Goal: Information Seeking & Learning: Learn about a topic

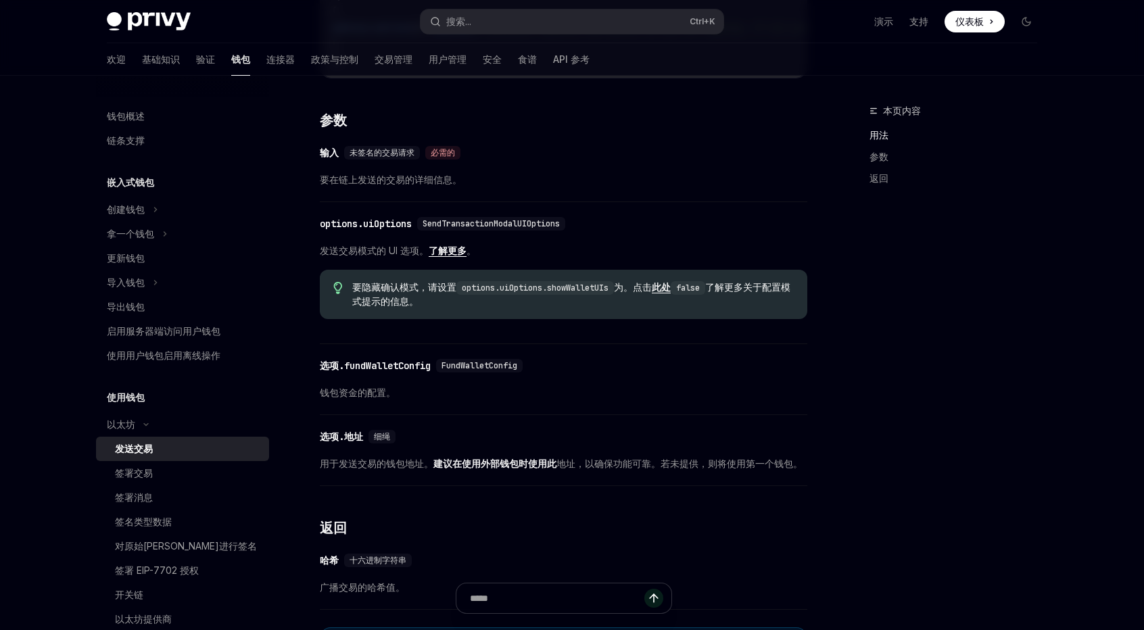
scroll to position [203, 0]
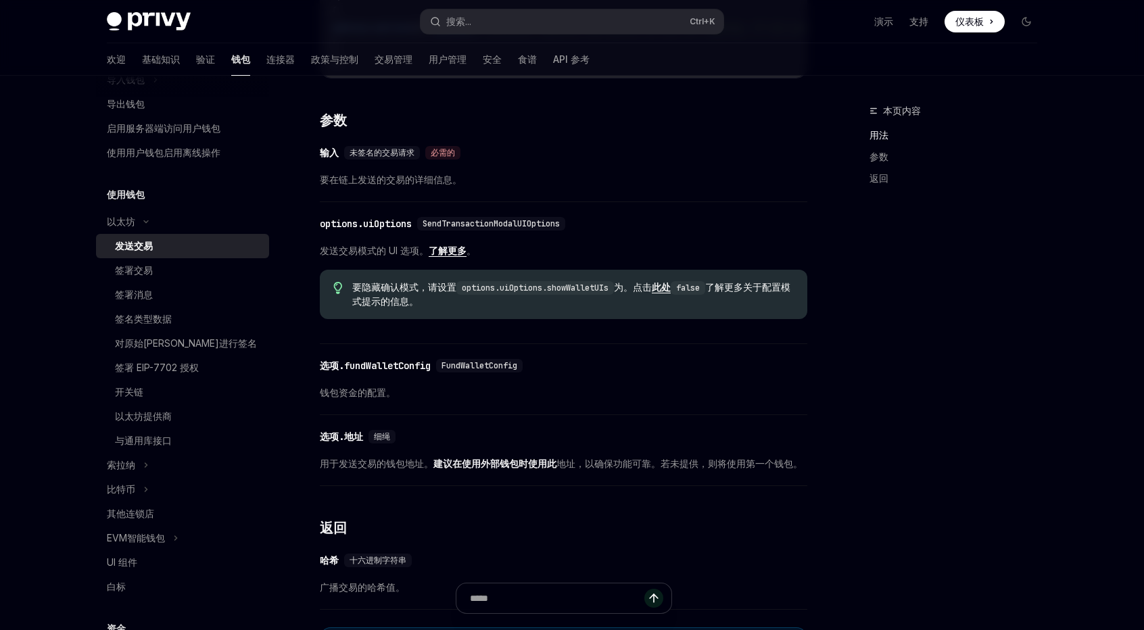
click at [452, 256] on font "了解更多" at bounding box center [448, 250] width 38 height 11
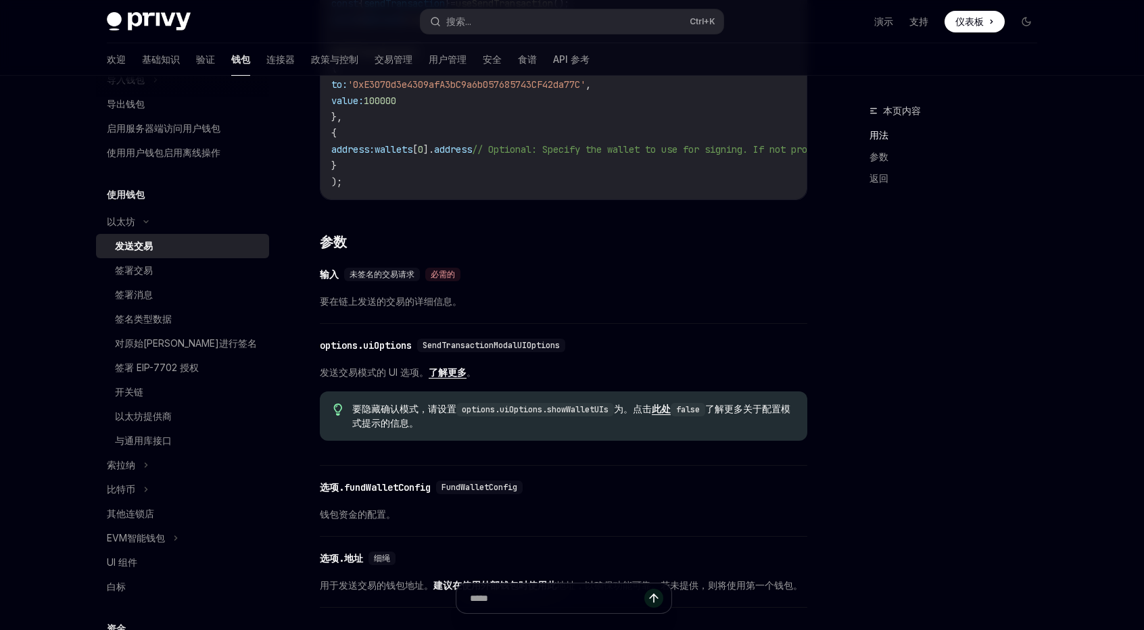
scroll to position [473, 0]
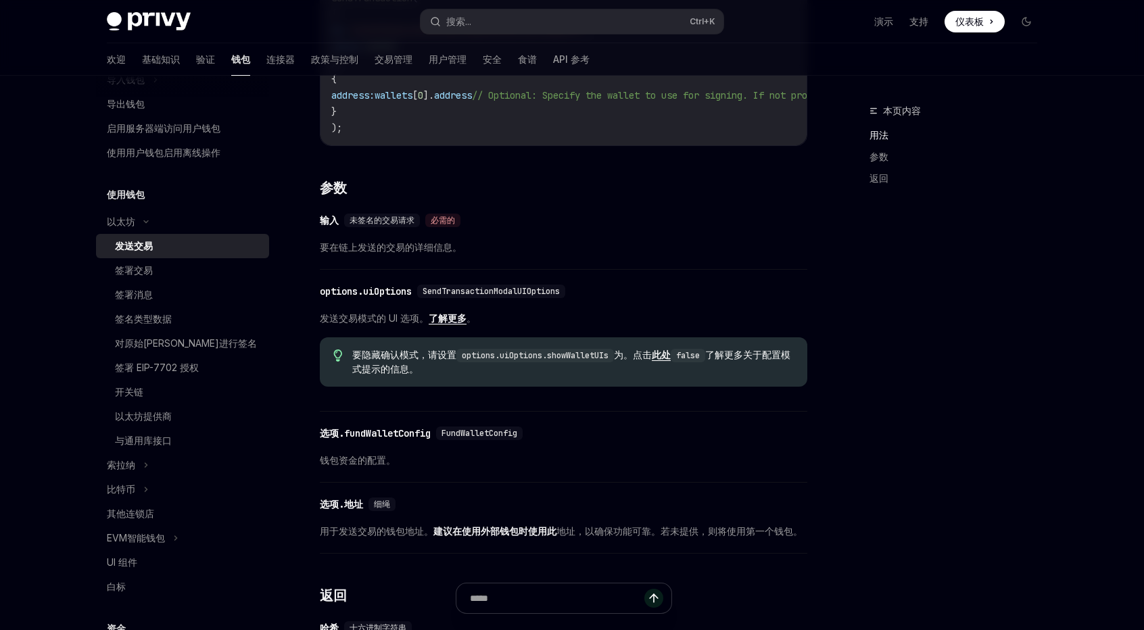
click at [671, 360] on font "此处" at bounding box center [661, 354] width 19 height 11
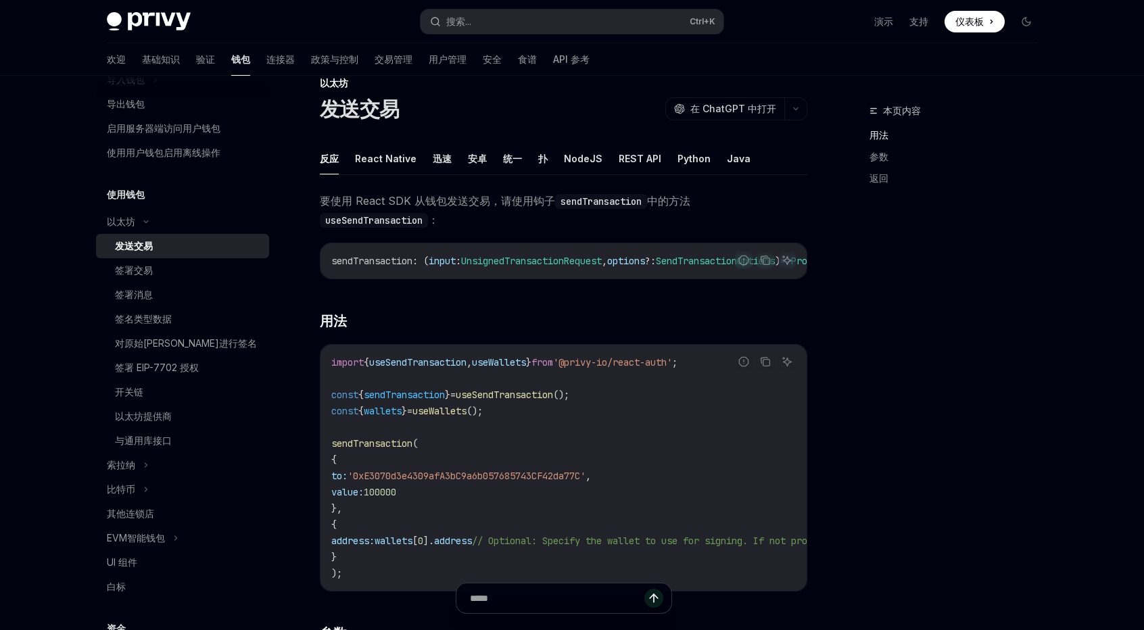
scroll to position [0, 0]
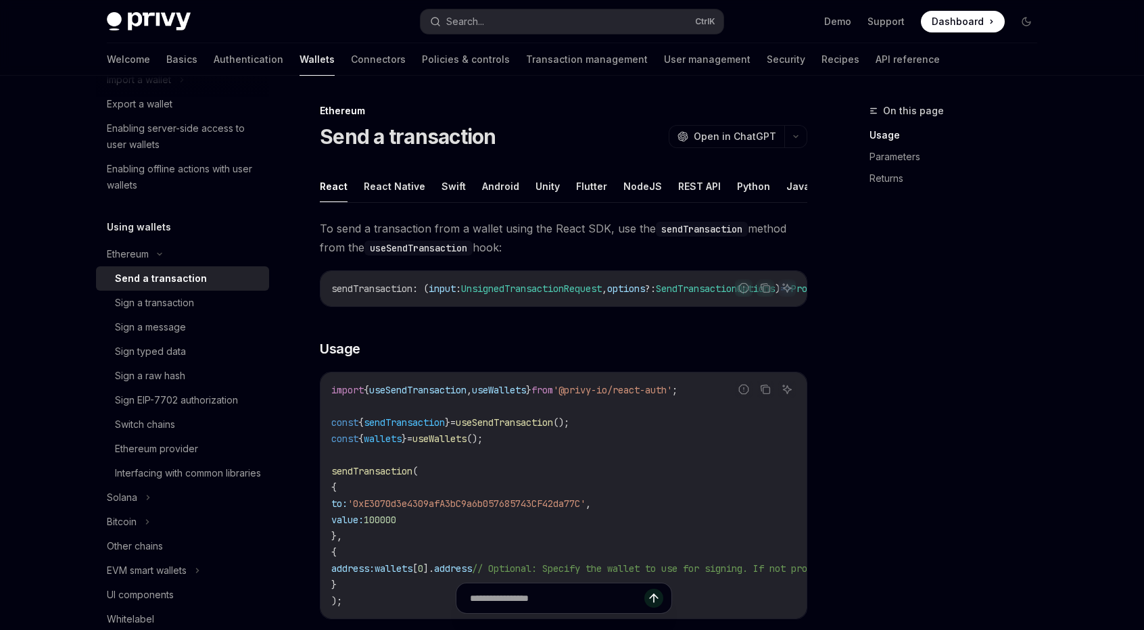
click at [866, 358] on div "On this page Usage Parameters Returns" at bounding box center [945, 366] width 206 height 527
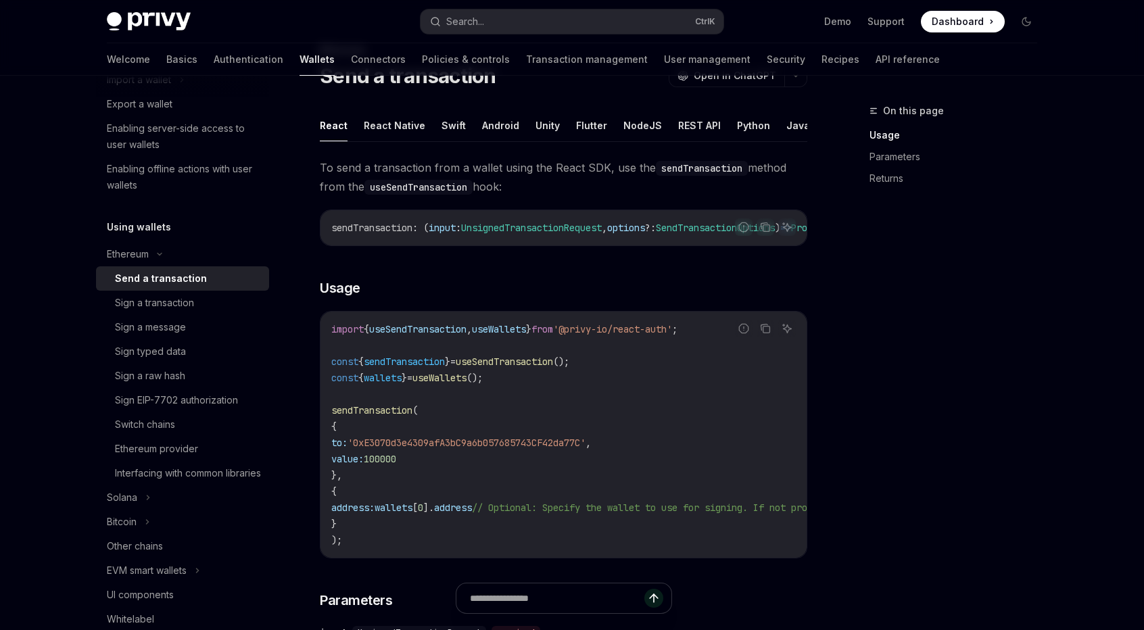
scroll to position [68, 0]
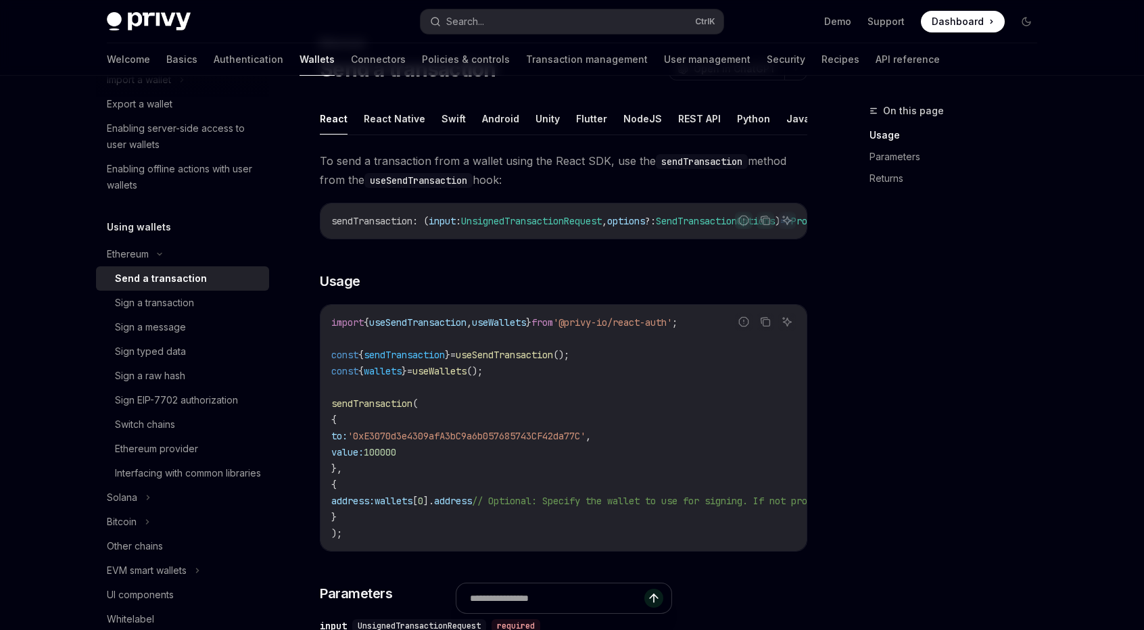
click at [856, 437] on div "On this page Usage Parameters Returns" at bounding box center [945, 366] width 206 height 527
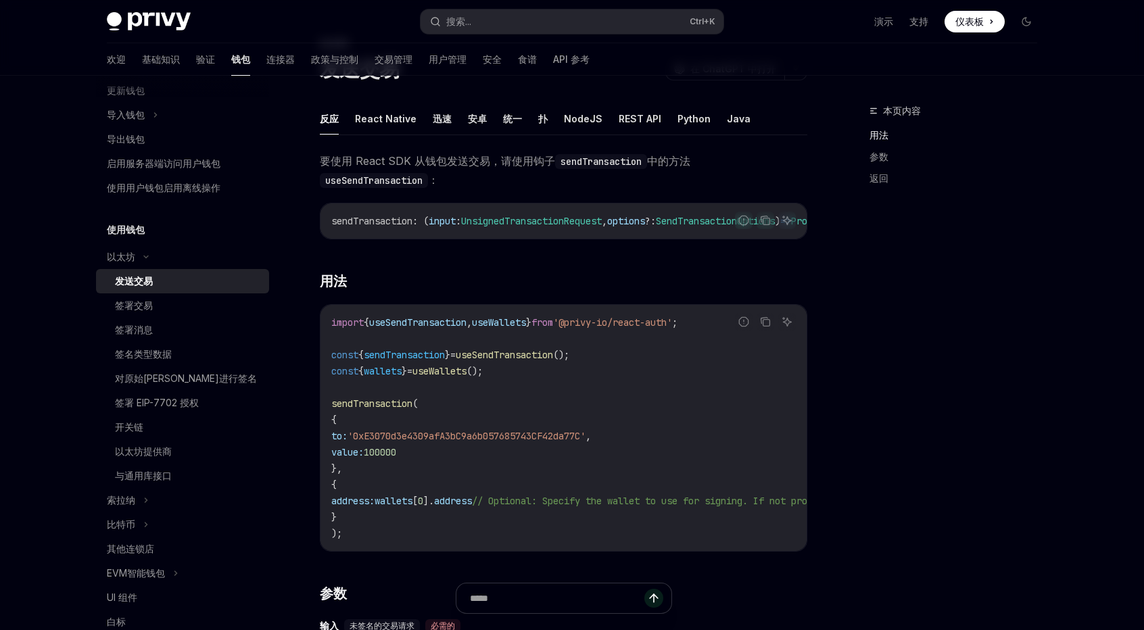
scroll to position [135, 0]
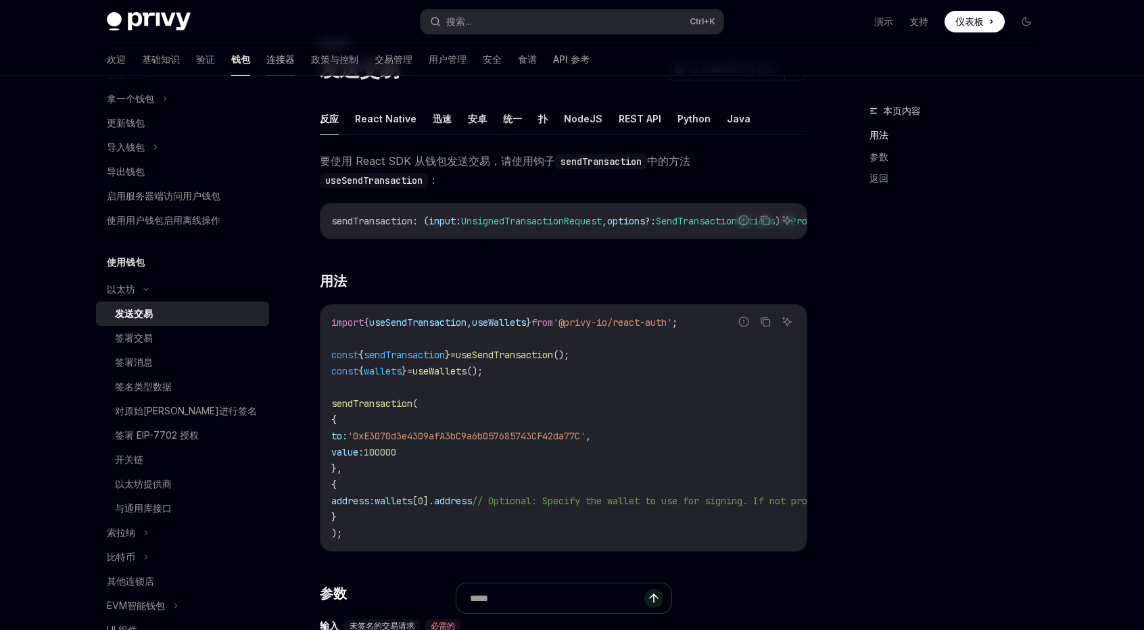
click at [266, 68] on link "连接器" at bounding box center [280, 59] width 28 height 32
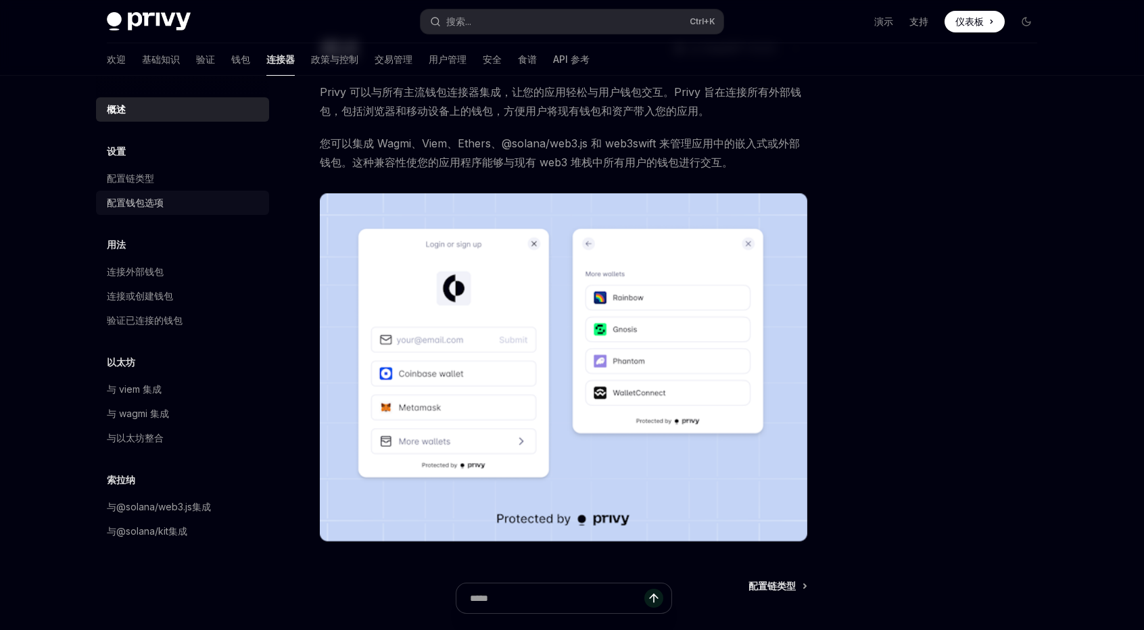
click at [155, 197] on font "配置钱包选项" at bounding box center [135, 202] width 57 height 11
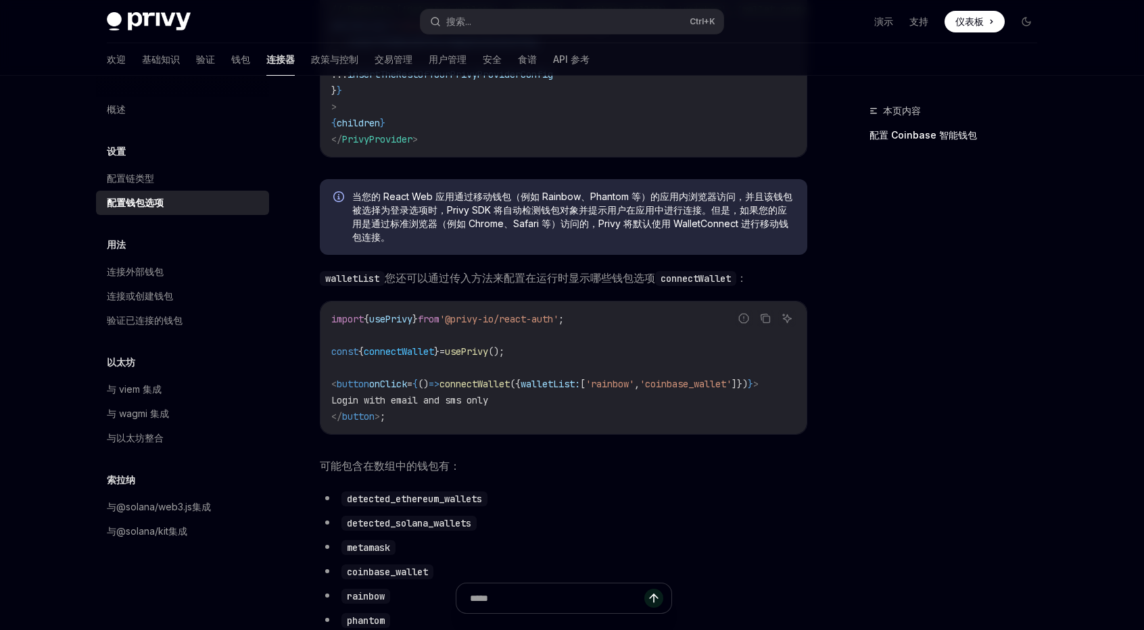
scroll to position [338, 0]
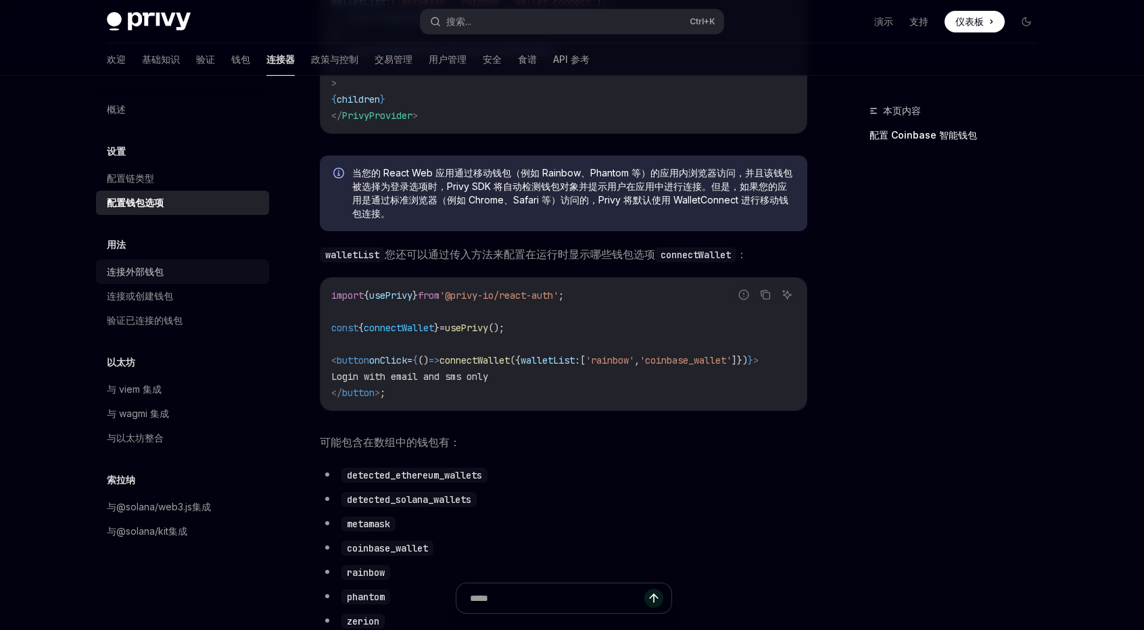
click at [155, 274] on font "连接外部钱包" at bounding box center [135, 271] width 57 height 11
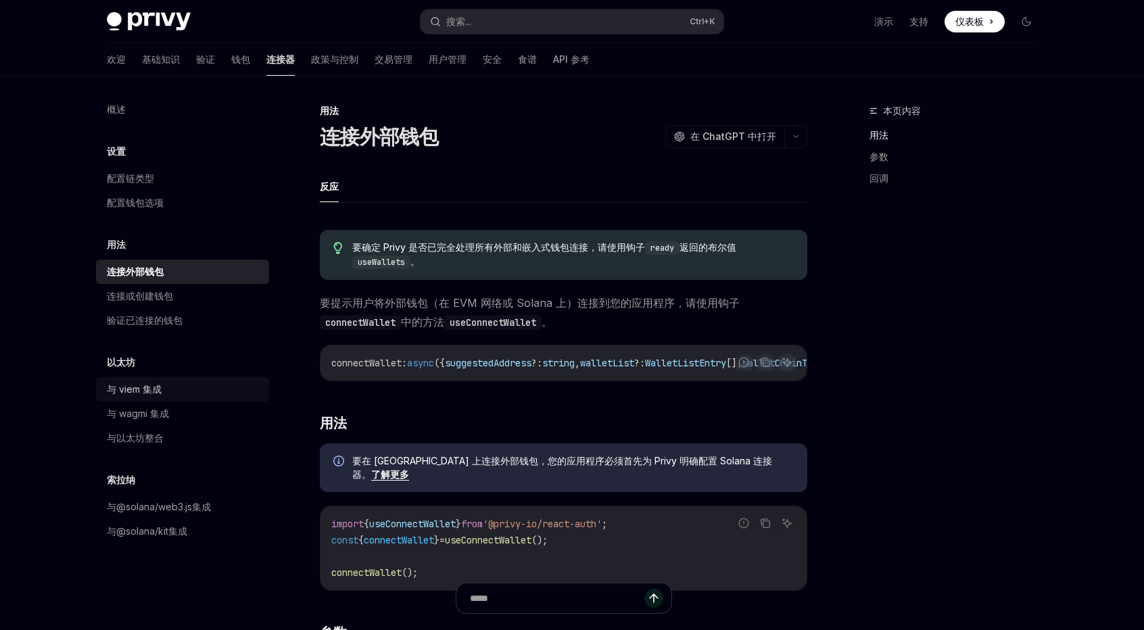
click at [161, 393] on font "与 viem 集成" at bounding box center [134, 388] width 55 height 11
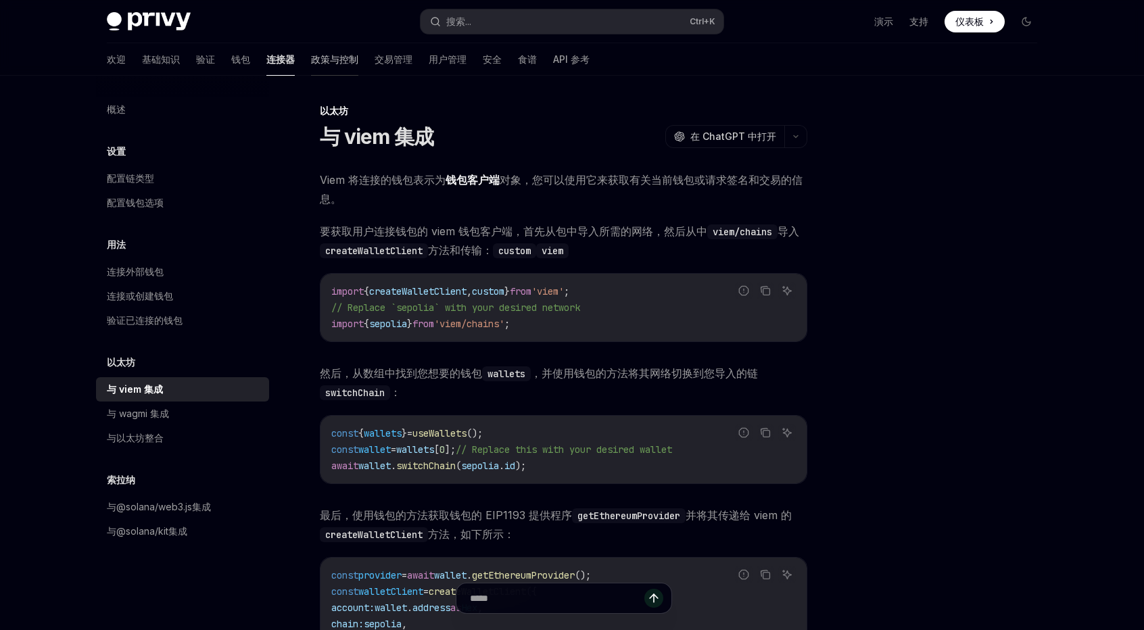
click at [311, 59] on font "政策与控制" at bounding box center [334, 58] width 47 height 11
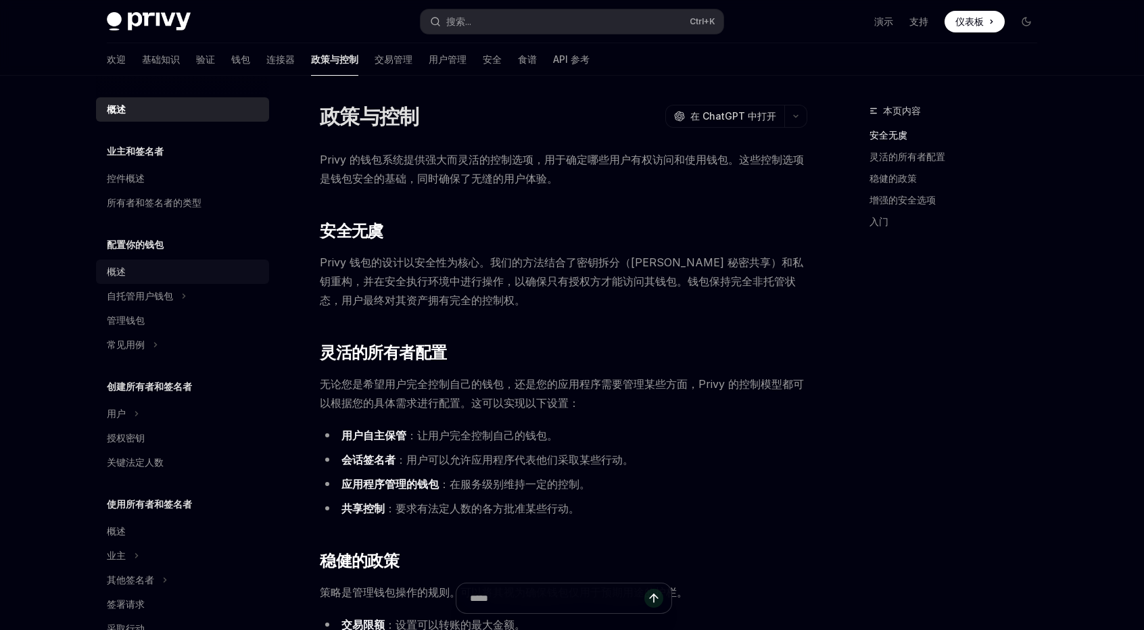
scroll to position [68, 0]
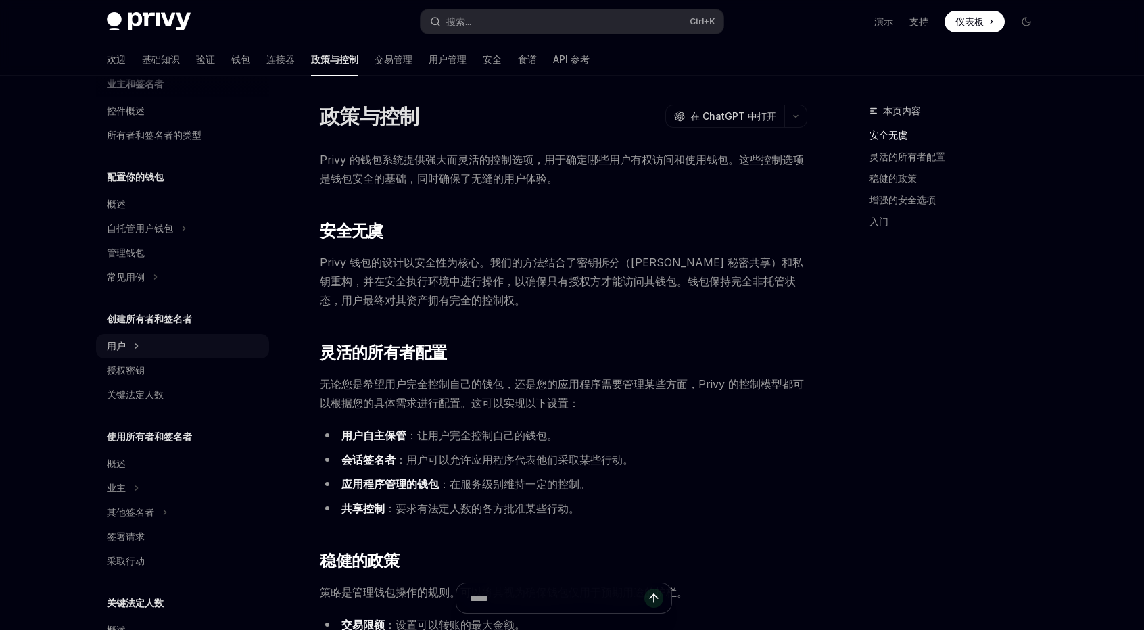
click at [163, 351] on div "用户" at bounding box center [182, 346] width 173 height 24
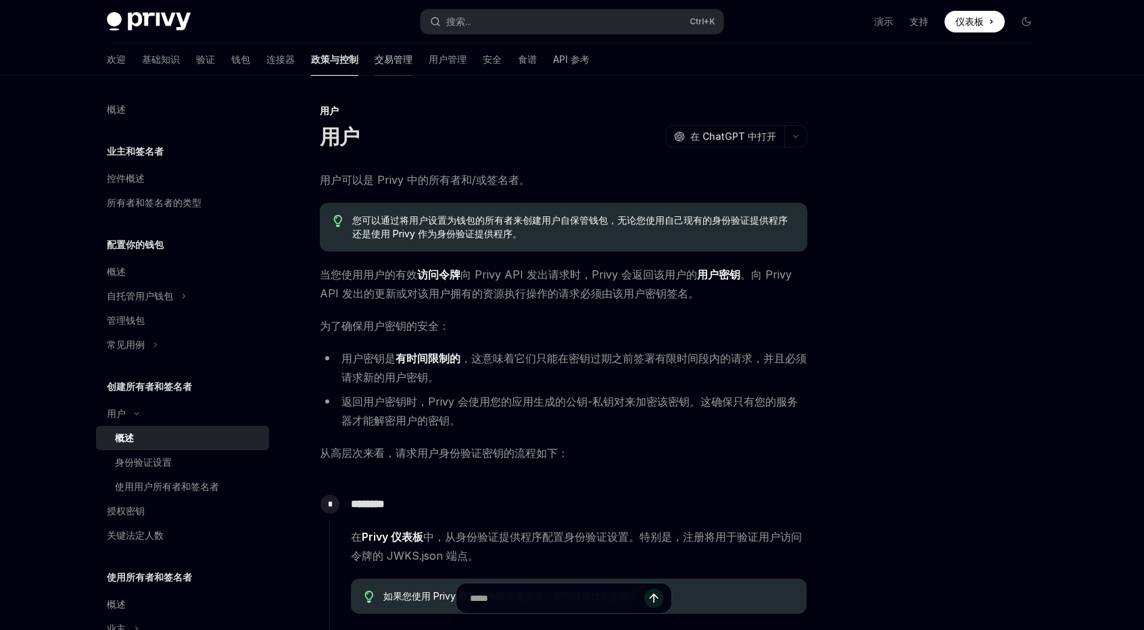
click at [375, 65] on font "交易管理" at bounding box center [394, 60] width 38 height 14
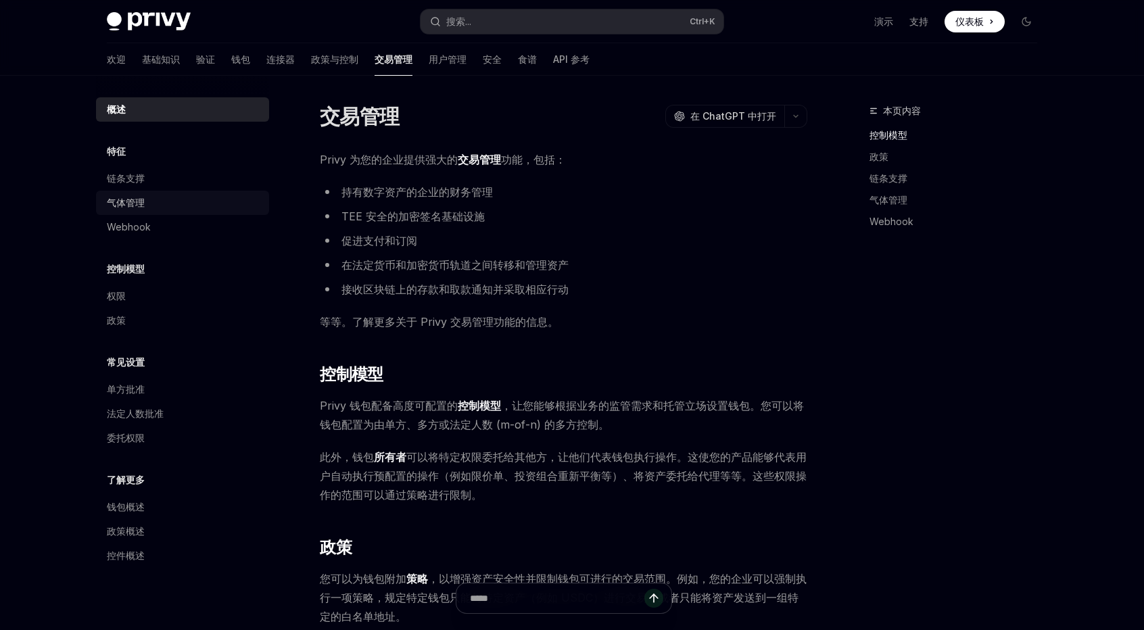
click at [161, 205] on div "气体管理" at bounding box center [184, 203] width 154 height 16
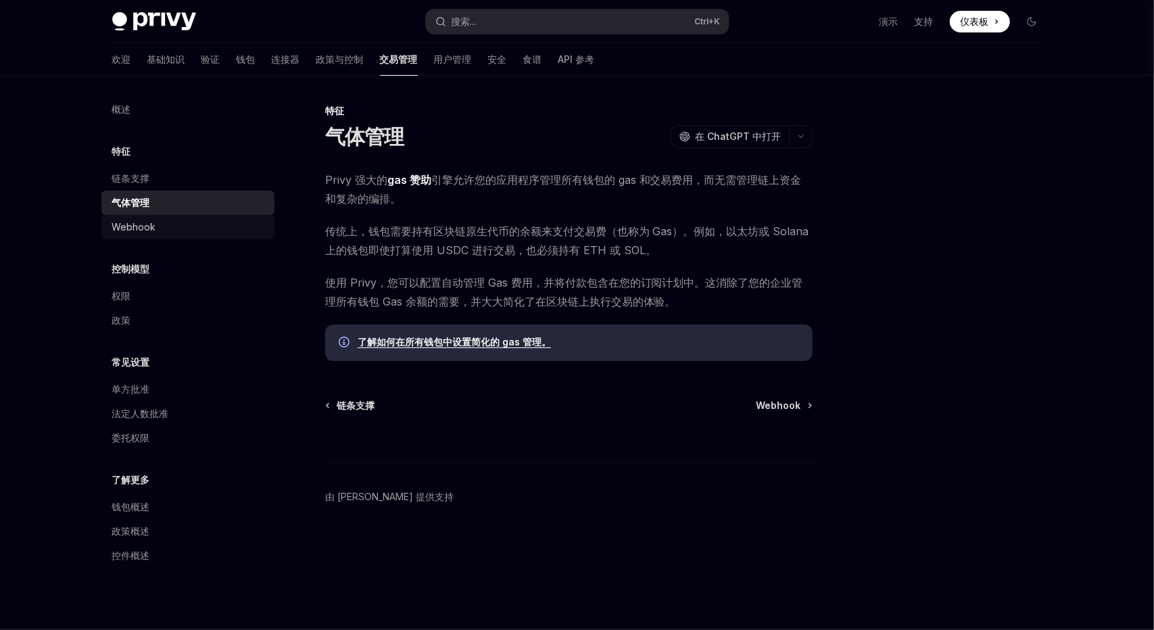
click at [158, 220] on div "Webhook" at bounding box center [189, 227] width 154 height 16
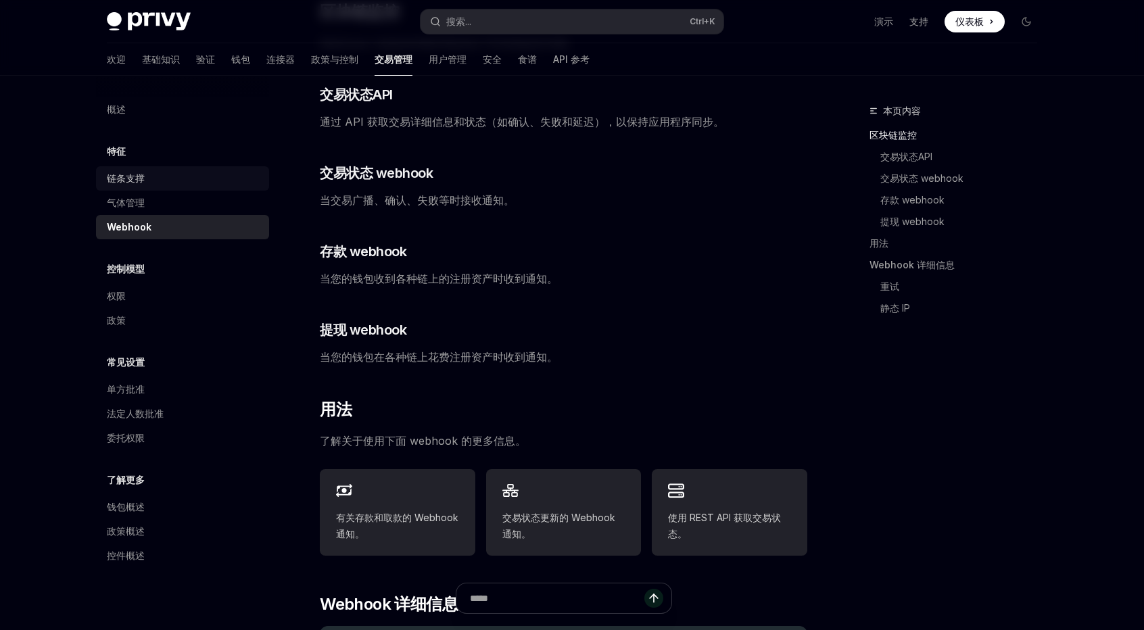
scroll to position [193, 0]
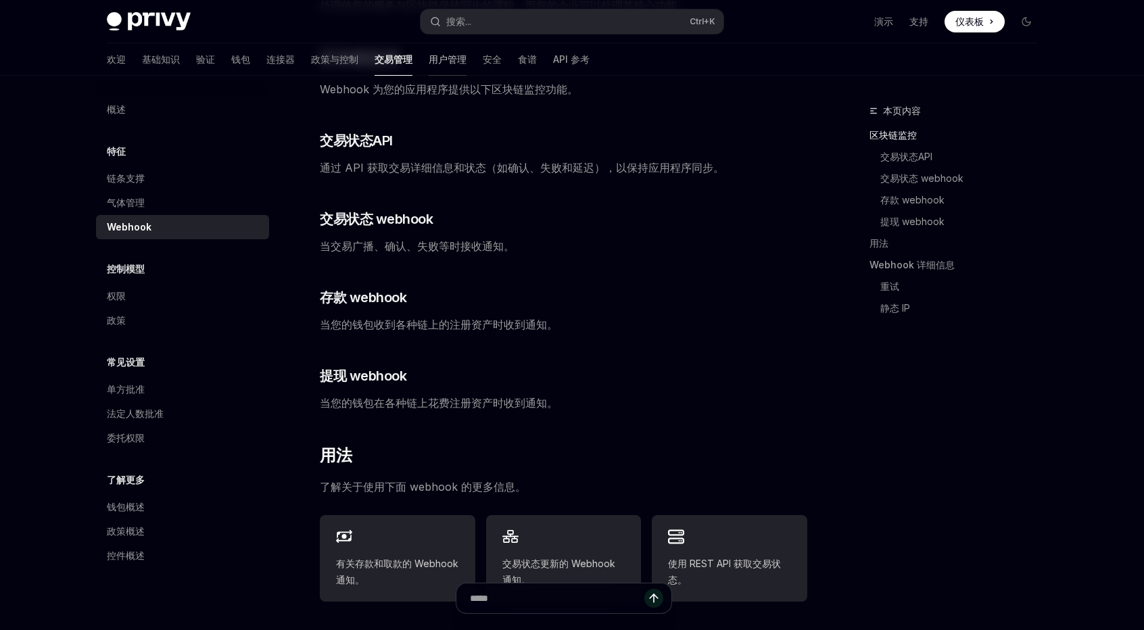
click at [429, 68] on link "用户管理" at bounding box center [448, 59] width 38 height 32
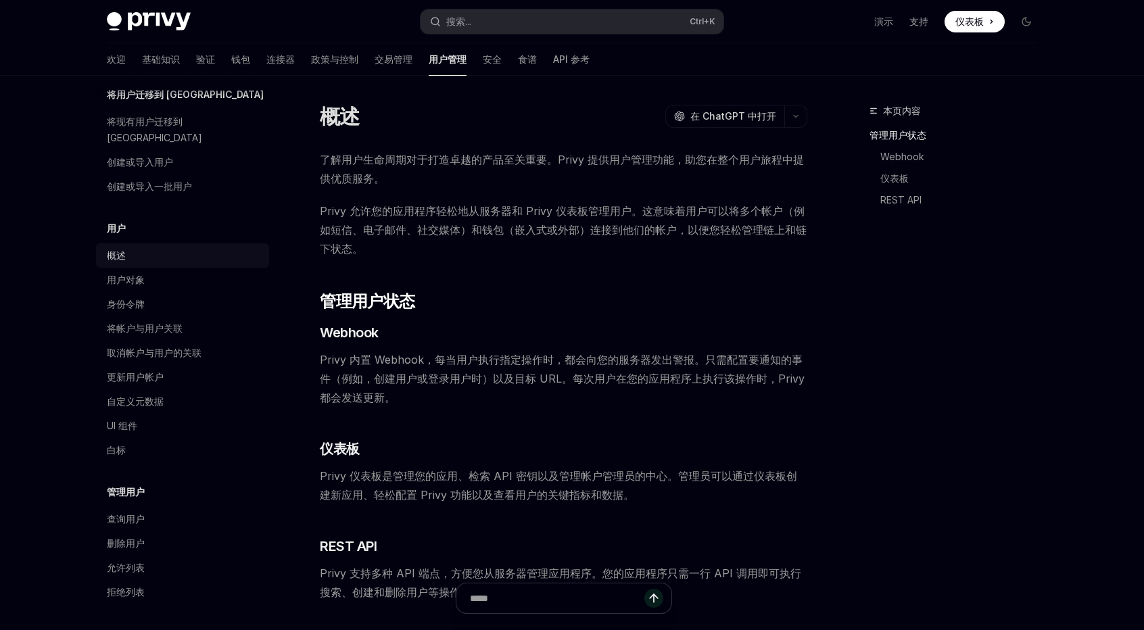
scroll to position [68, 0]
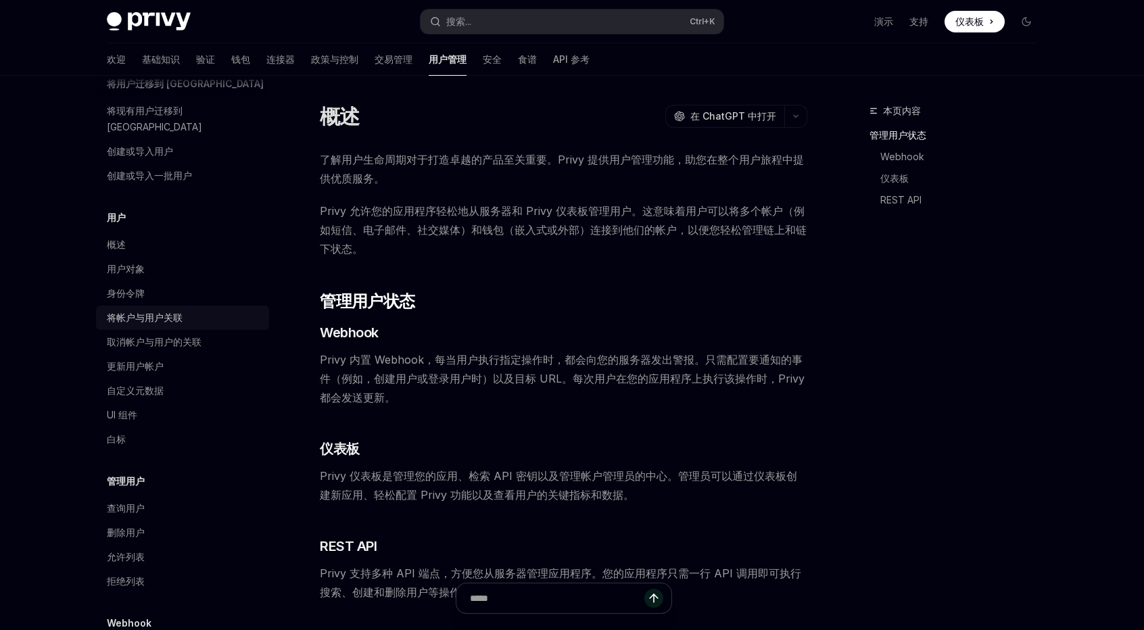
click at [197, 310] on div "将帐户与用户关联" at bounding box center [184, 318] width 154 height 16
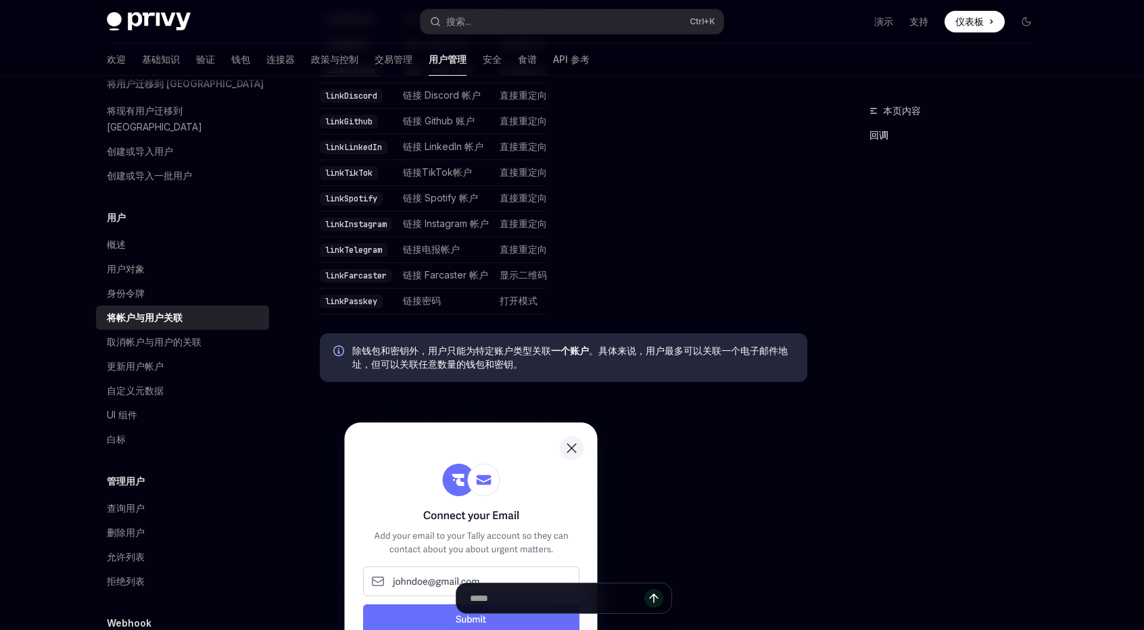
scroll to position [473, 0]
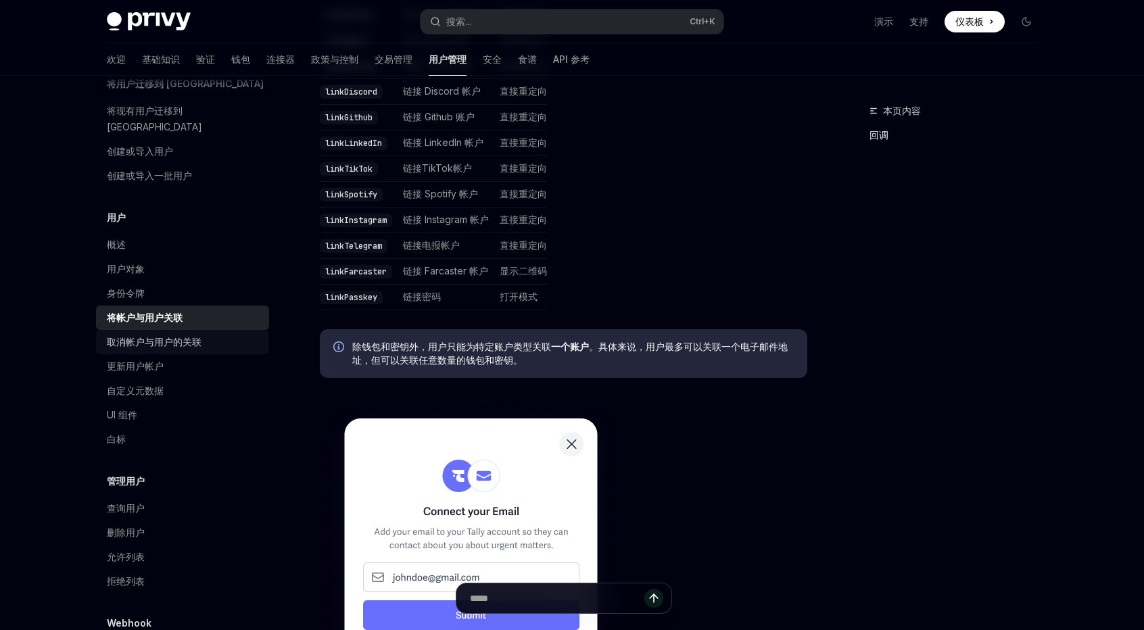
click at [212, 334] on div "取消帐户与用户的关联" at bounding box center [184, 342] width 154 height 16
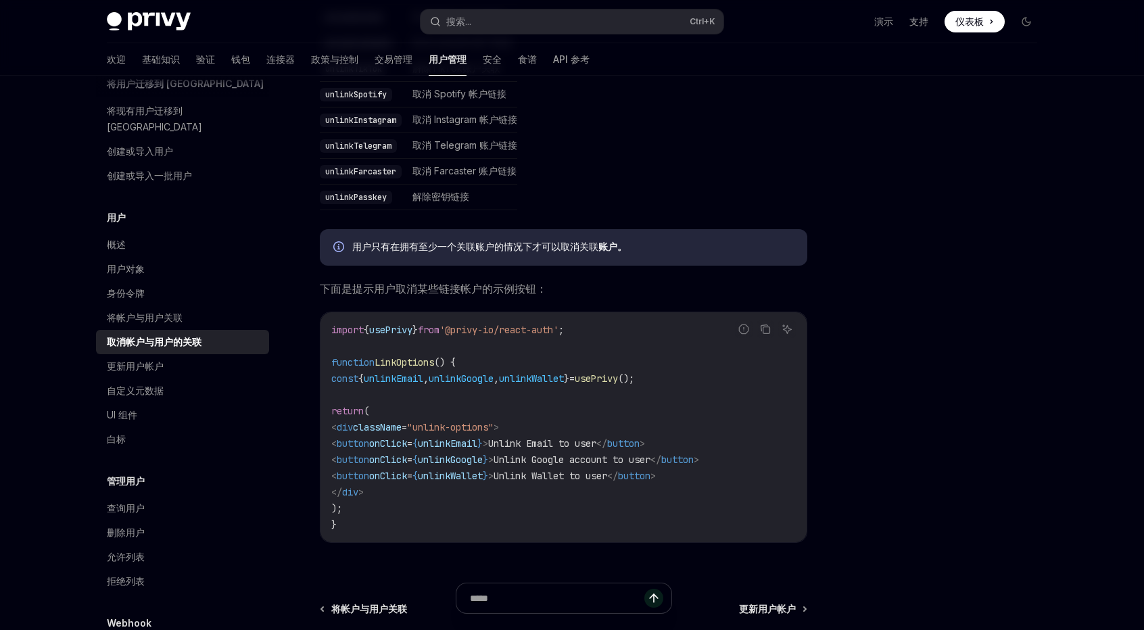
scroll to position [695, 0]
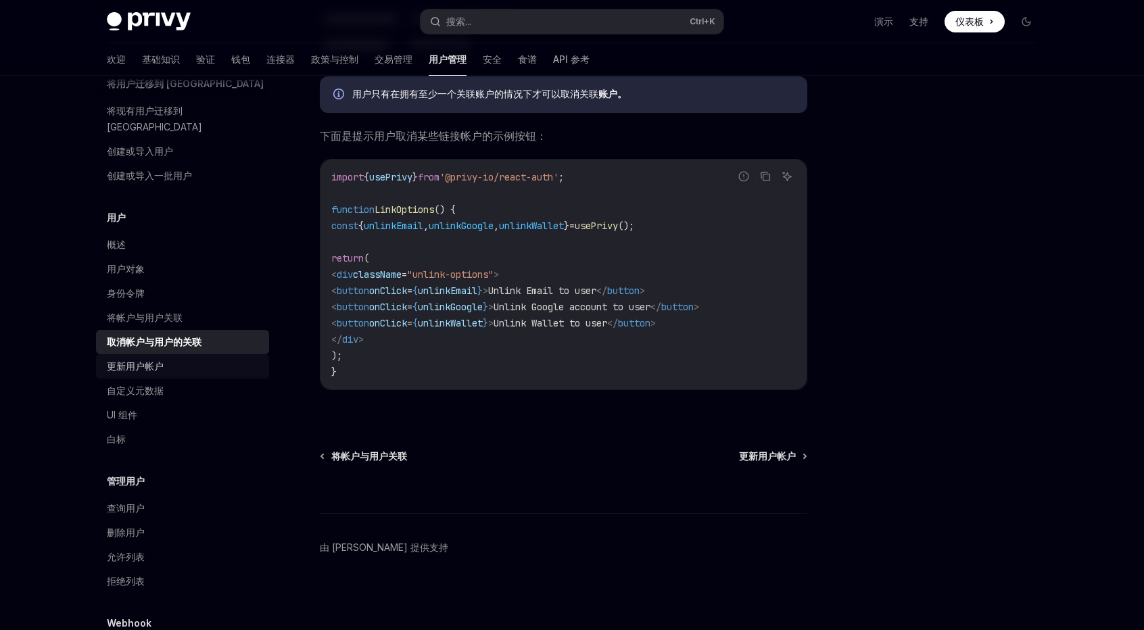
click at [144, 360] on font "更新用户帐户" at bounding box center [135, 365] width 57 height 11
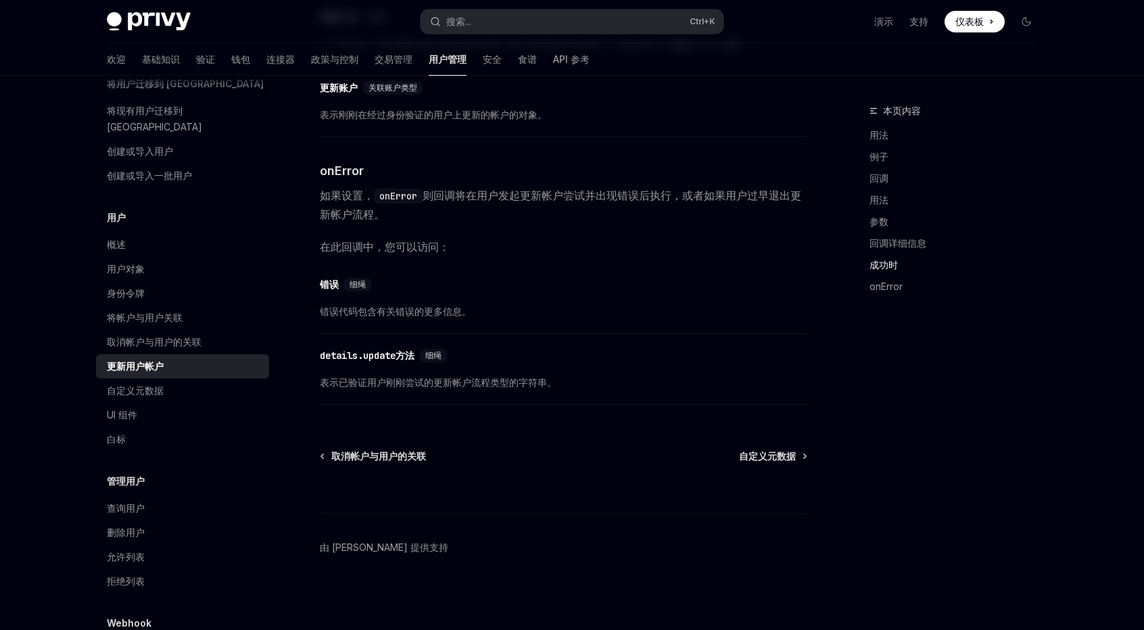
scroll to position [1806, 0]
click at [120, 385] on font "自定义元数据" at bounding box center [135, 390] width 57 height 11
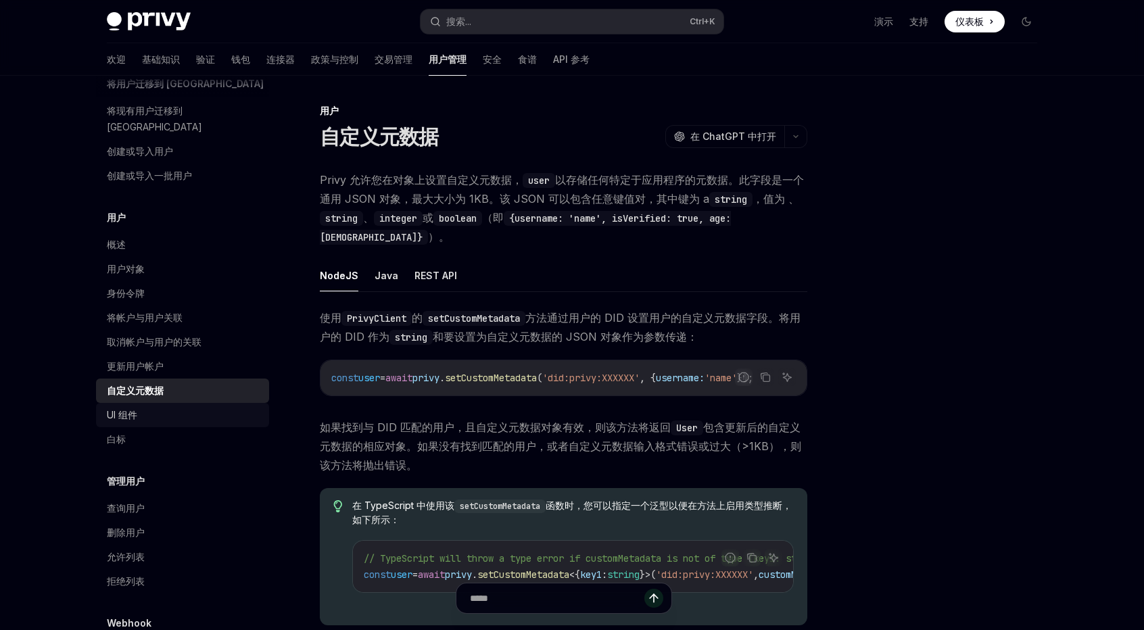
click at [147, 407] on div "UI 组件" at bounding box center [184, 415] width 154 height 16
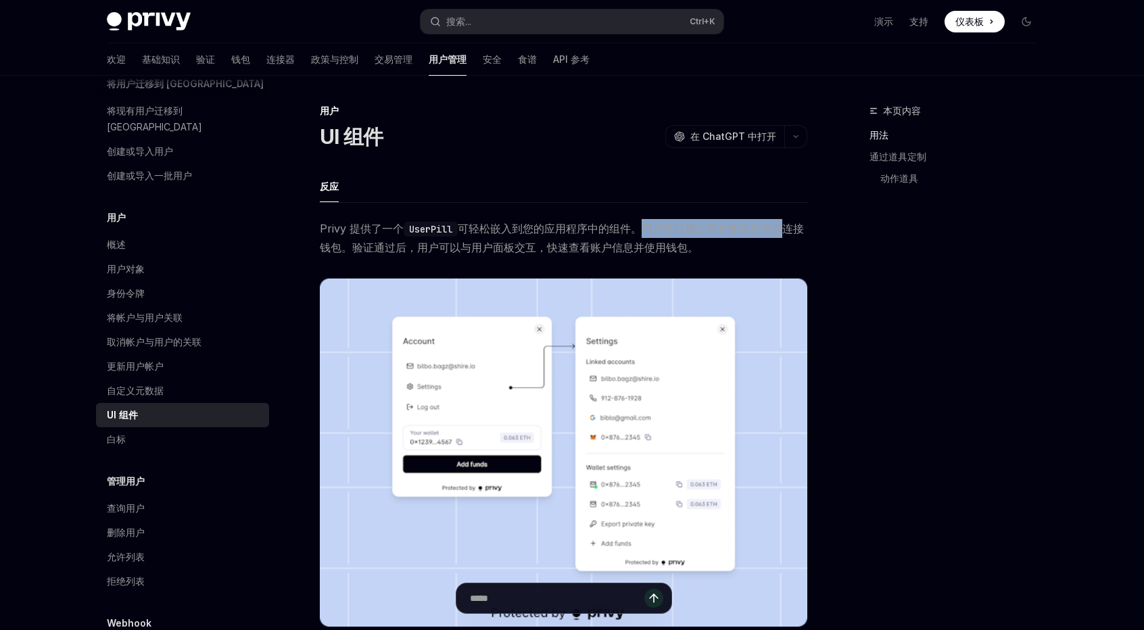
drag, startPoint x: 646, startPoint y: 231, endPoint x: 783, endPoint y: 226, distance: 136.7
click at [783, 226] on font "可轻松嵌入到您的应用程序中的组件。用户可以通过用户面板登录或连接钱包。验证通过后，用户可以与用户面板交互，快速查看账户信息并使用钱包。" at bounding box center [562, 238] width 484 height 32
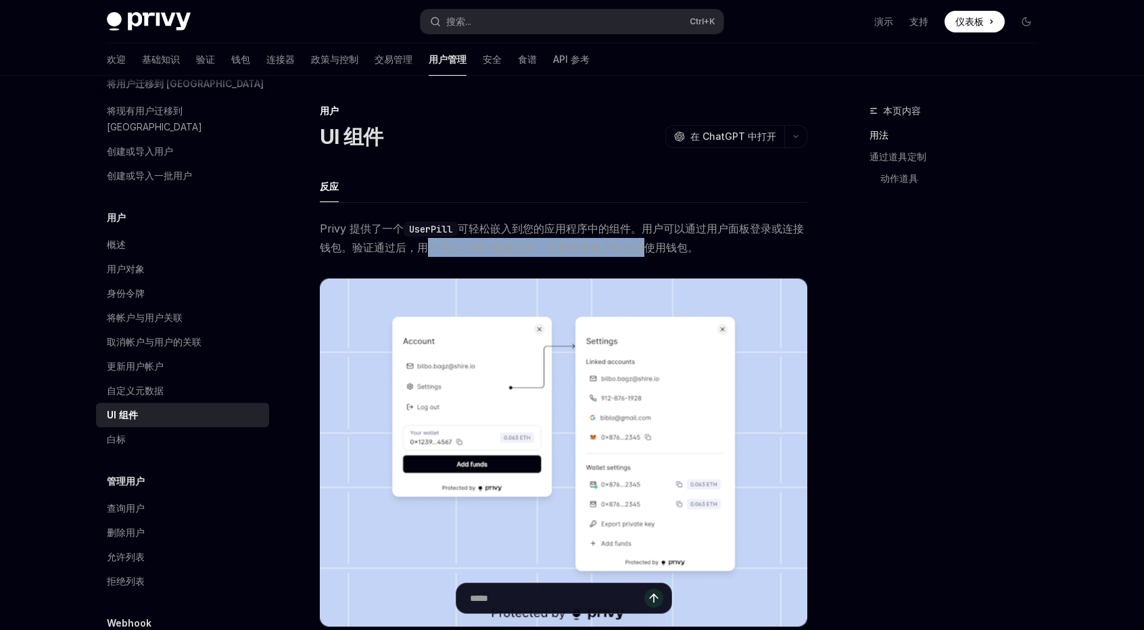
drag, startPoint x: 429, startPoint y: 245, endPoint x: 648, endPoint y: 241, distance: 218.4
click at [648, 241] on font "可轻松嵌入到您的应用程序中的组件。用户可以通过用户面板登录或连接钱包。验证通过后，用户可以与用户面板交互，快速查看账户信息并使用钱包。" at bounding box center [562, 238] width 484 height 32
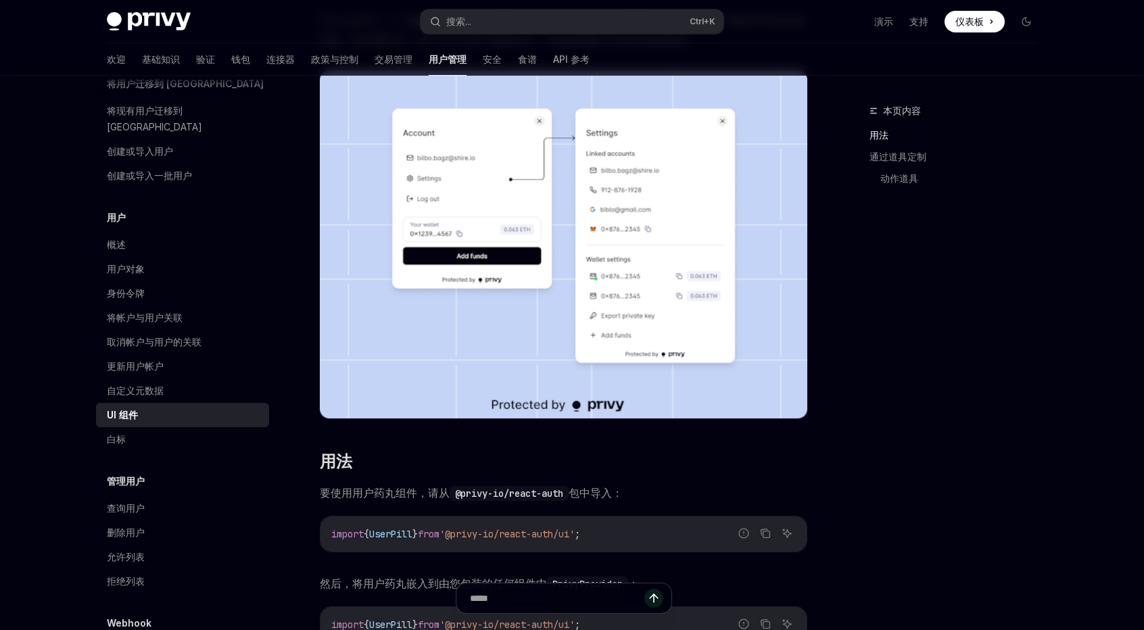
scroll to position [203, 0]
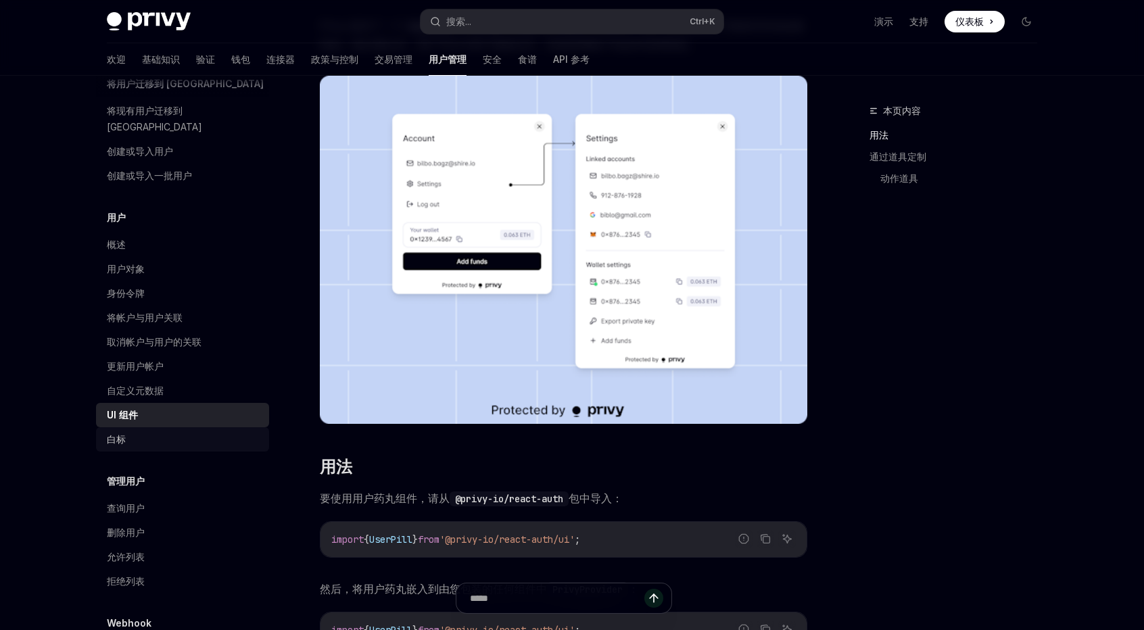
click at [155, 431] on div "白标" at bounding box center [184, 439] width 154 height 16
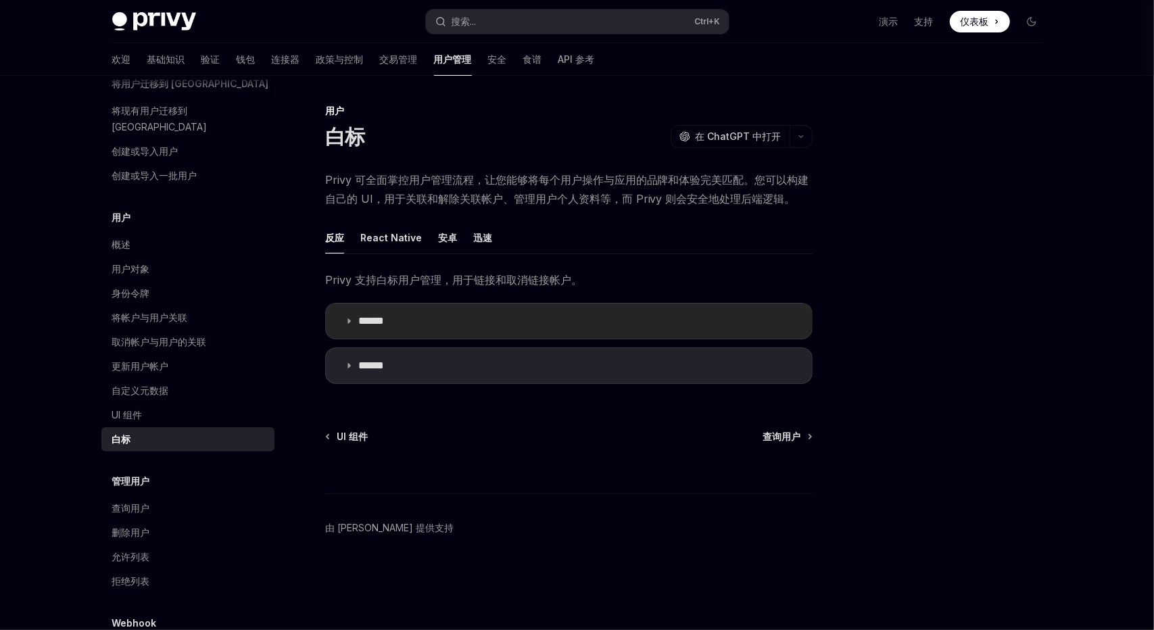
click at [384, 326] on font "******" at bounding box center [371, 321] width 26 height 10
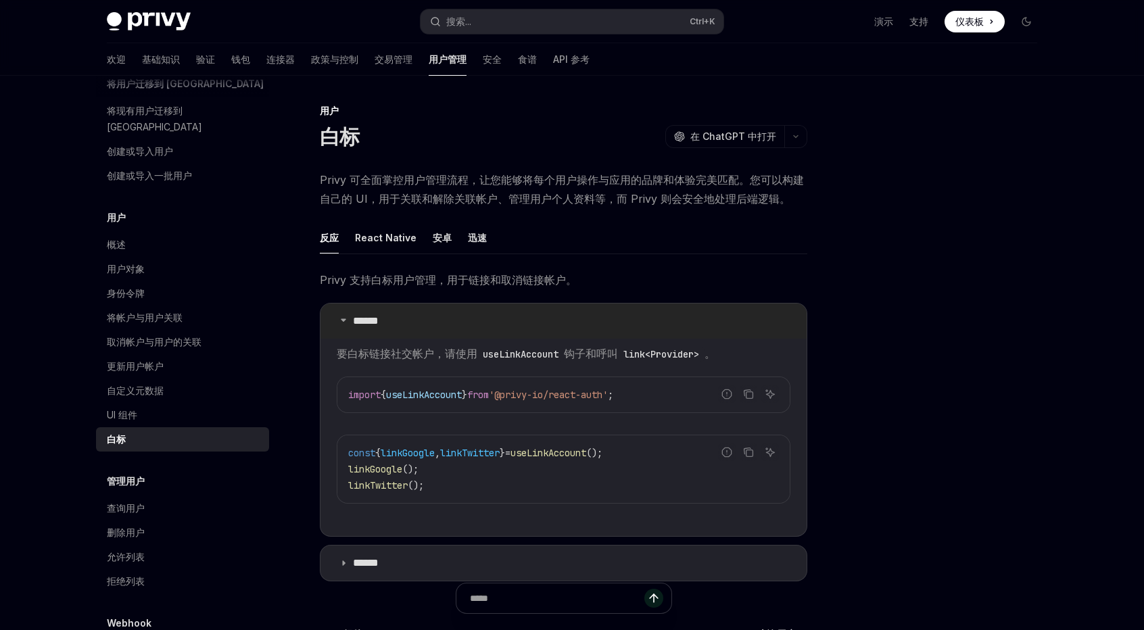
click at [418, 327] on summary "******" at bounding box center [563, 321] width 486 height 35
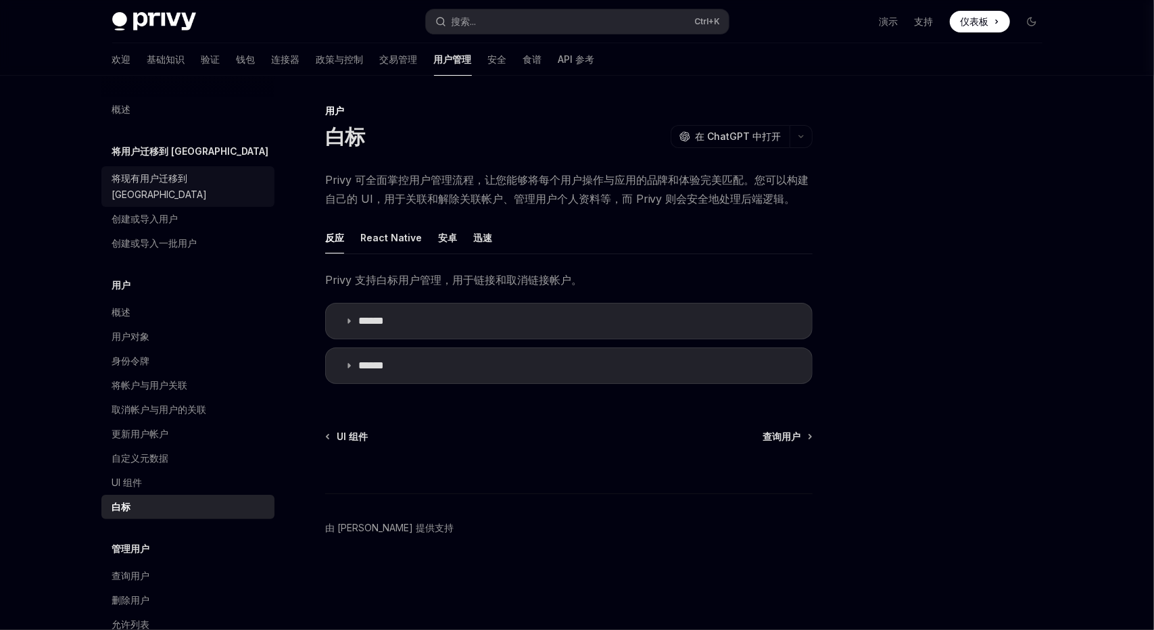
click at [161, 189] on link "将现有用户迁移到 Privy" at bounding box center [187, 186] width 173 height 41
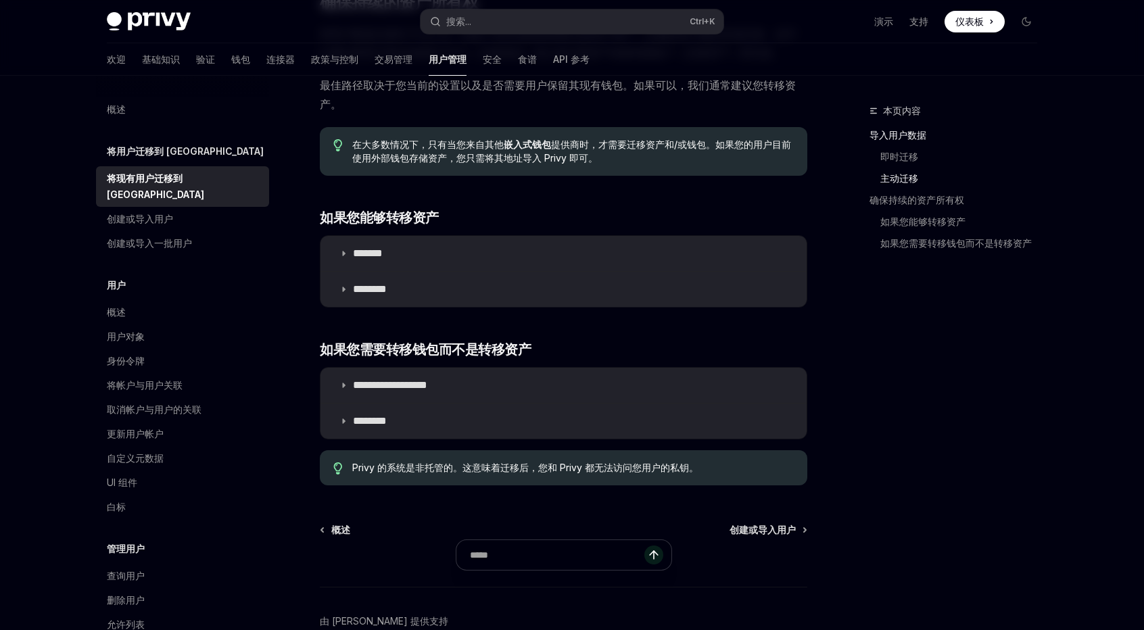
scroll to position [1376, 0]
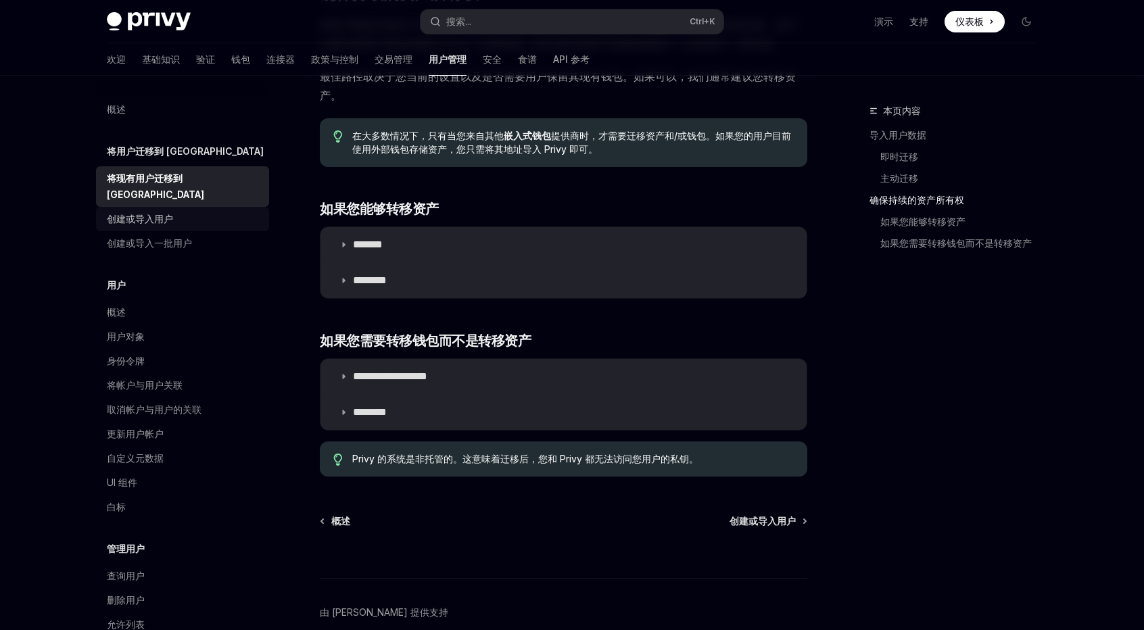
click at [170, 213] on font "创建或导入用户" at bounding box center [140, 218] width 66 height 11
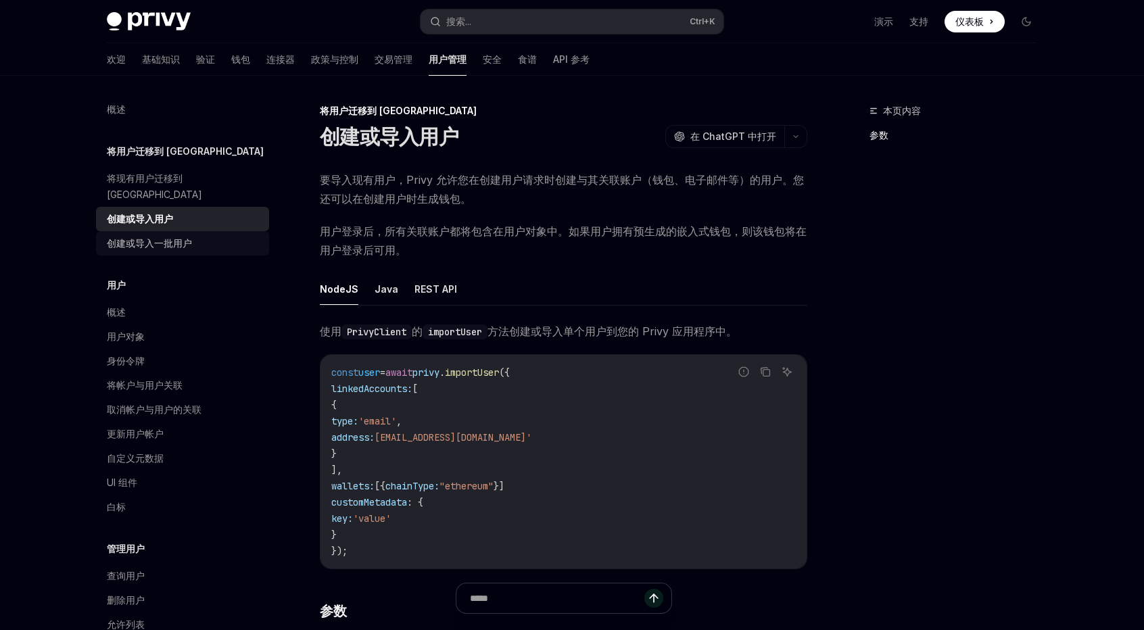
click at [170, 237] on font "创建或导入一批用户" at bounding box center [149, 242] width 85 height 11
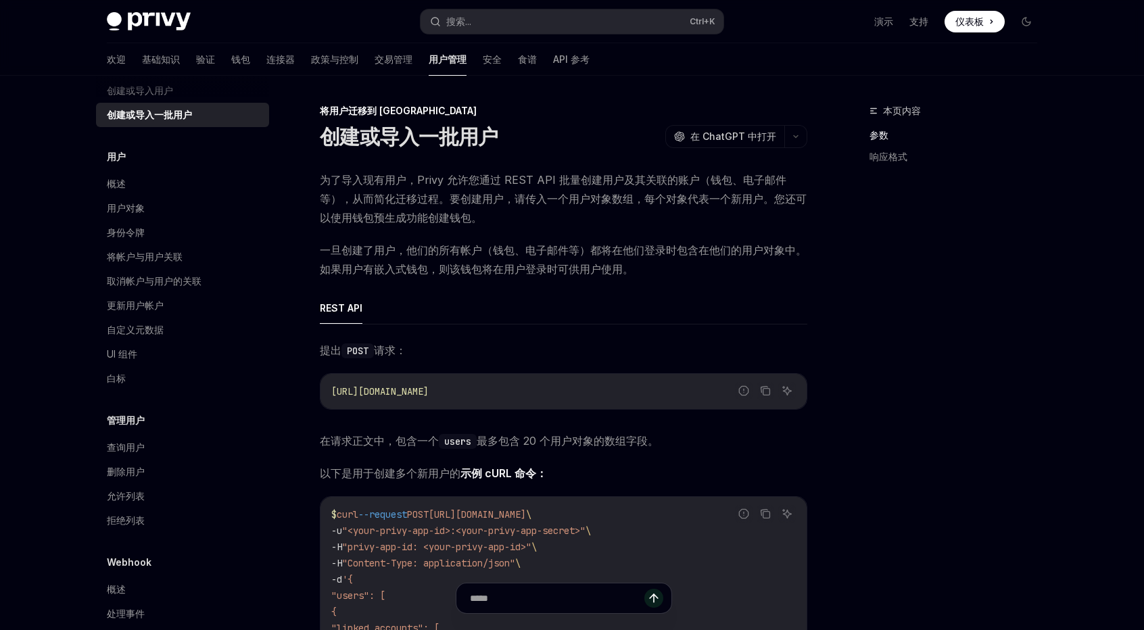
scroll to position [135, 0]
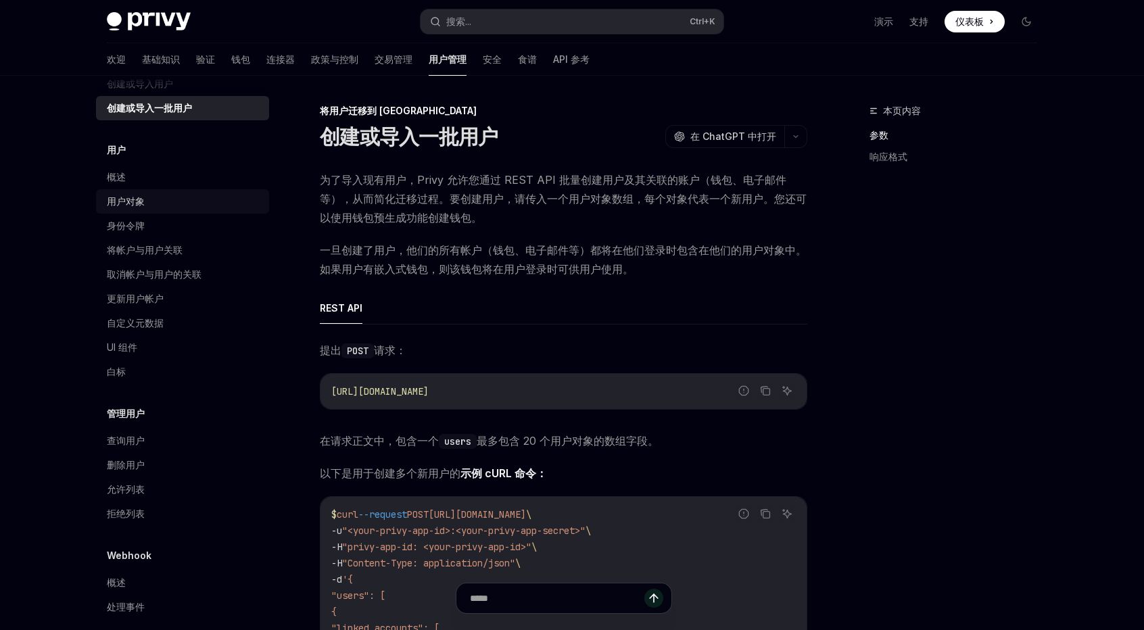
click at [145, 193] on div "用户对象" at bounding box center [184, 201] width 154 height 16
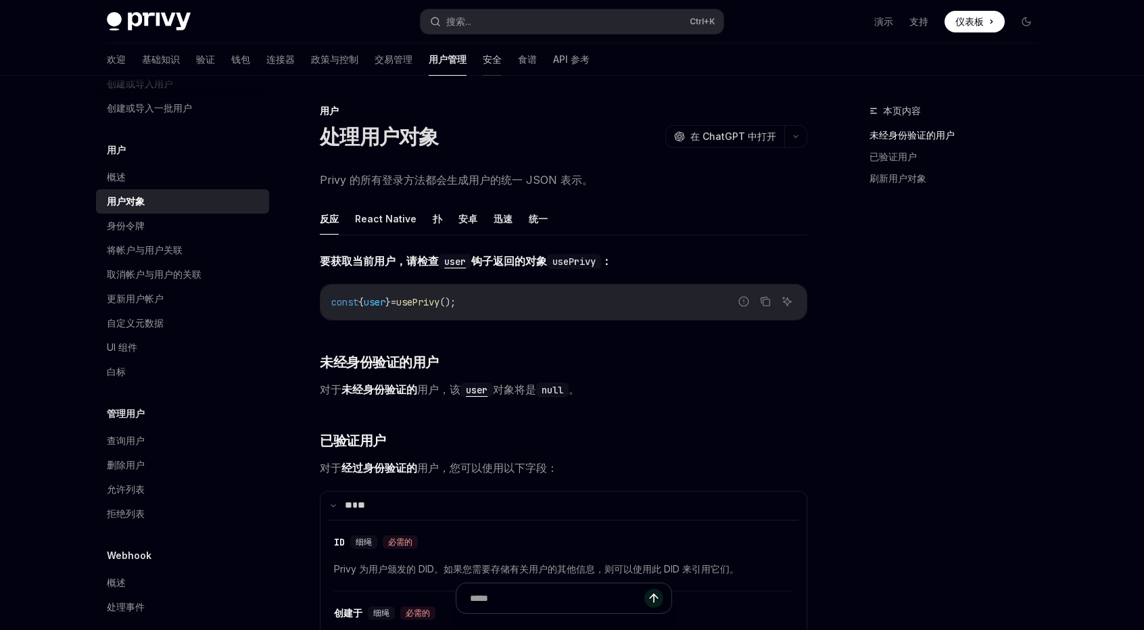
click at [483, 60] on font "安全" at bounding box center [492, 58] width 19 height 11
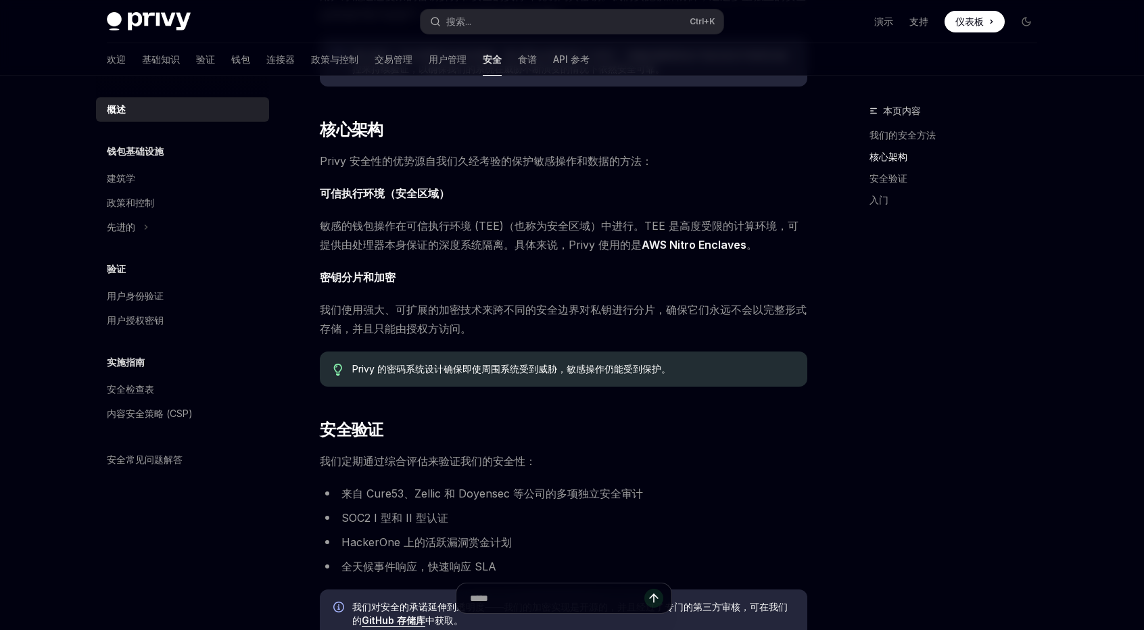
scroll to position [541, 0]
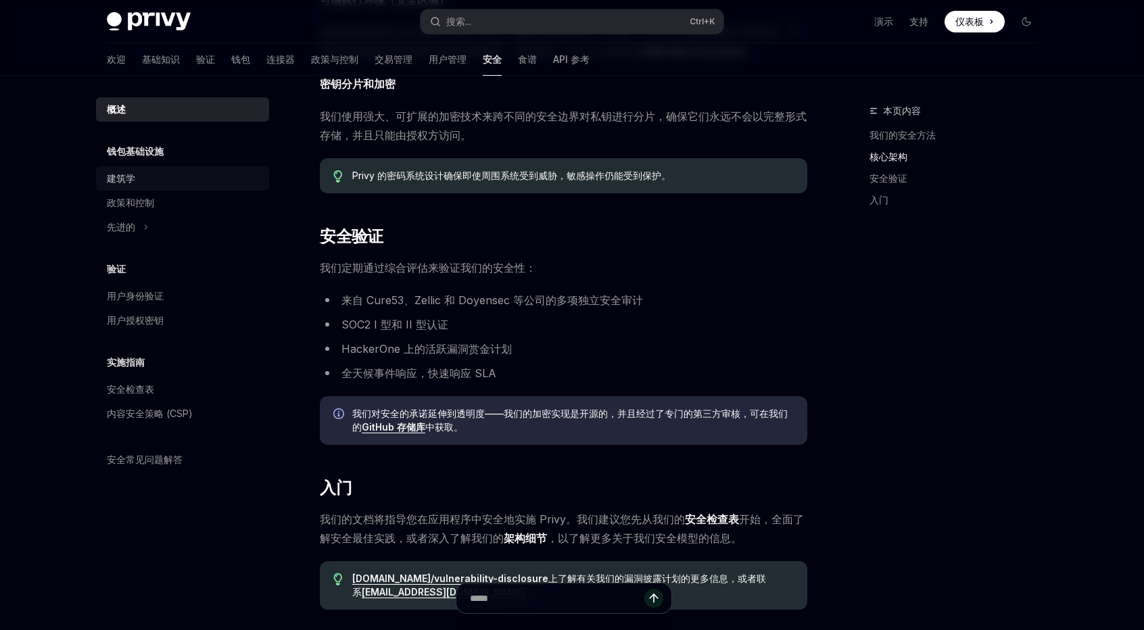
click at [143, 175] on div "建筑学" at bounding box center [184, 178] width 154 height 16
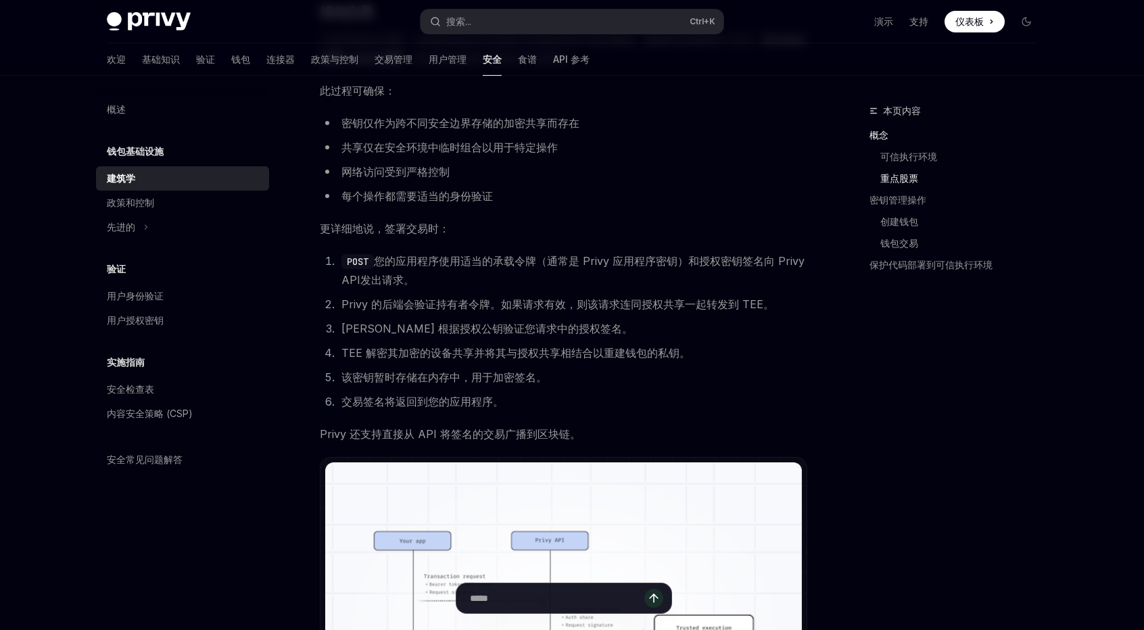
scroll to position [1690, 0]
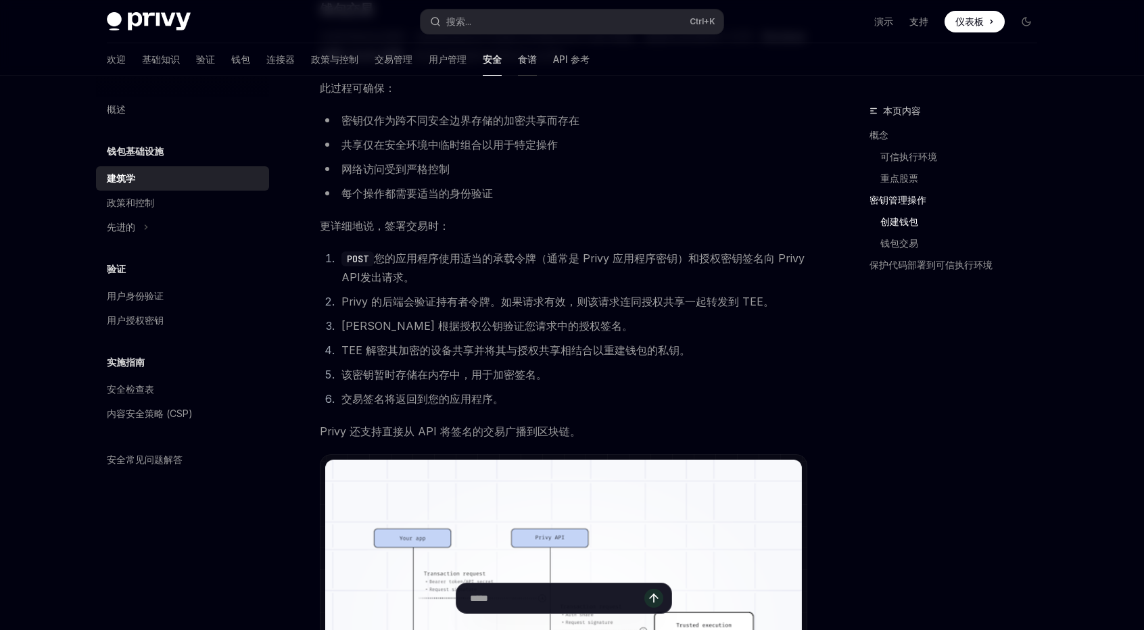
click at [518, 53] on font "食谱" at bounding box center [527, 58] width 19 height 11
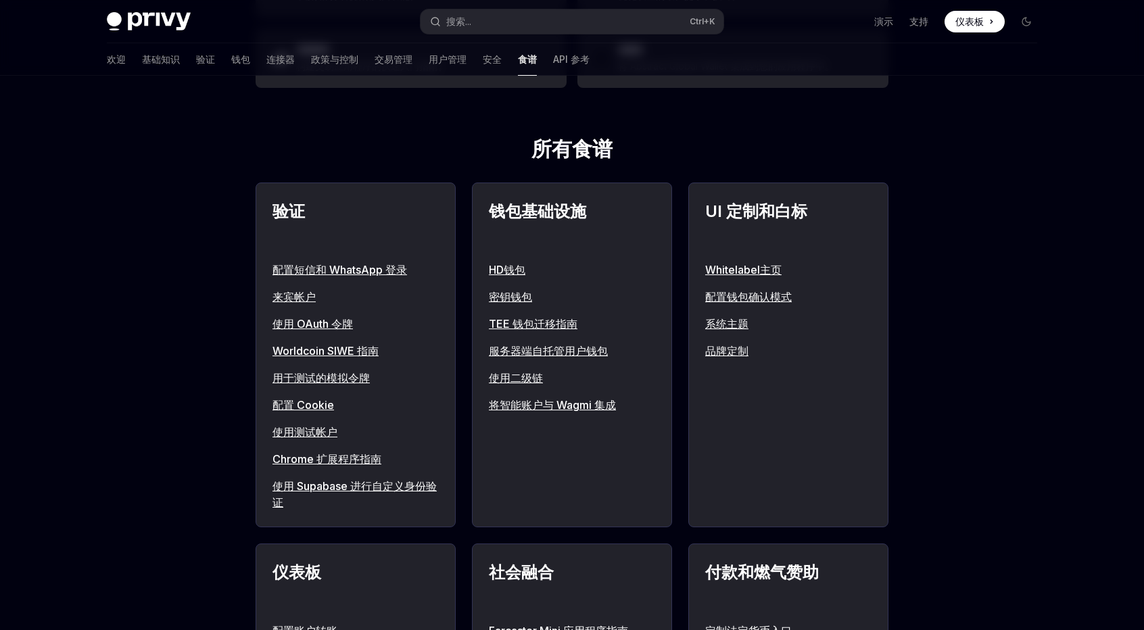
scroll to position [406, 0]
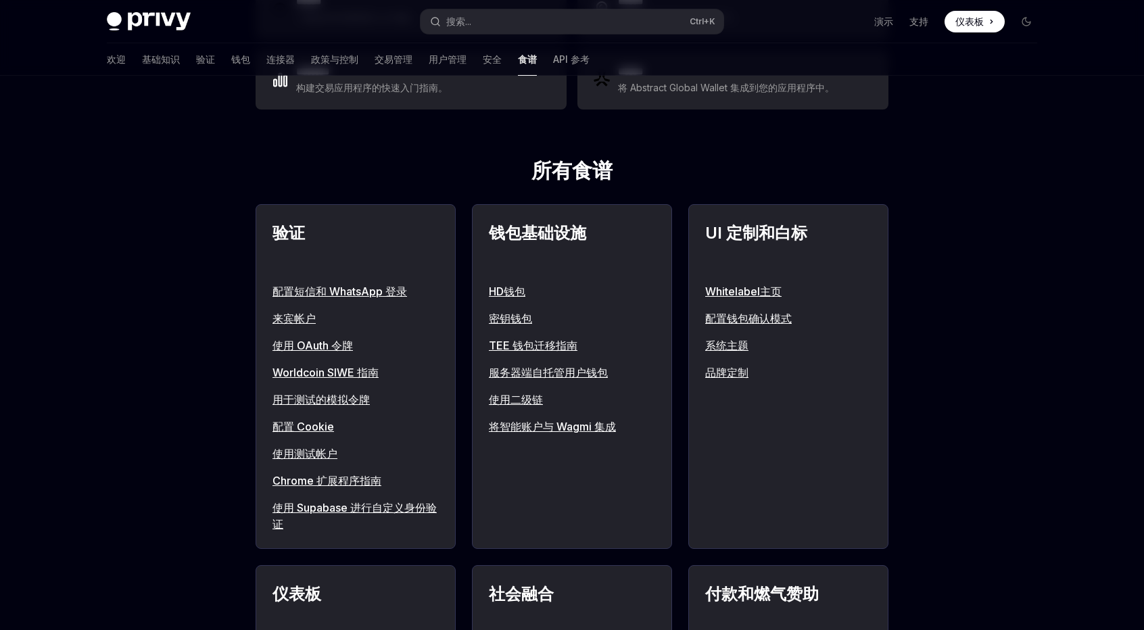
click at [760, 290] on font "Whitelabel主页" at bounding box center [743, 292] width 76 height 14
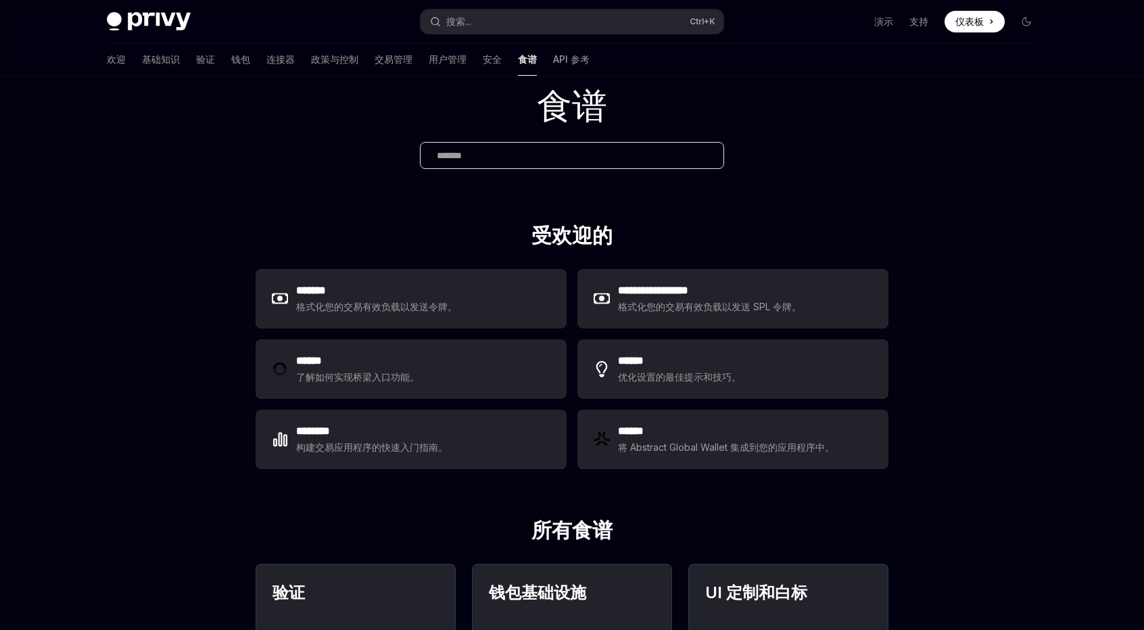
scroll to position [0, 0]
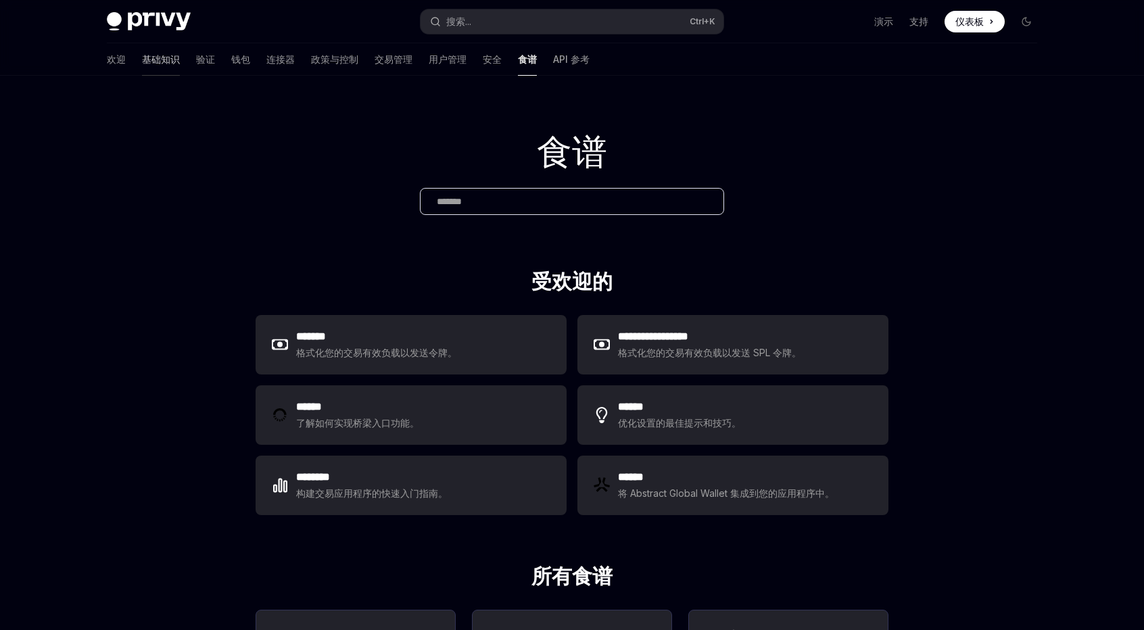
click at [142, 55] on font "基础知识" at bounding box center [161, 58] width 38 height 11
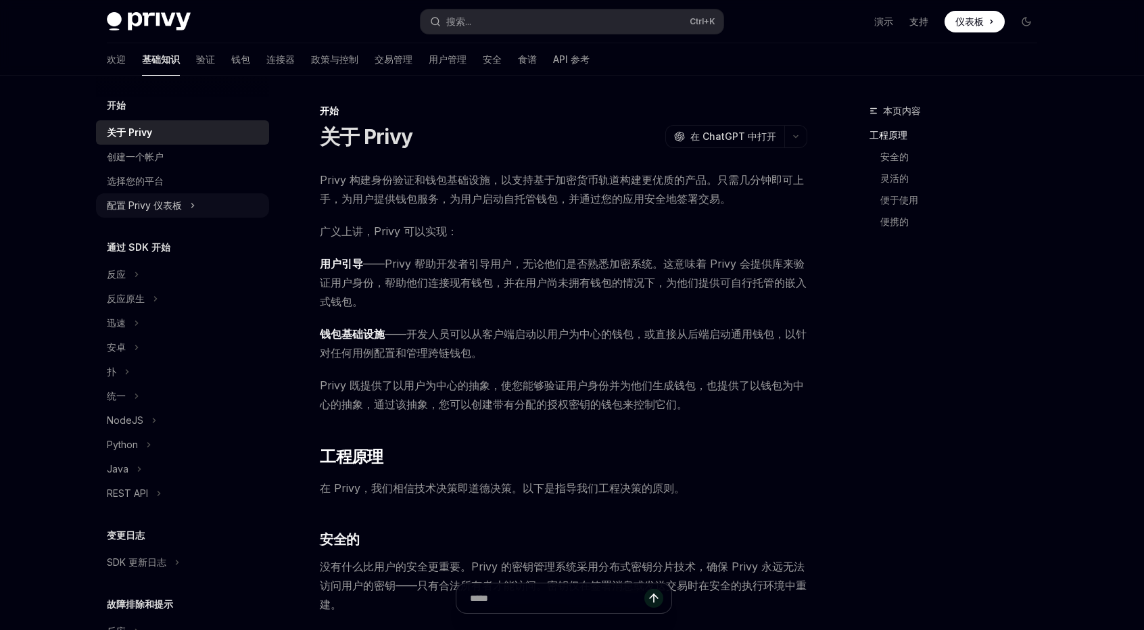
click at [193, 208] on icon at bounding box center [192, 205] width 5 height 16
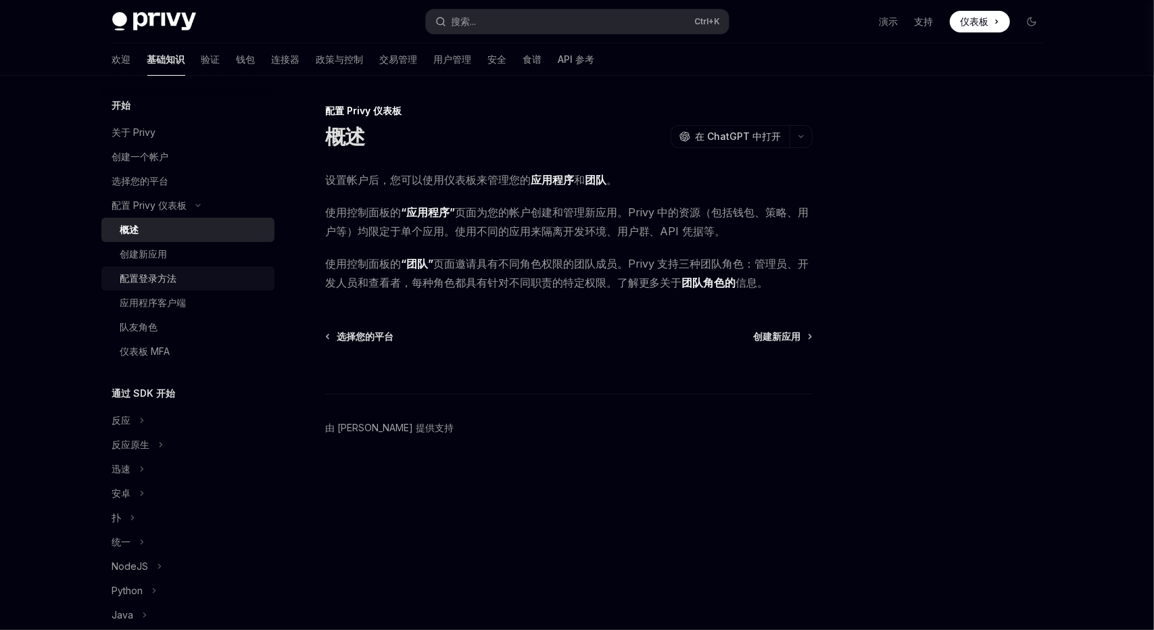
click at [155, 283] on font "配置登录方法" at bounding box center [148, 277] width 57 height 11
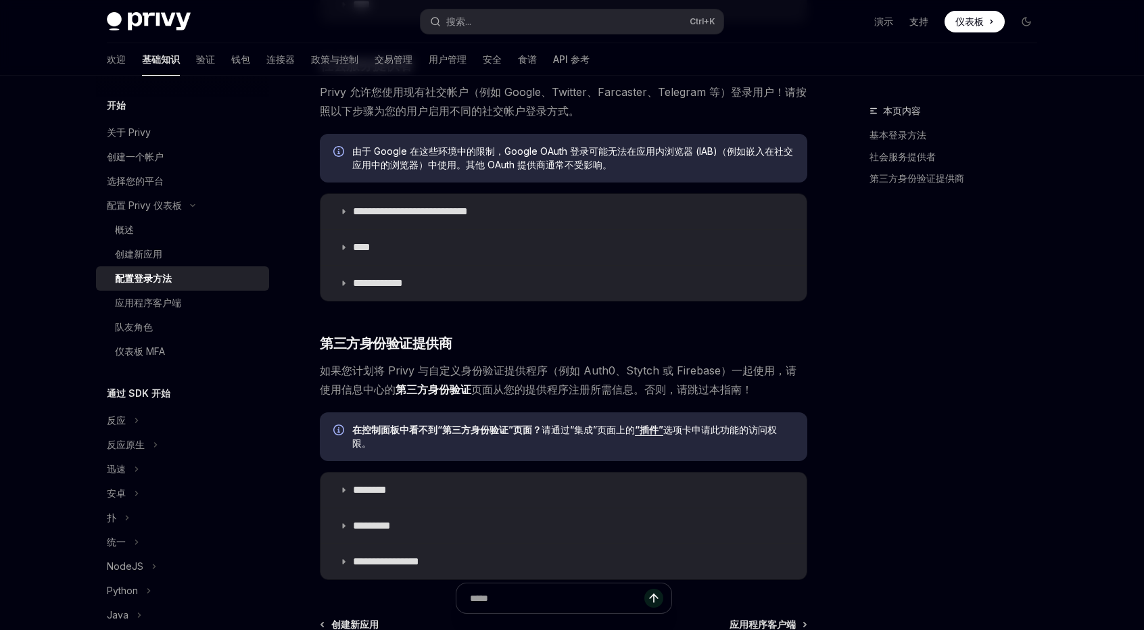
scroll to position [406, 0]
click at [311, 63] on font "政策与控制" at bounding box center [334, 58] width 47 height 11
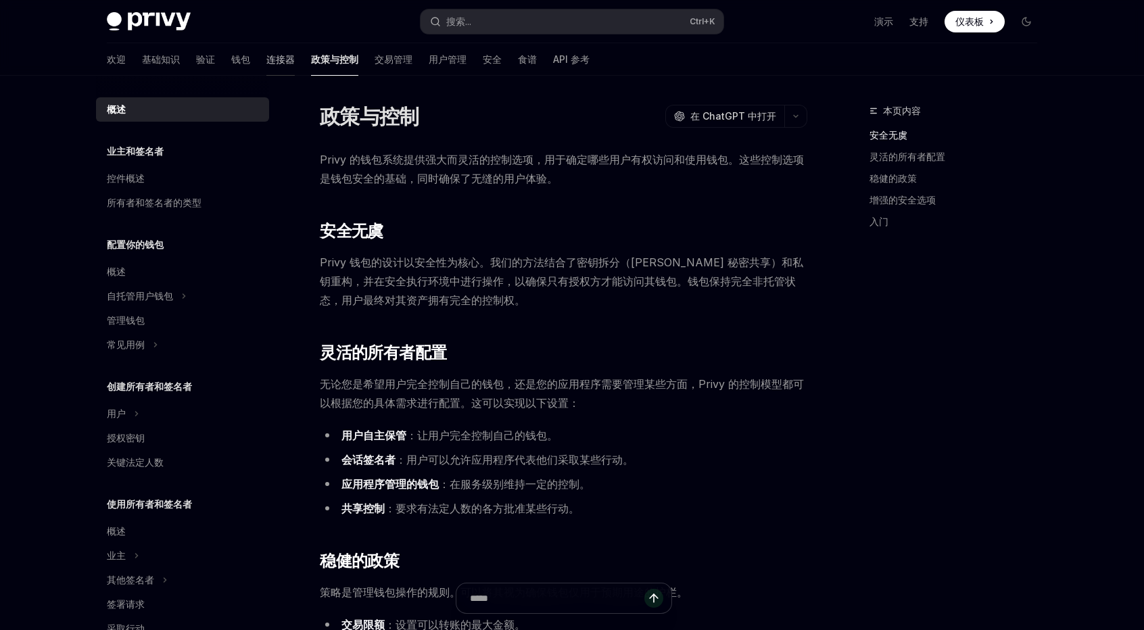
click at [266, 59] on font "连接器" at bounding box center [280, 58] width 28 height 11
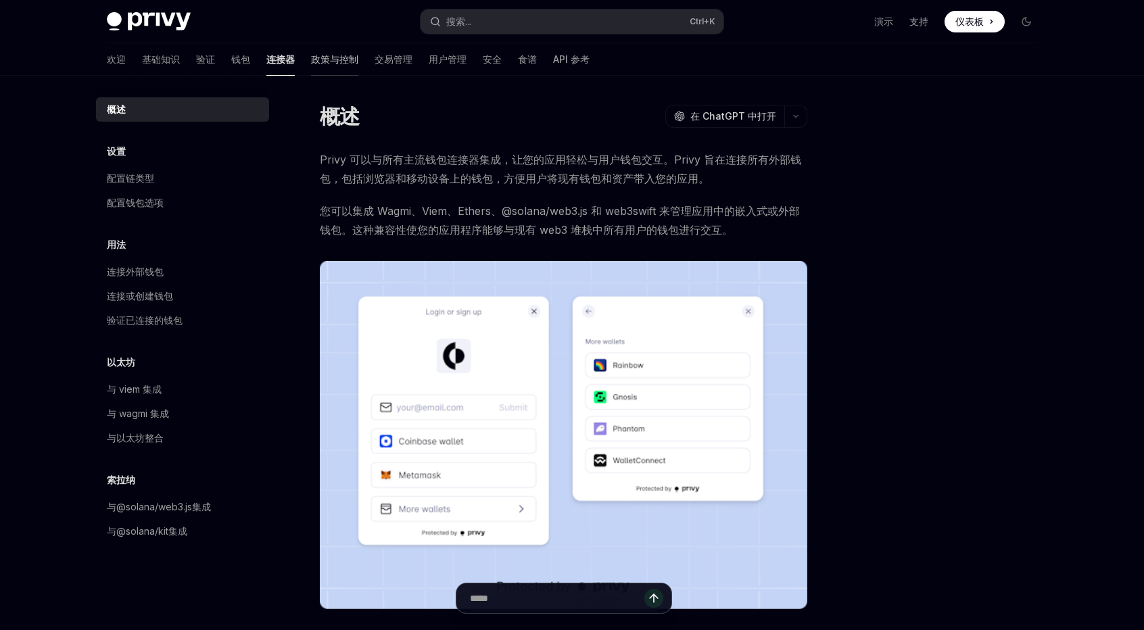
click at [311, 59] on font "政策与控制" at bounding box center [334, 58] width 47 height 11
type textarea "*"
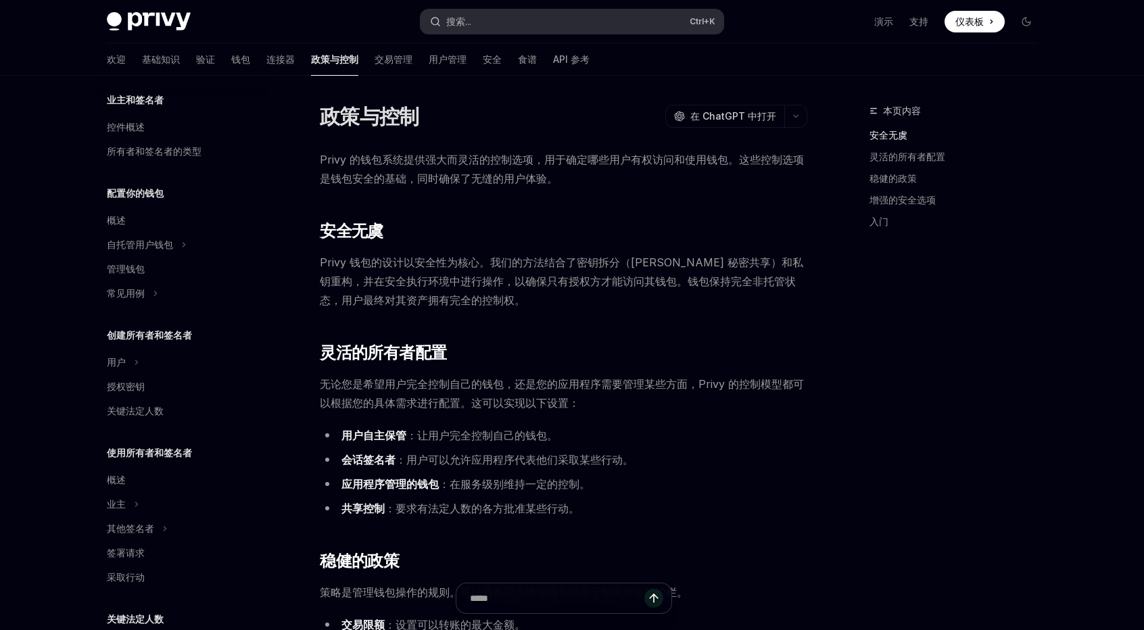
click at [489, 16] on button "搜索... Ctrl +K" at bounding box center [571, 21] width 303 height 24
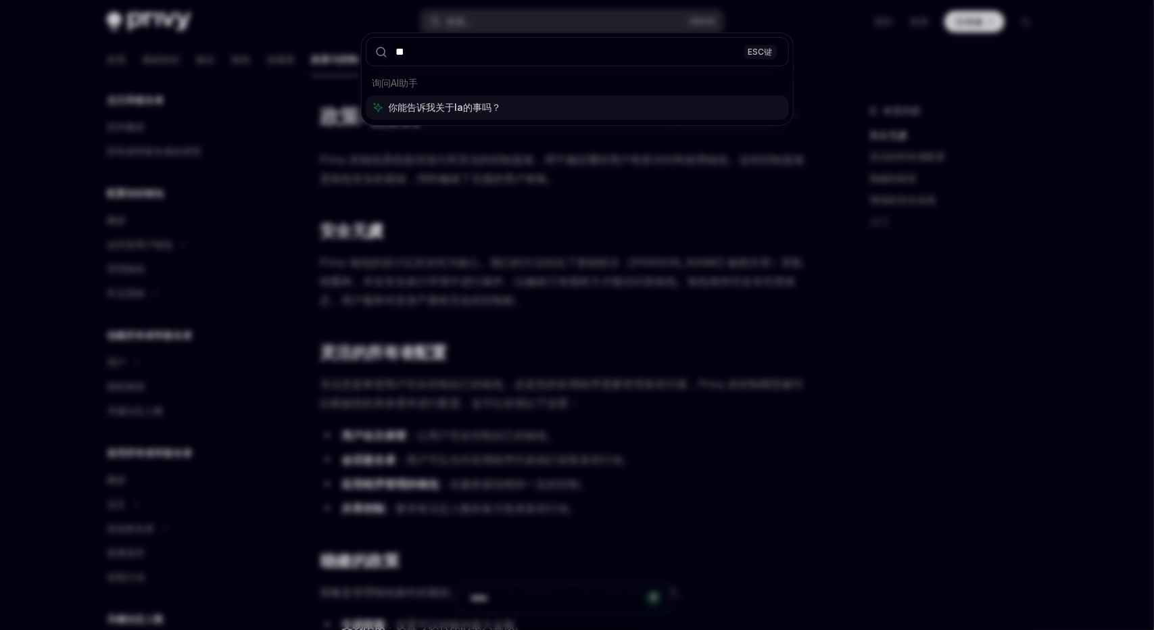
type input "*"
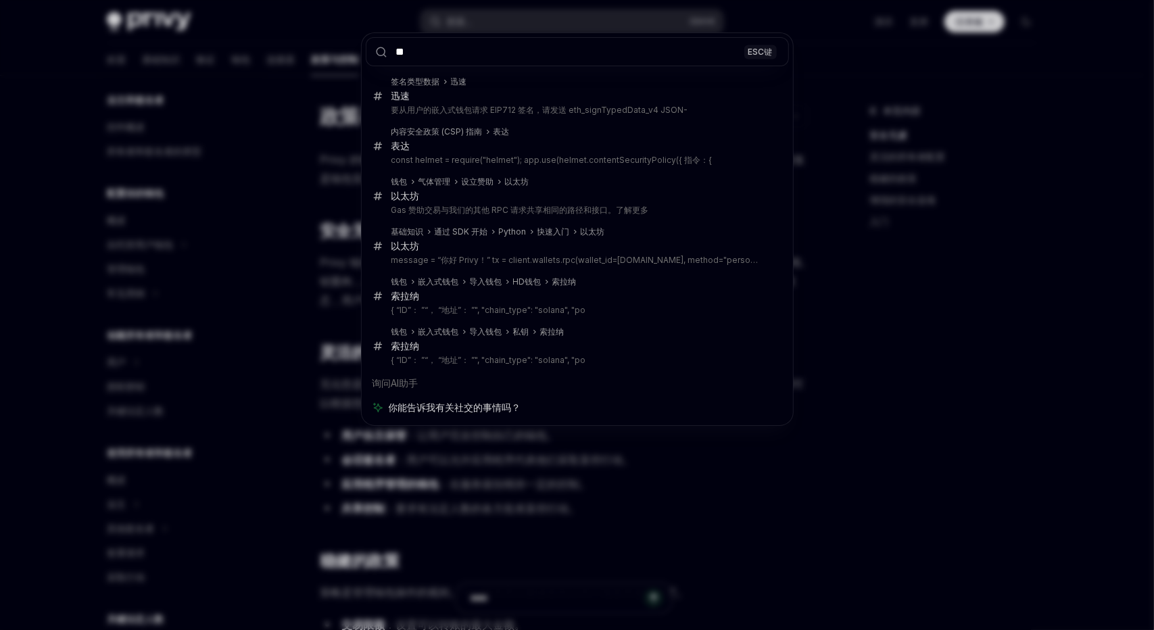
click at [480, 51] on input "**" at bounding box center [577, 51] width 423 height 29
type input "*"
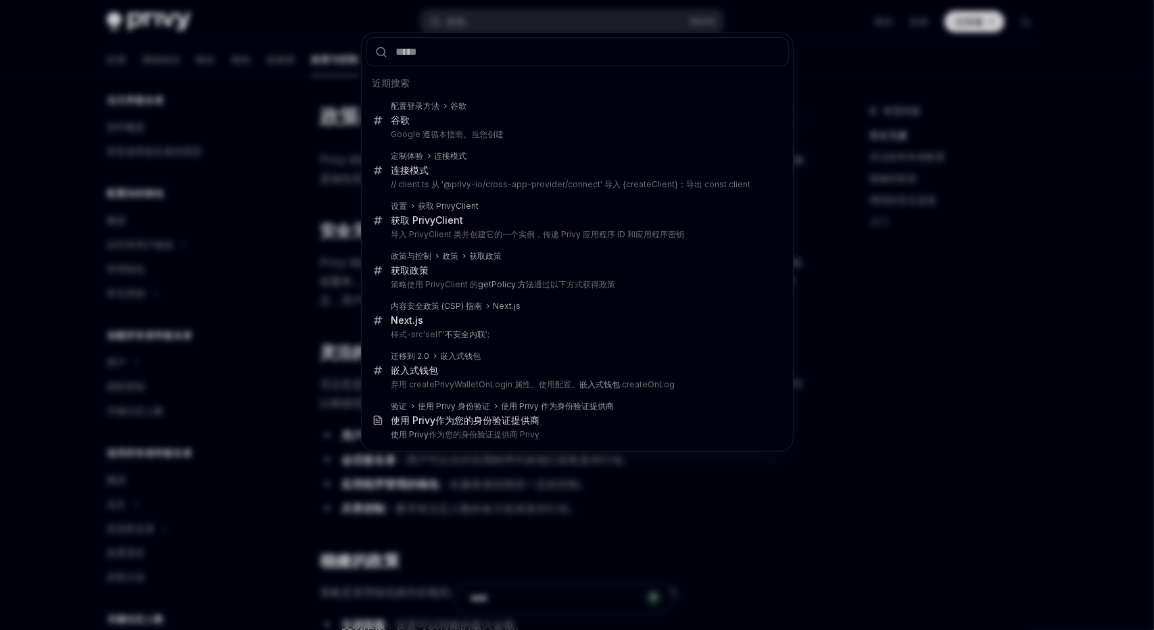
click at [512, 55] on input "text" at bounding box center [577, 51] width 423 height 29
click at [936, 397] on div "近期搜索 配置登录方法 谷歌 谷歌 Google 遵循本指南。当您创建 定制体验 连接模式 连接模式 // client.ts 从 '@privy-io/cr…" at bounding box center [577, 315] width 1154 height 630
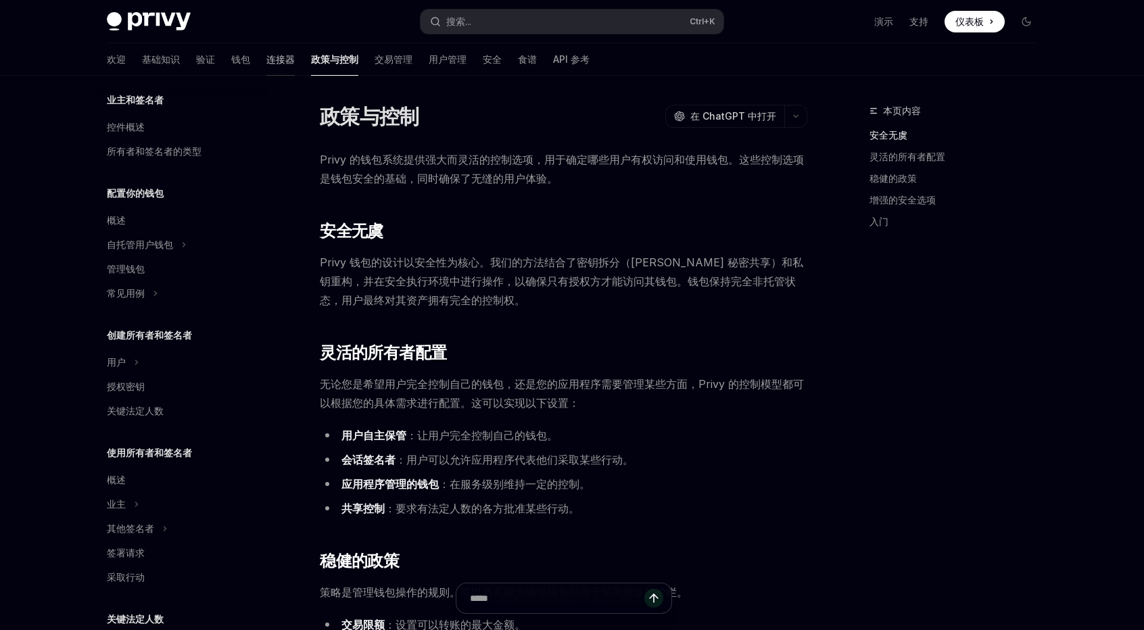
click at [266, 64] on font "连接器" at bounding box center [280, 58] width 28 height 11
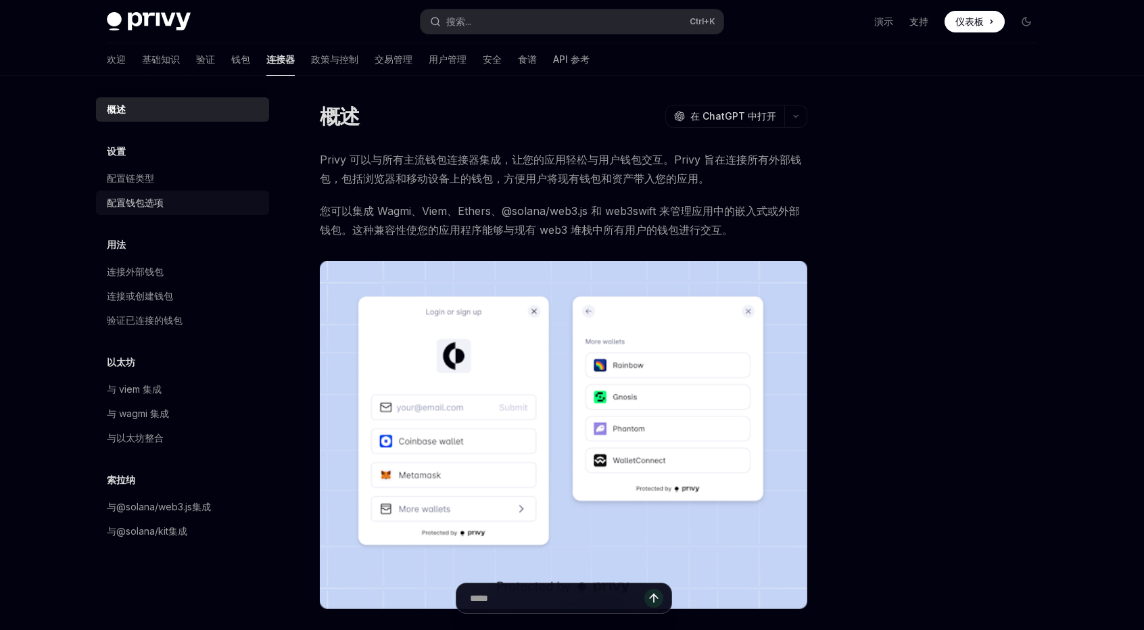
click at [150, 200] on font "配置钱包选项" at bounding box center [135, 202] width 57 height 11
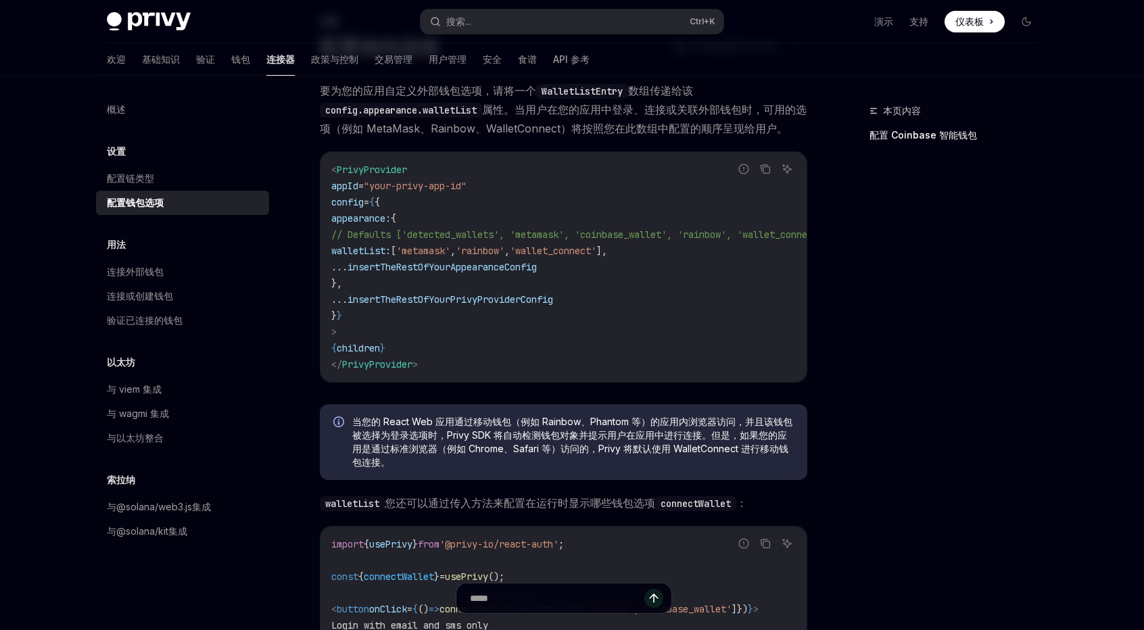
scroll to position [338, 0]
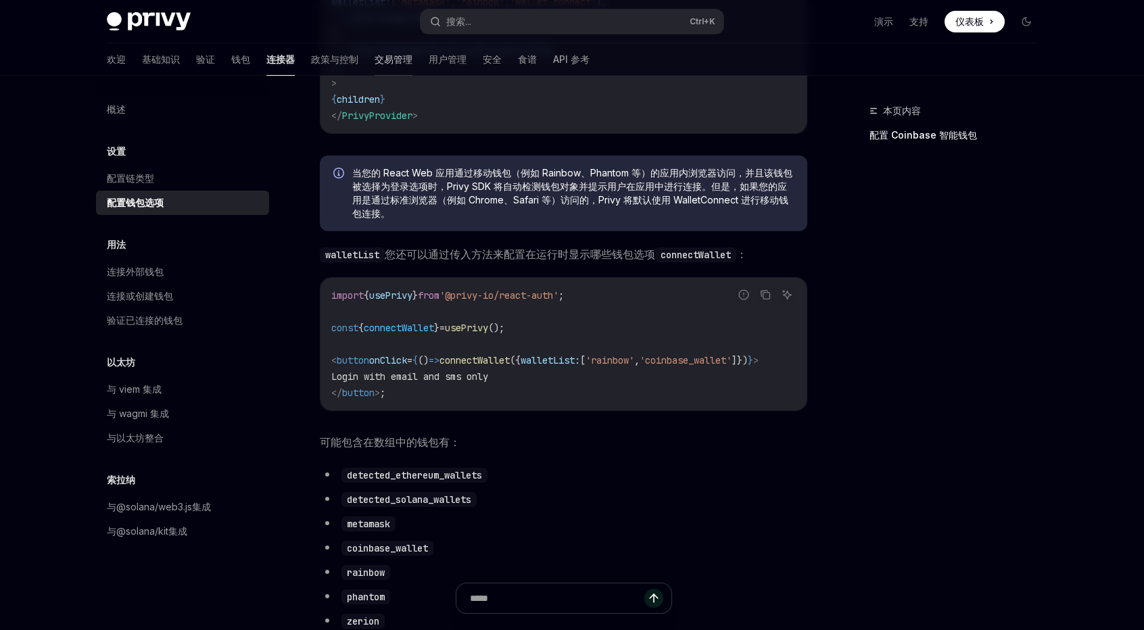
click at [375, 64] on font "交易管理" at bounding box center [394, 58] width 38 height 11
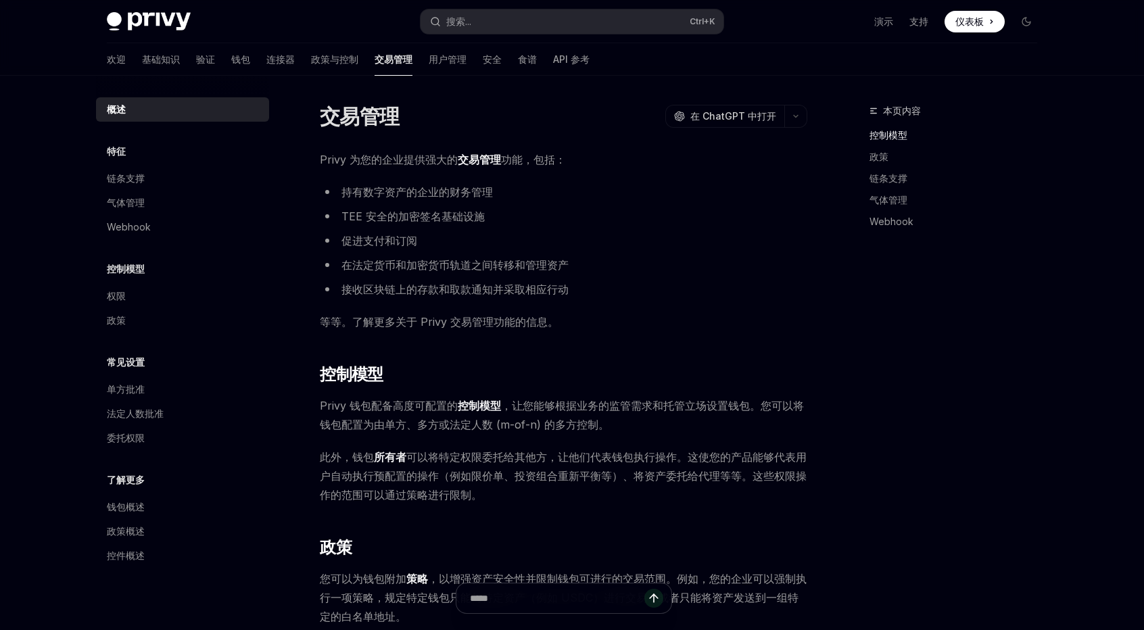
click at [630, 319] on span "等等。了解更多关于 Privy 交易管理功能的信息。" at bounding box center [563, 321] width 487 height 19
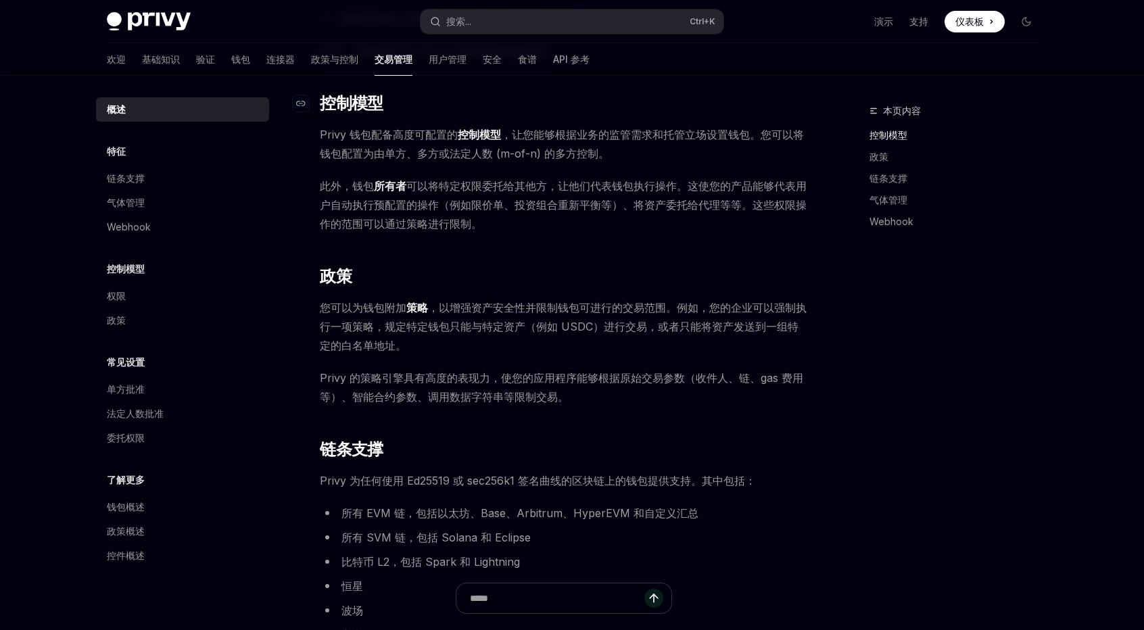
scroll to position [338, 0]
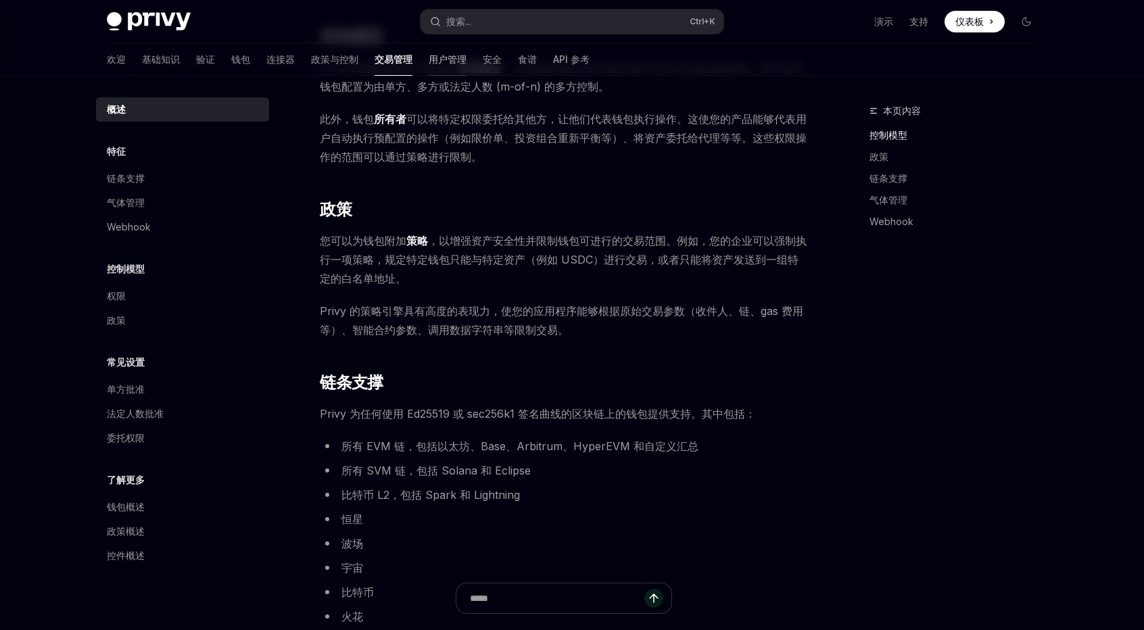
click at [429, 69] on link "用户管理" at bounding box center [448, 59] width 38 height 32
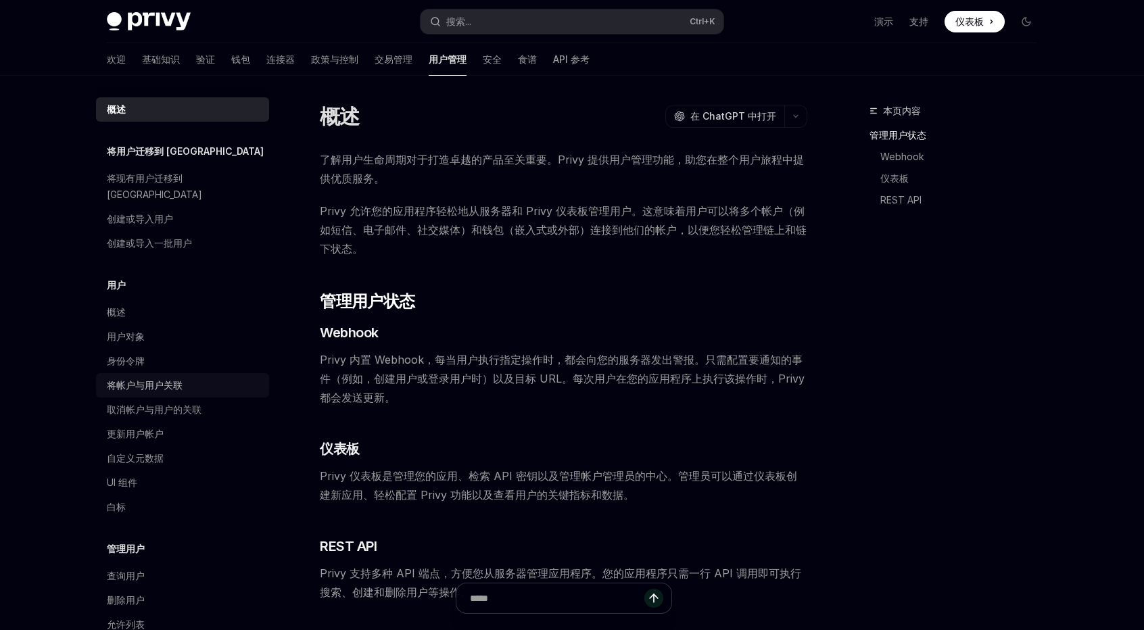
click at [166, 379] on font "将帐户与用户关联" at bounding box center [145, 384] width 76 height 11
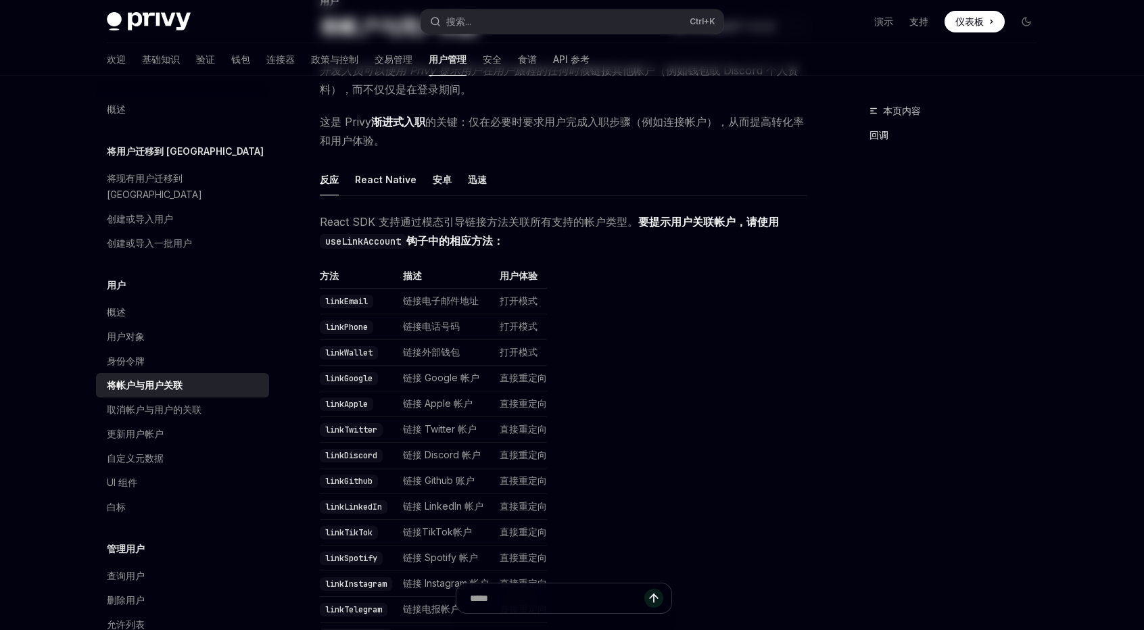
scroll to position [135, 0]
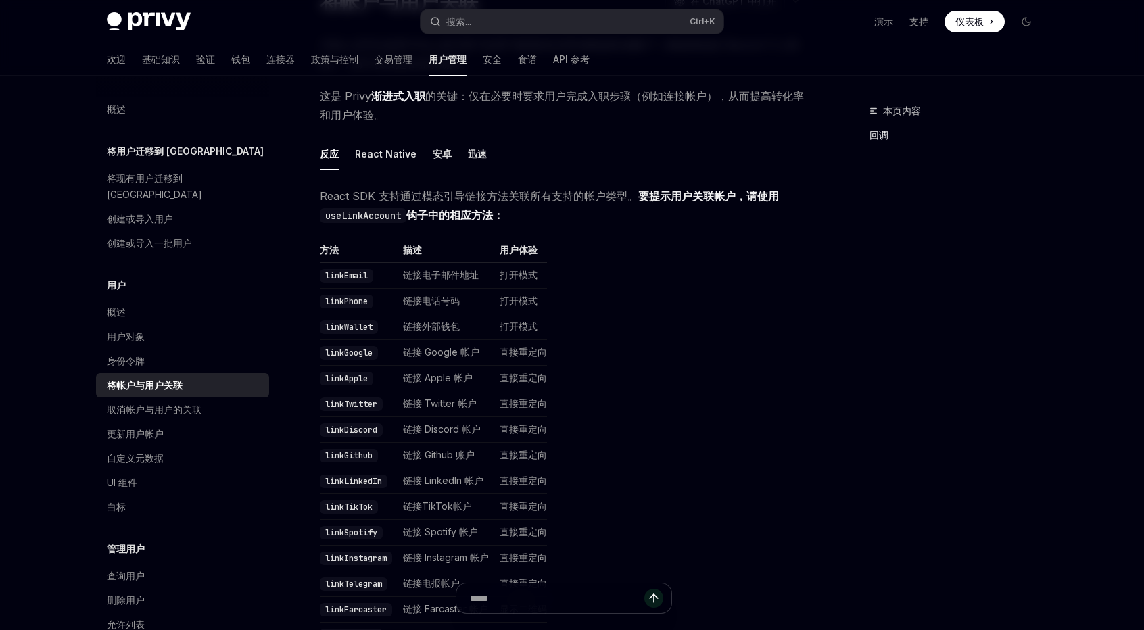
click at [361, 99] on font "这是 Privy" at bounding box center [345, 96] width 51 height 14
copy font "Privy"
click at [350, 99] on font "这是 Privy" at bounding box center [345, 96] width 51 height 14
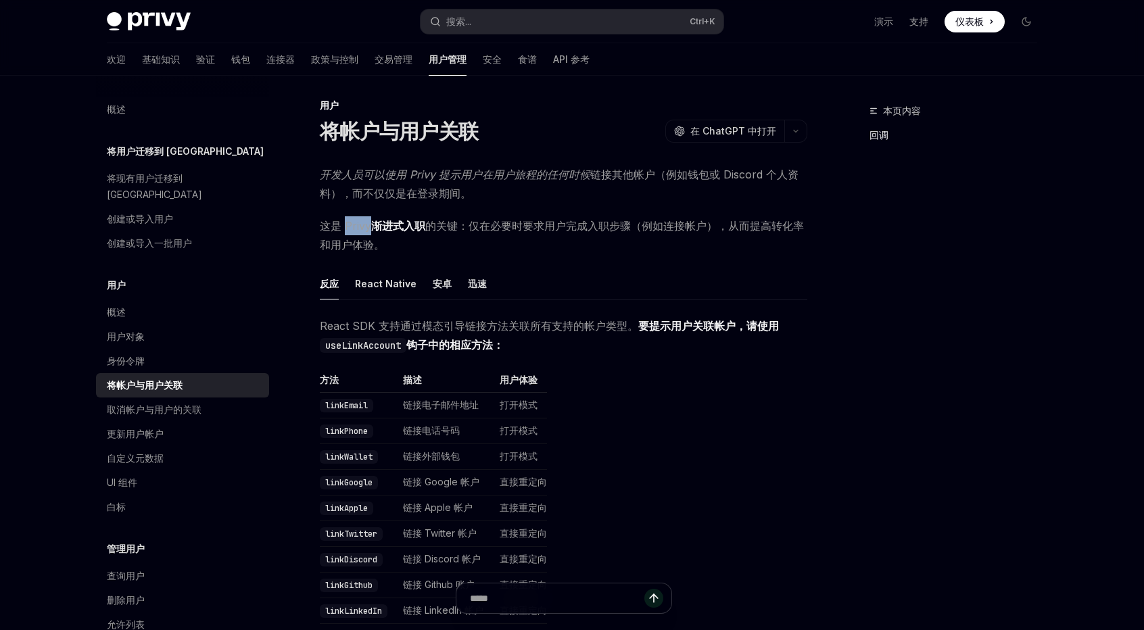
scroll to position [0, 0]
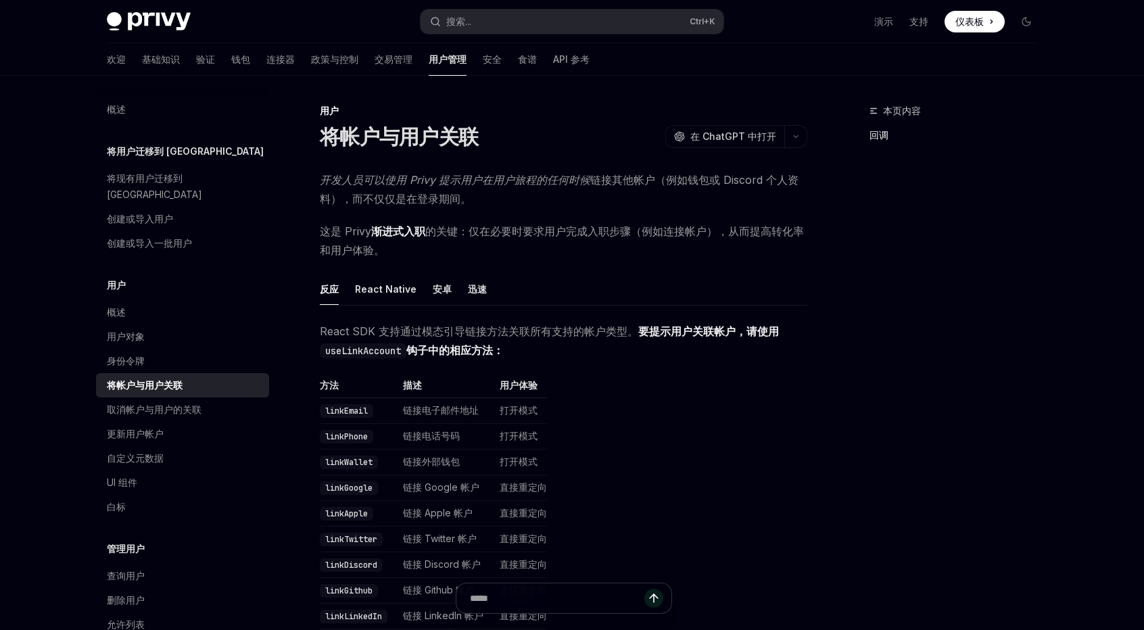
click at [568, 259] on span "这是 Privy 渐进式入职 的关键：仅在必要时要求用户完成入职步骤（例如连接帐户），从而提高转化率和用户体验。" at bounding box center [563, 241] width 487 height 38
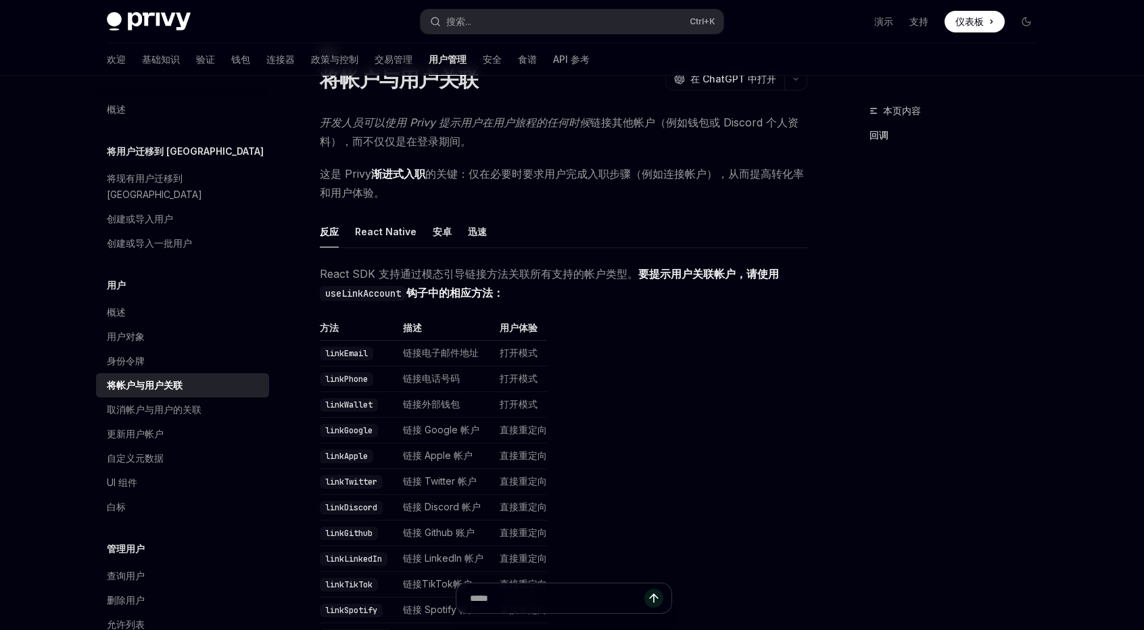
scroll to position [68, 0]
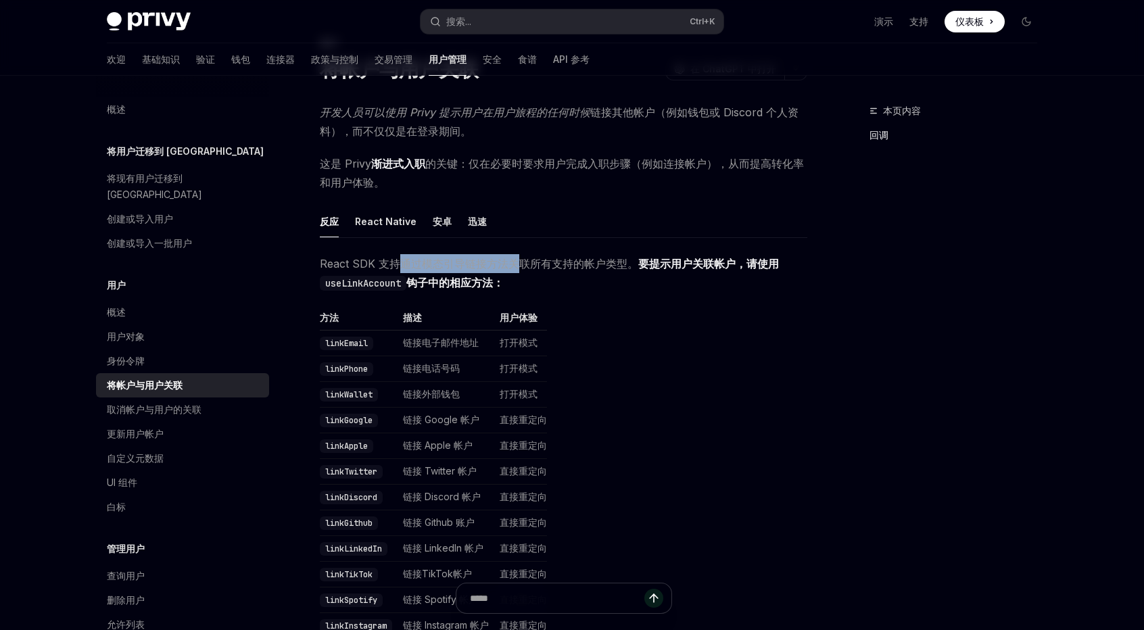
drag, startPoint x: 396, startPoint y: 266, endPoint x: 520, endPoint y: 266, distance: 123.7
click at [520, 266] on font "React SDK 支持通过模态引导链接方法关联所有支持的帐户类型。" at bounding box center [479, 264] width 318 height 14
click at [589, 281] on span "React SDK 支持通过模态引导链接方法关联所有支持的帐户类型。 要提示用户关联帐户，请使用 useLinkAccount 钩子中的相应方法：" at bounding box center [563, 273] width 487 height 38
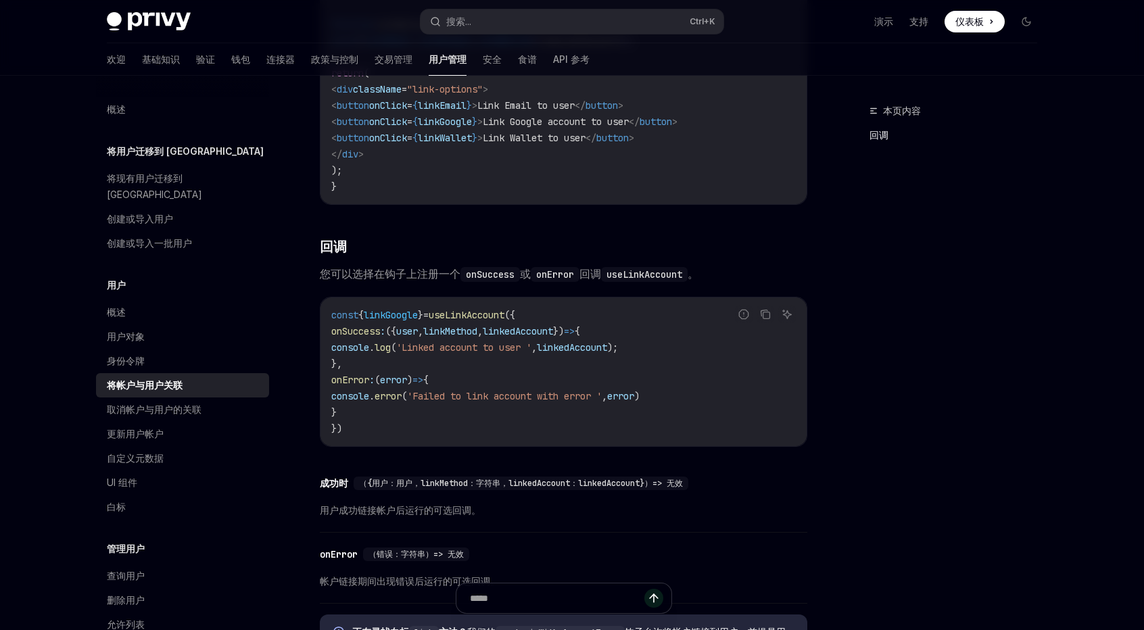
scroll to position [1284, 0]
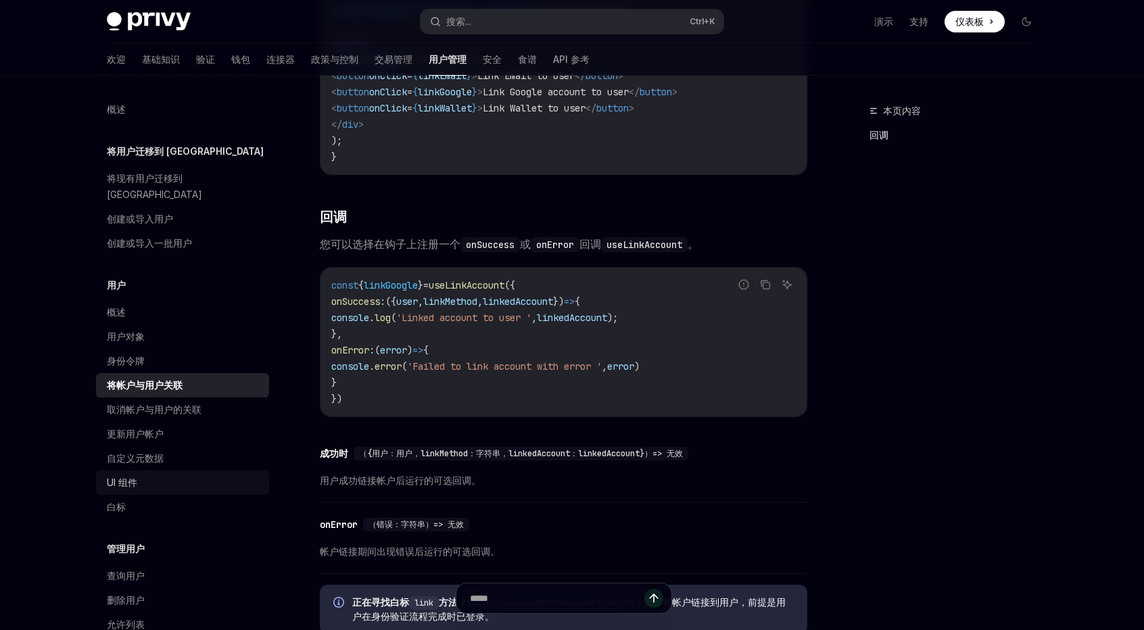
click at [153, 471] on link "UI 组件" at bounding box center [182, 483] width 173 height 24
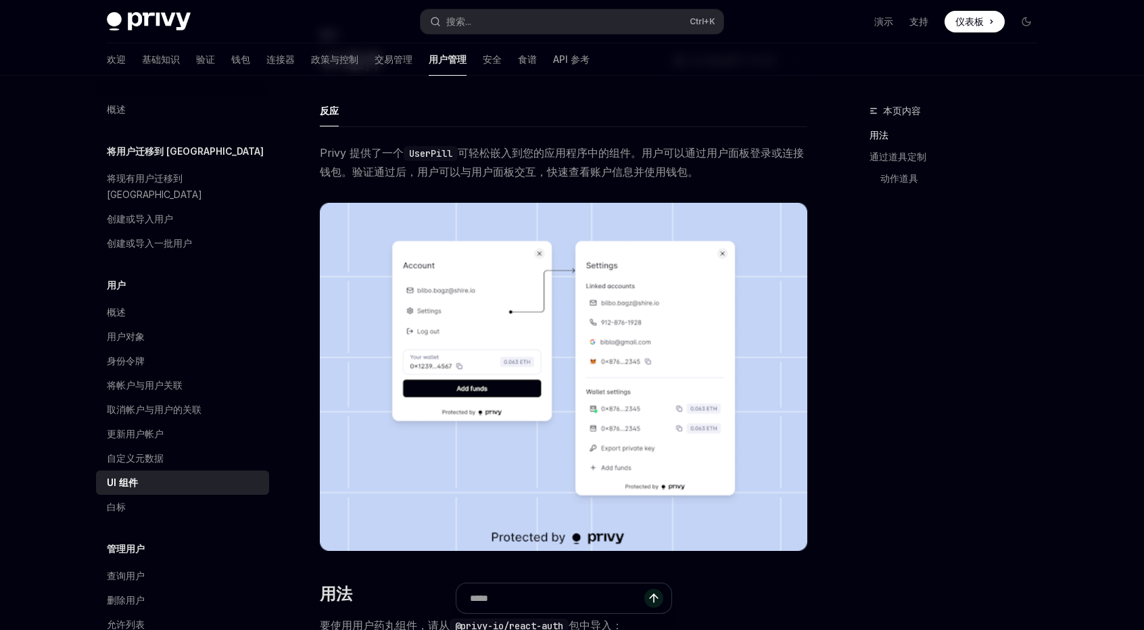
scroll to position [68, 0]
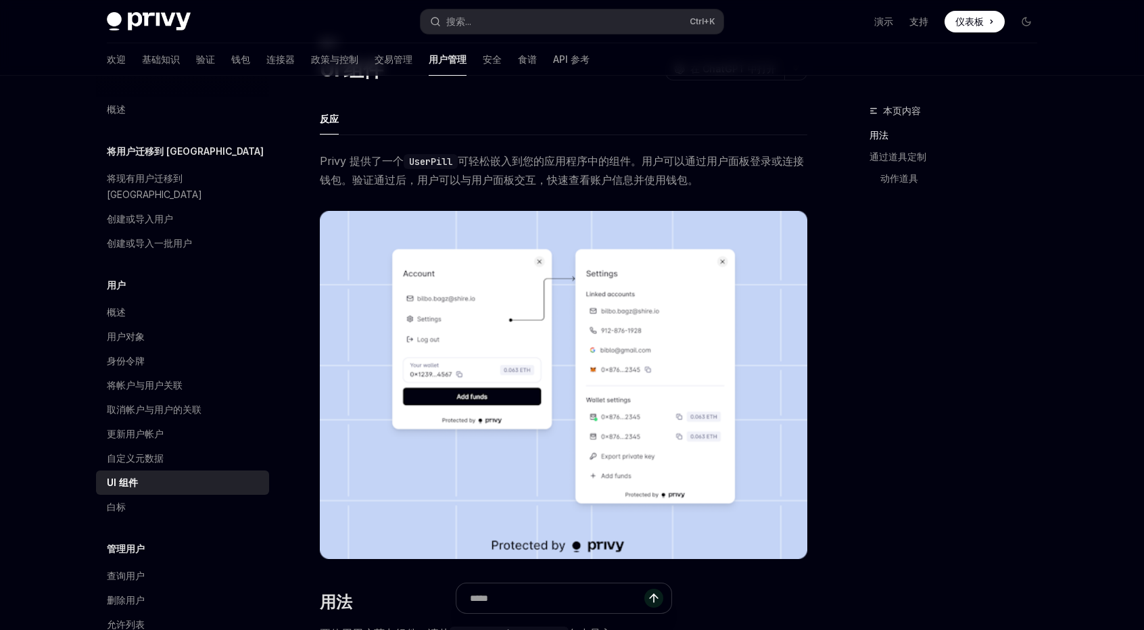
click at [422, 162] on code "UserPill" at bounding box center [431, 161] width 54 height 15
copy code "UserPill"
click at [426, 156] on code "UserPill" at bounding box center [431, 161] width 54 height 15
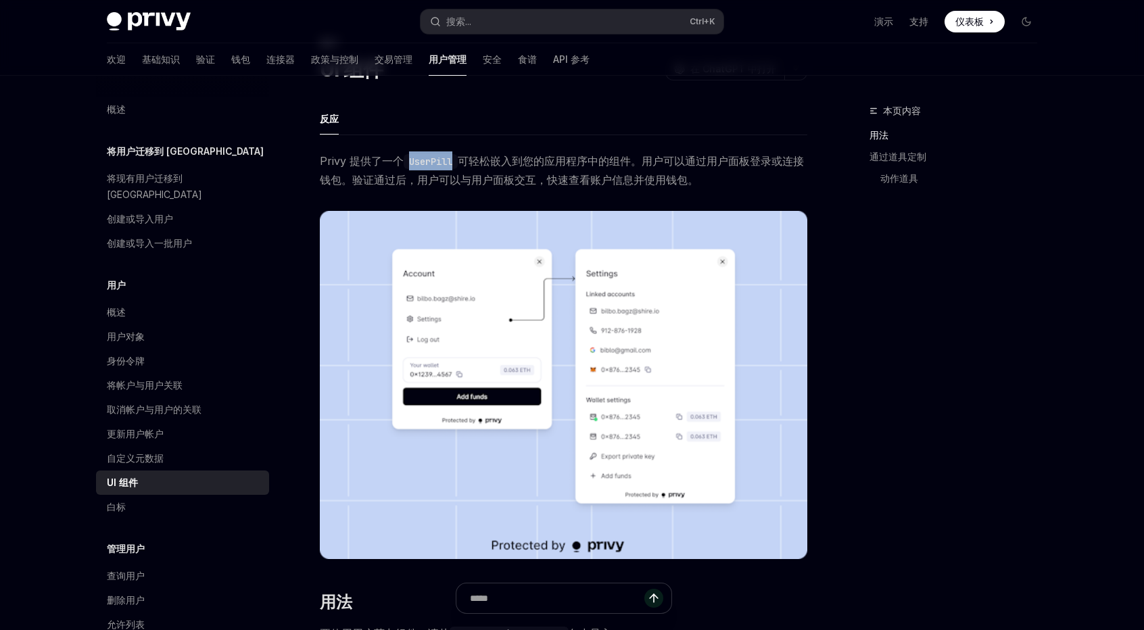
copy code "UserPill"
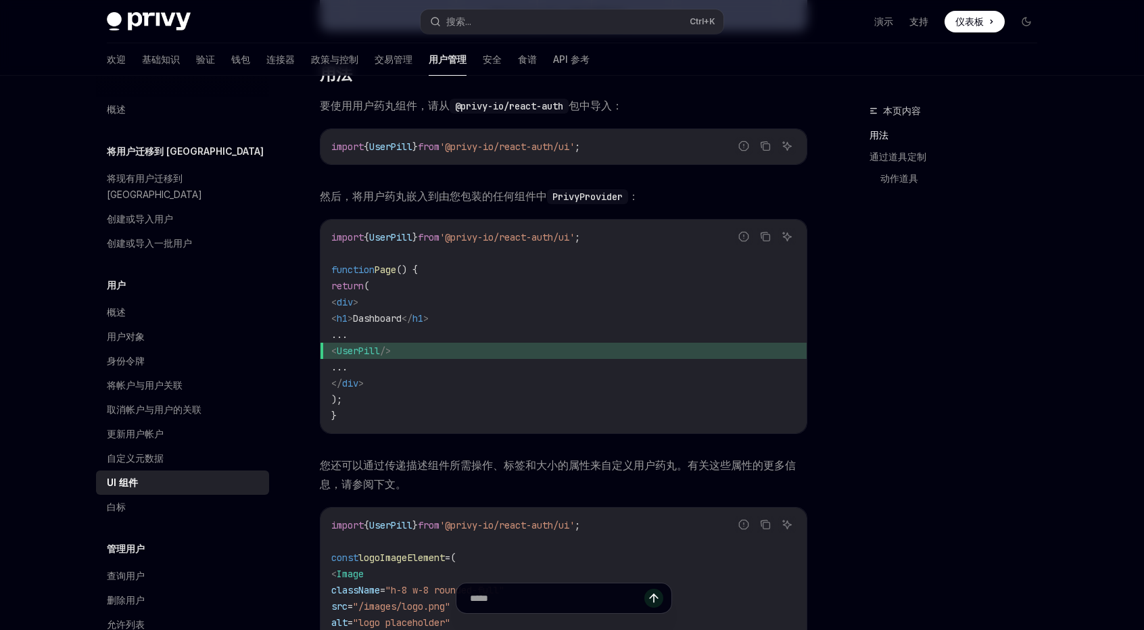
scroll to position [608, 0]
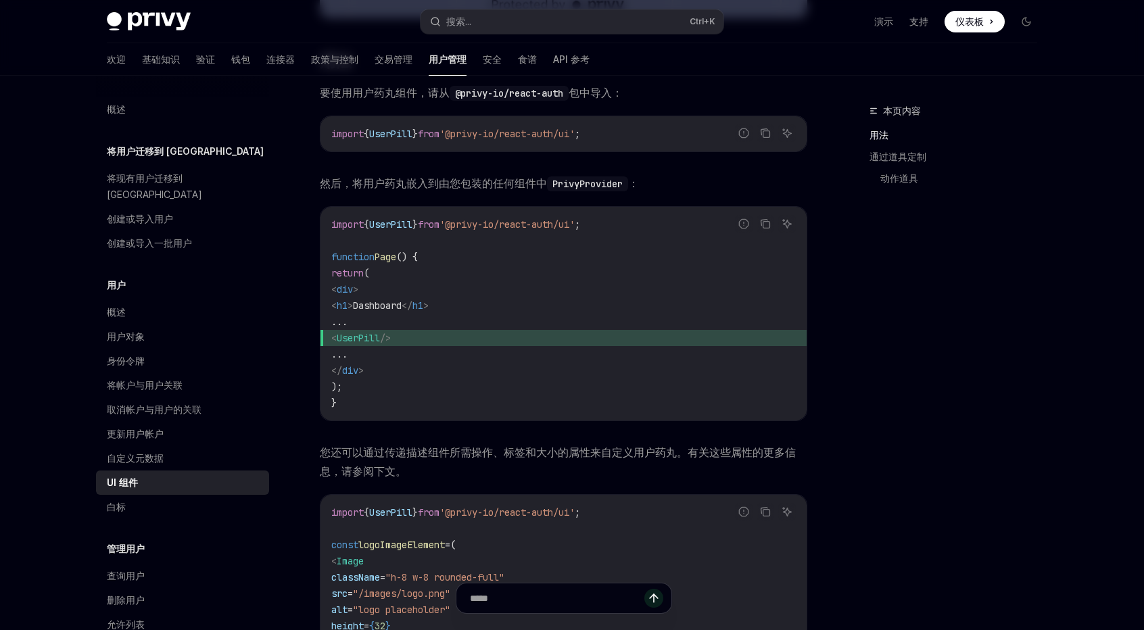
click at [407, 221] on span "UserPill" at bounding box center [390, 224] width 43 height 12
copy span "UserPill"
drag, startPoint x: 601, startPoint y: 132, endPoint x: 466, endPoint y: 130, distance: 134.5
click at [466, 130] on span "'@privy-io/react-auth/ui'" at bounding box center [506, 134] width 135 height 12
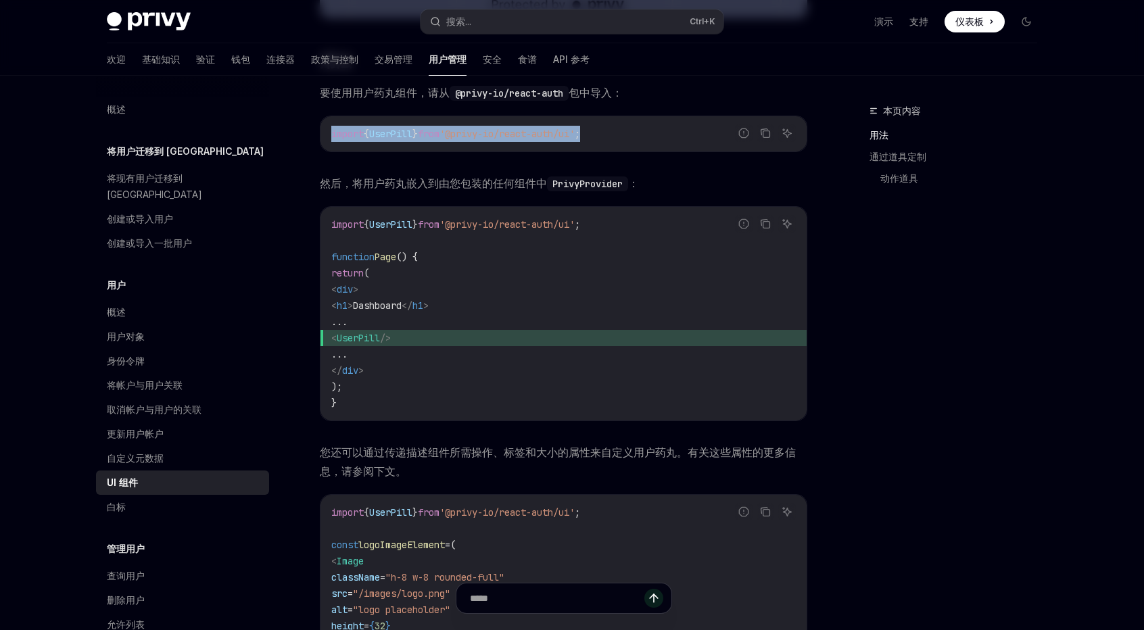
drag, startPoint x: 658, startPoint y: 128, endPoint x: 328, endPoint y: 129, distance: 329.9
click at [328, 129] on div "import { UserPill } from '@privy-io/react-auth/ui' ;" at bounding box center [563, 133] width 486 height 35
copy span "import { UserPill } from '@privy-io/react-auth/ui' ;"
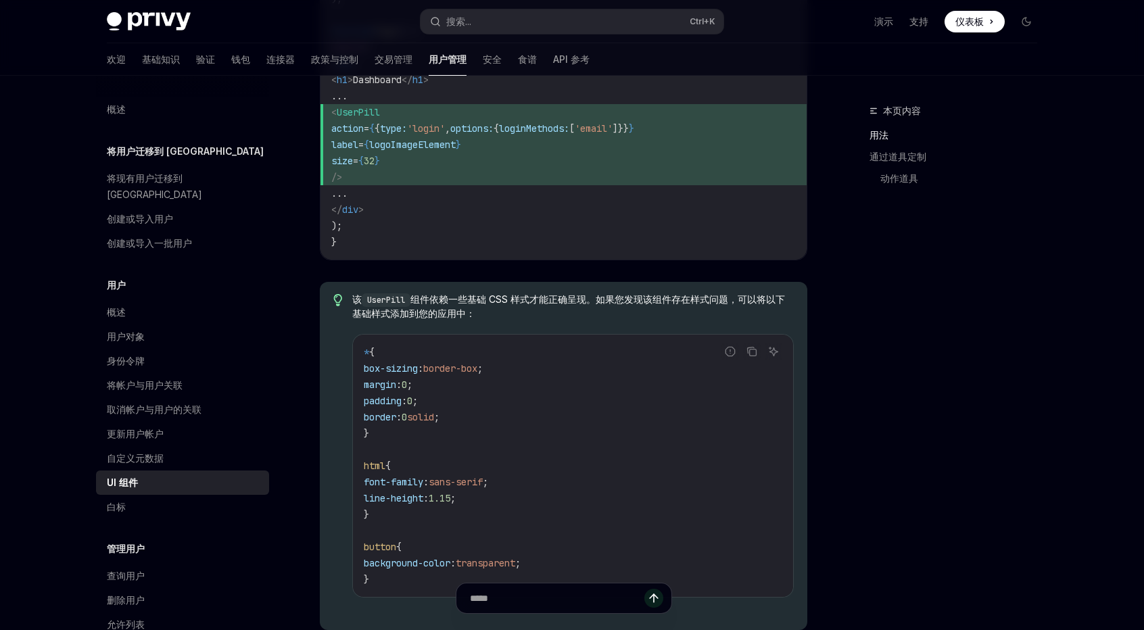
scroll to position [1352, 0]
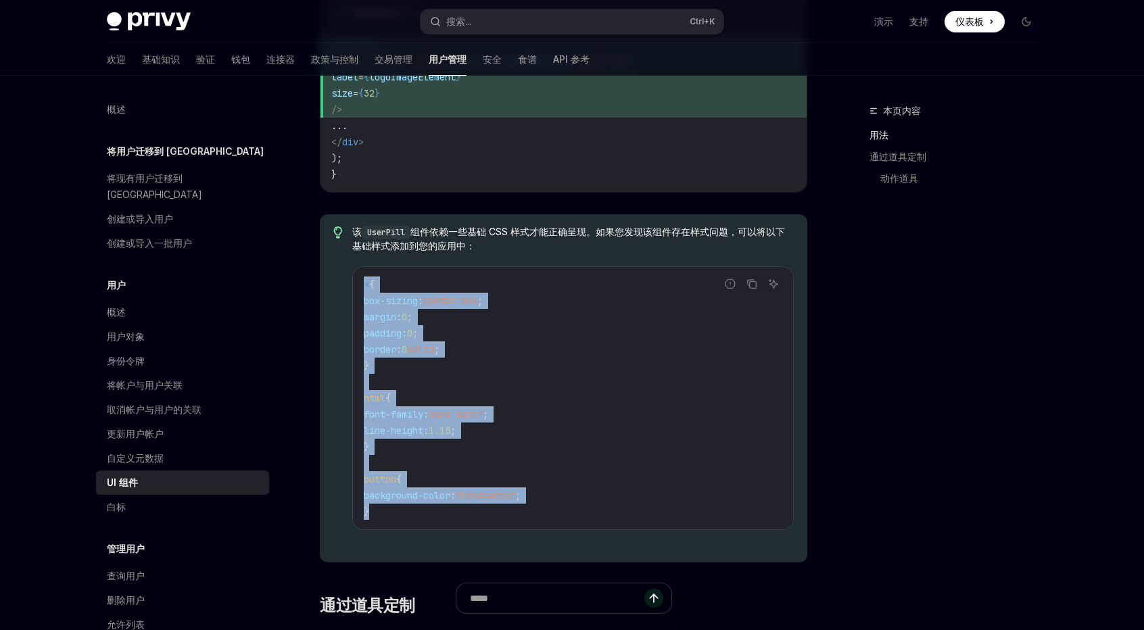
drag, startPoint x: 407, startPoint y: 509, endPoint x: 362, endPoint y: 285, distance: 228.8
click at [364, 285] on code "* { box-sizing : border-box ; margin : 0 ; padding : 0 ; border : 0 solid ; } h…" at bounding box center [573, 397] width 418 height 243
copy code "* { box-sizing : border-box ; margin : 0 ; padding : 0 ; border : 0 solid ; } h…"
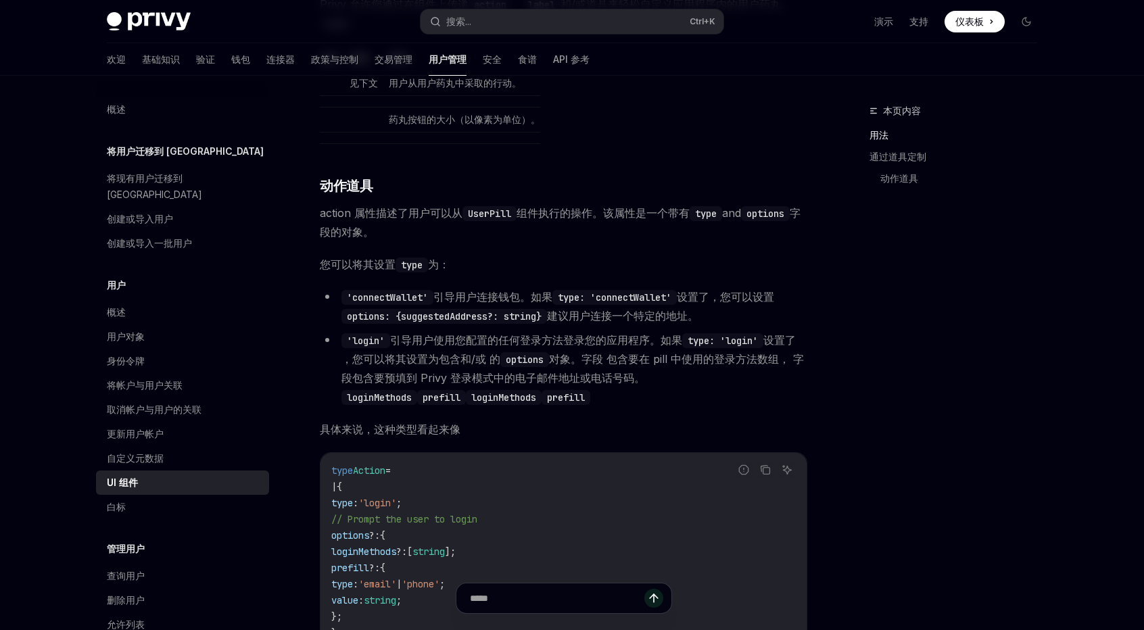
scroll to position [2028, 0]
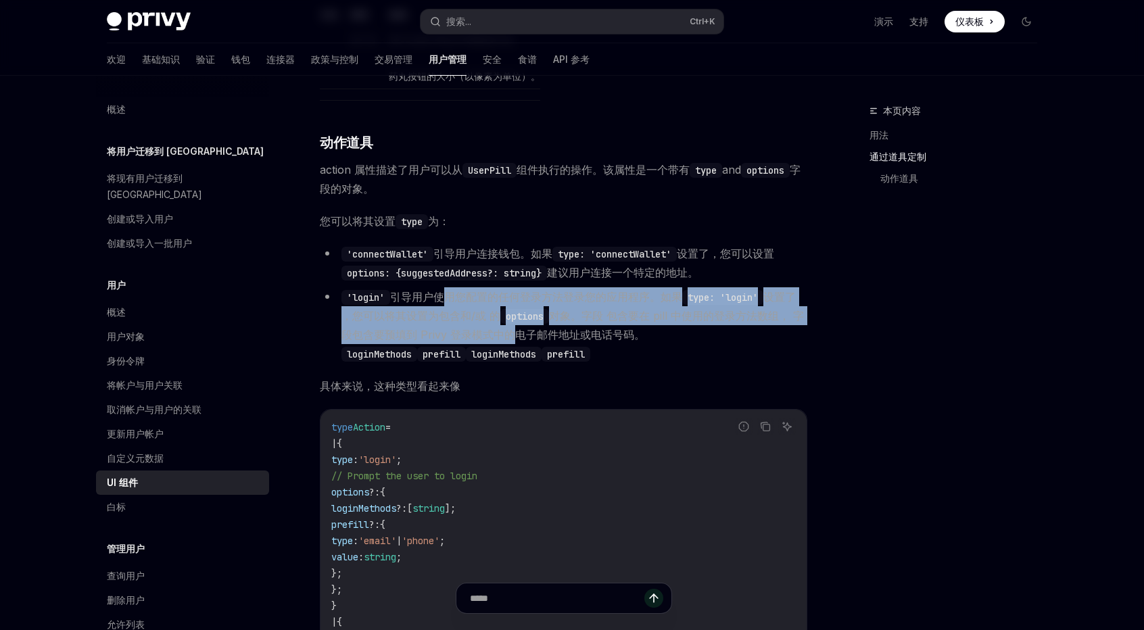
drag, startPoint x: 446, startPoint y: 294, endPoint x: 519, endPoint y: 328, distance: 79.8
click at [519, 328] on li "'login' 引导用户使用您配置的任何登录方法登录您的应用程序。如果 type: 'login' 设置了 ，您可以将其设置为包含 和/或 的 options…" at bounding box center [563, 325] width 487 height 76
click at [519, 328] on font "包含要预填到 Privy 登录模式中的电子邮件地址或电话号码。" at bounding box center [498, 335] width 293 height 14
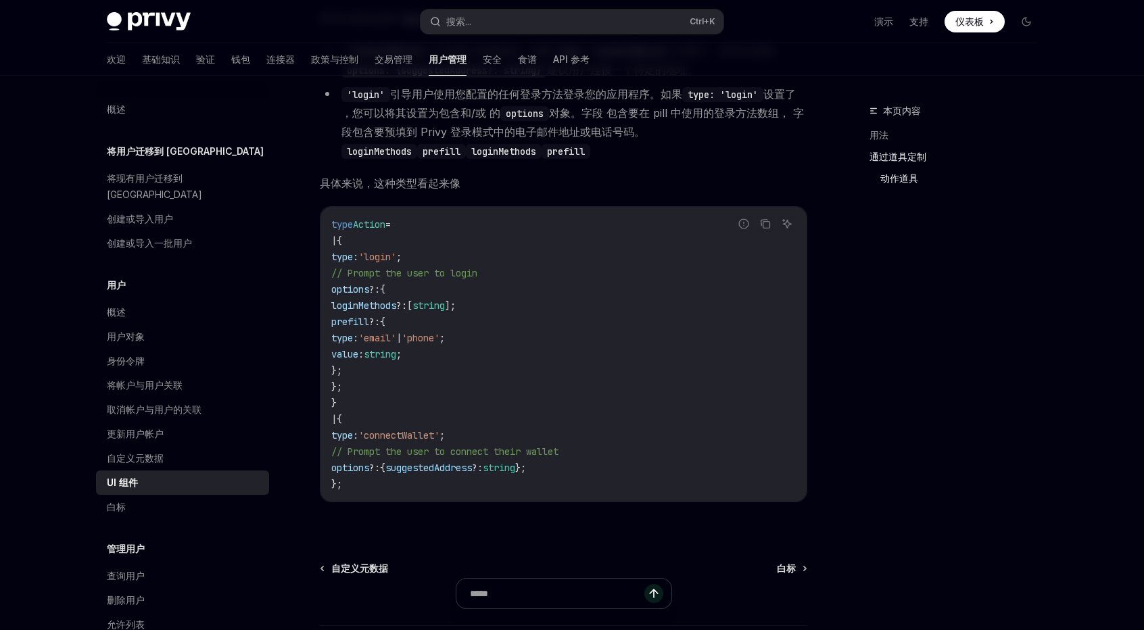
scroll to position [1960, 0]
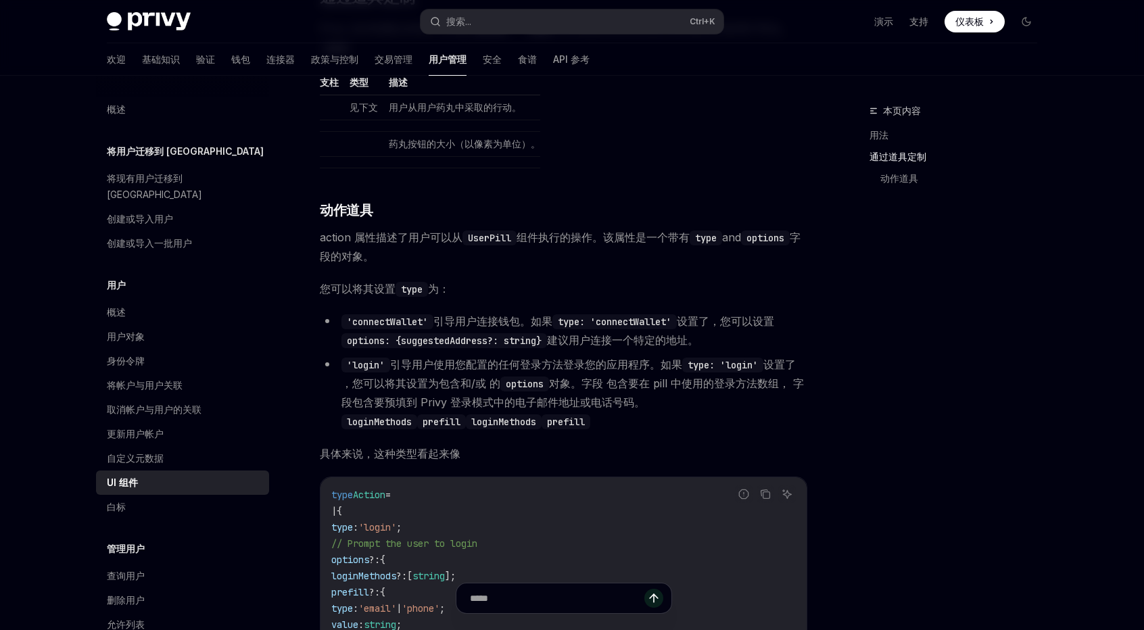
click at [458, 418] on code "prefill" at bounding box center [441, 421] width 49 height 15
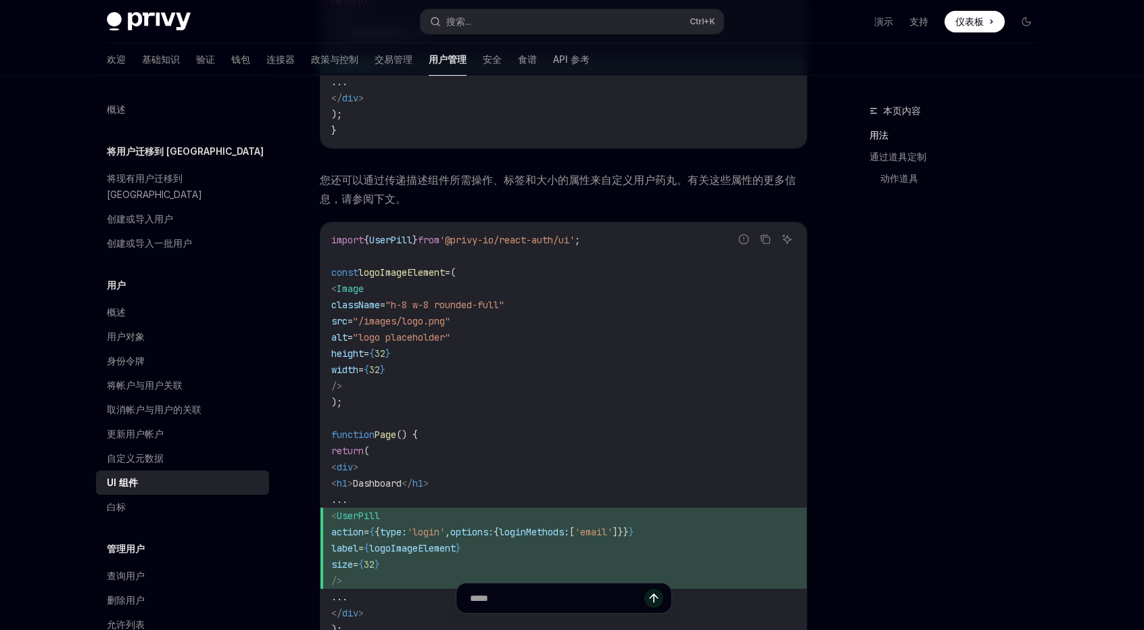
scroll to position [879, 0]
click at [167, 450] on link "自定义元数据" at bounding box center [182, 458] width 173 height 24
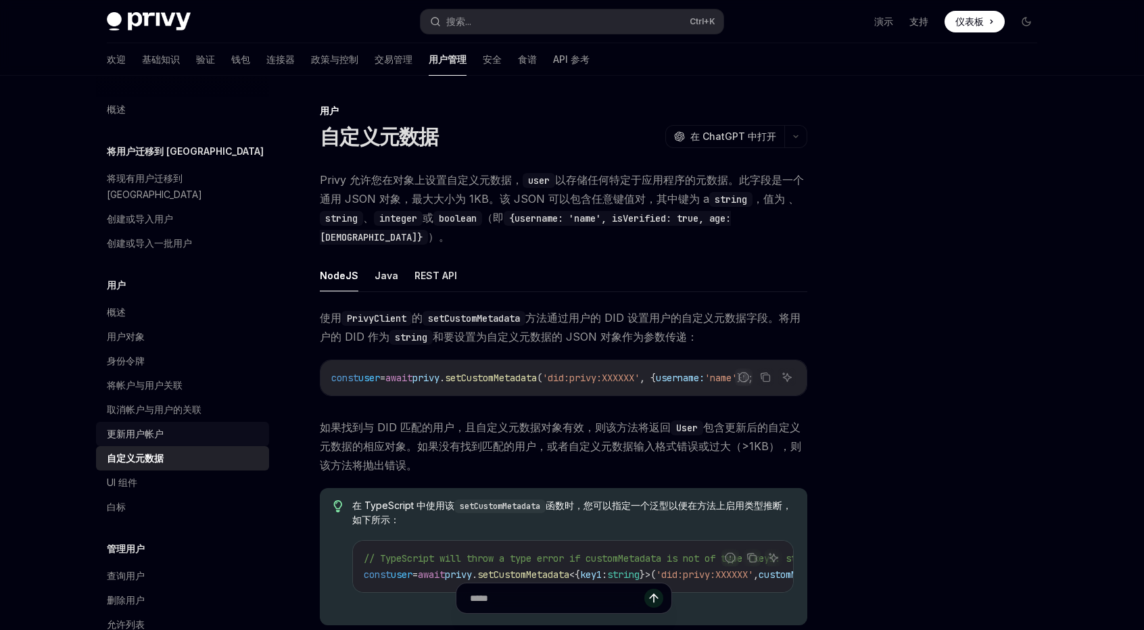
click at [155, 428] on font "更新用户帐户" at bounding box center [135, 433] width 57 height 11
type textarea "*"
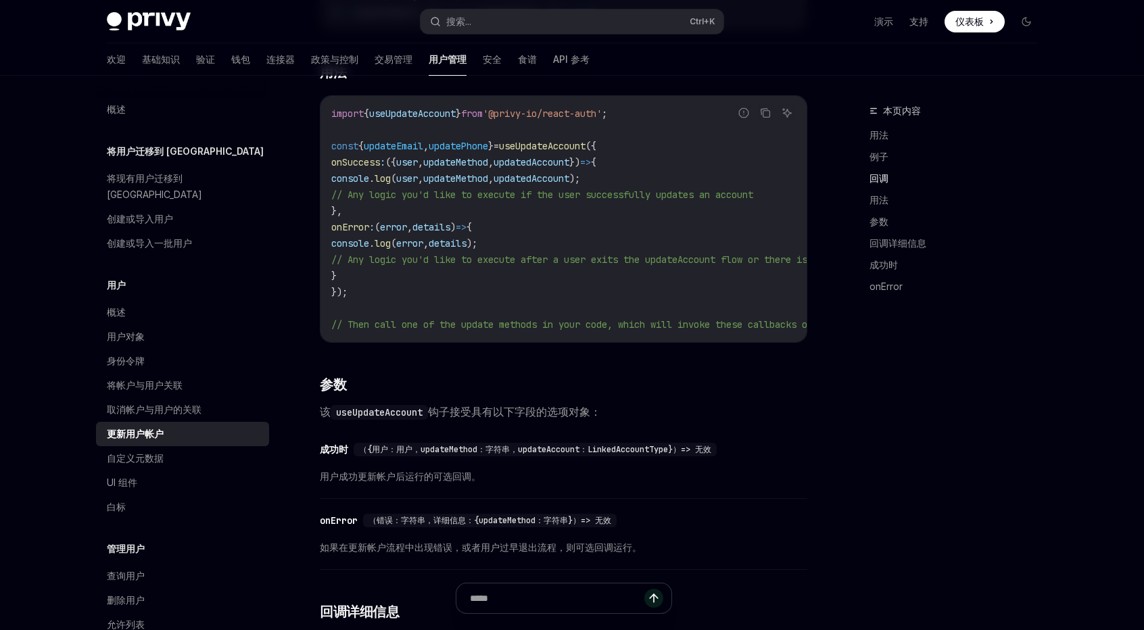
scroll to position [1014, 0]
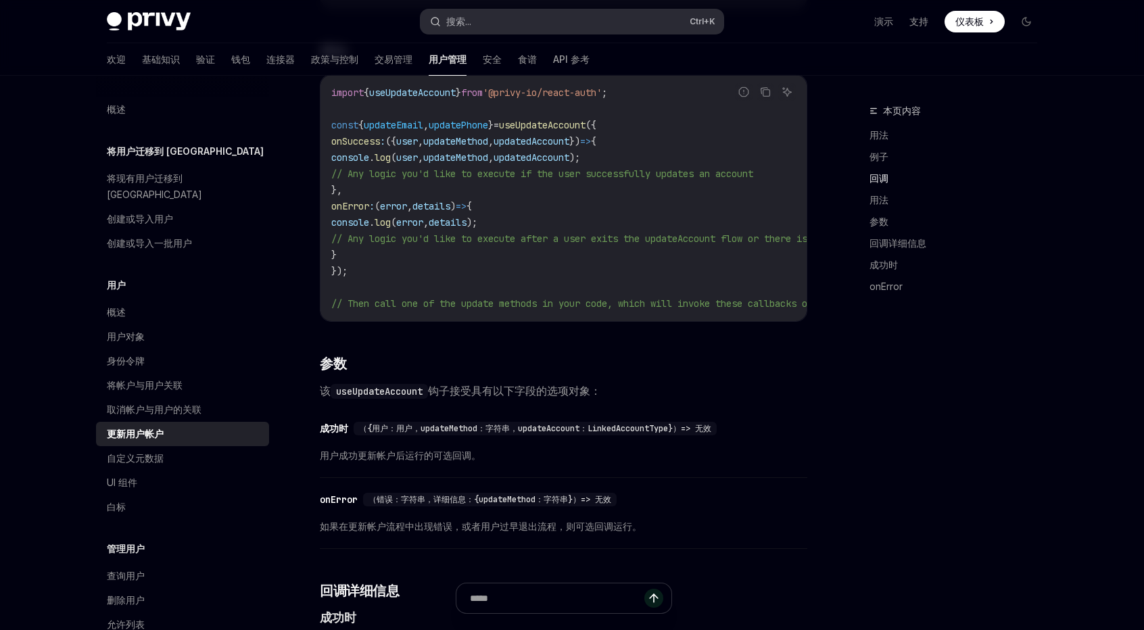
click at [453, 16] on font "搜索..." at bounding box center [458, 21] width 25 height 11
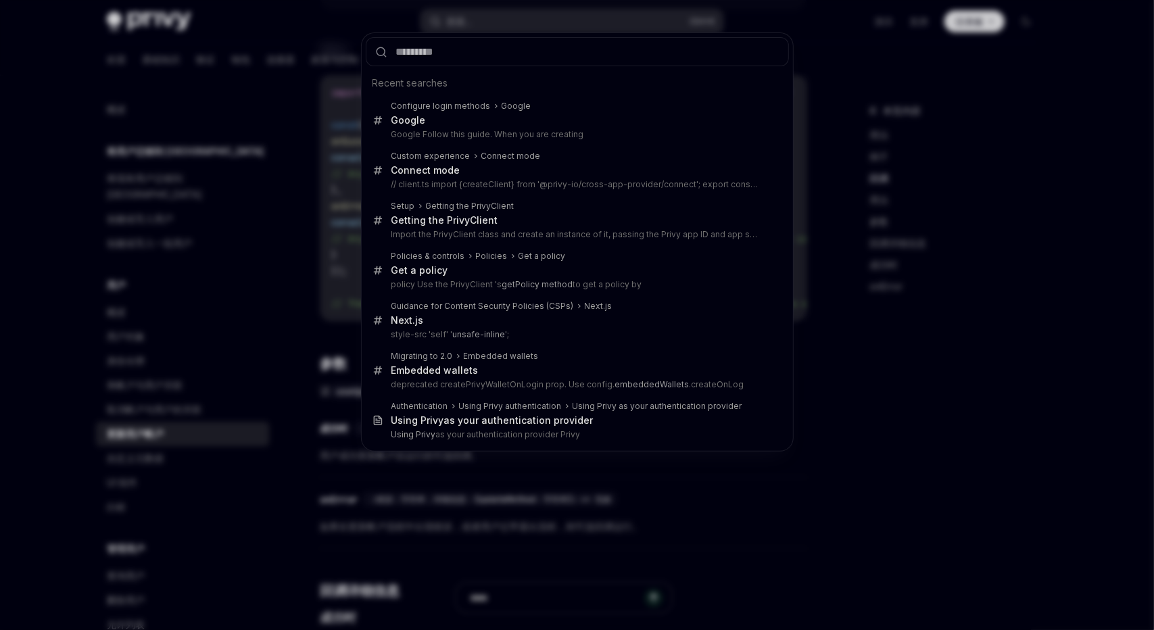
type input "**********"
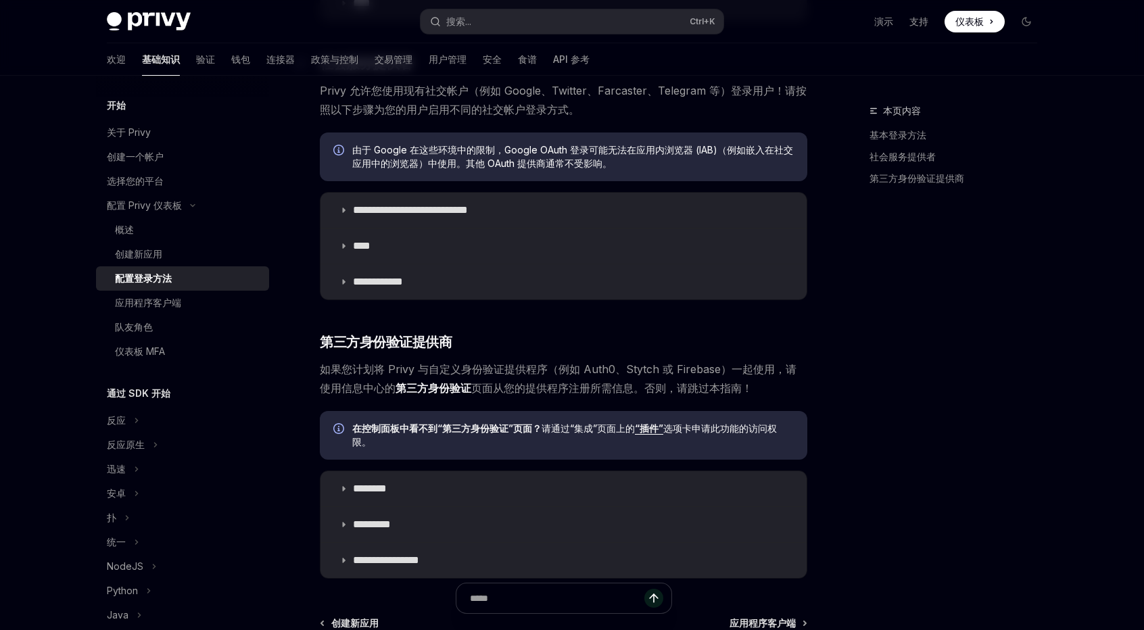
scroll to position [569, 0]
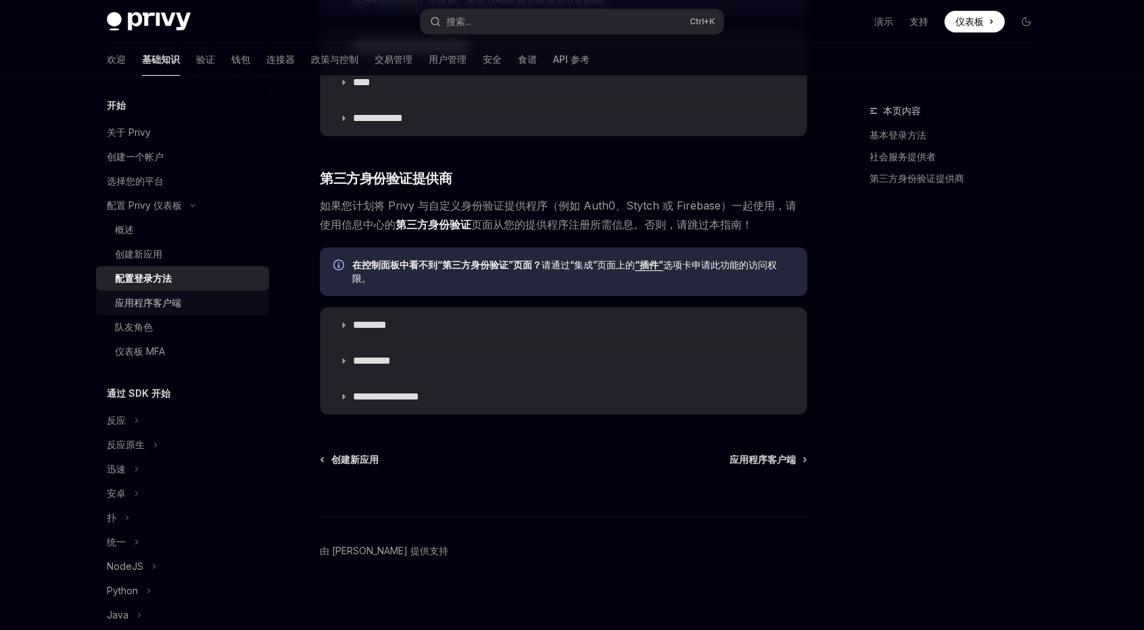
click at [180, 306] on font "应用程序客户端" at bounding box center [148, 302] width 66 height 11
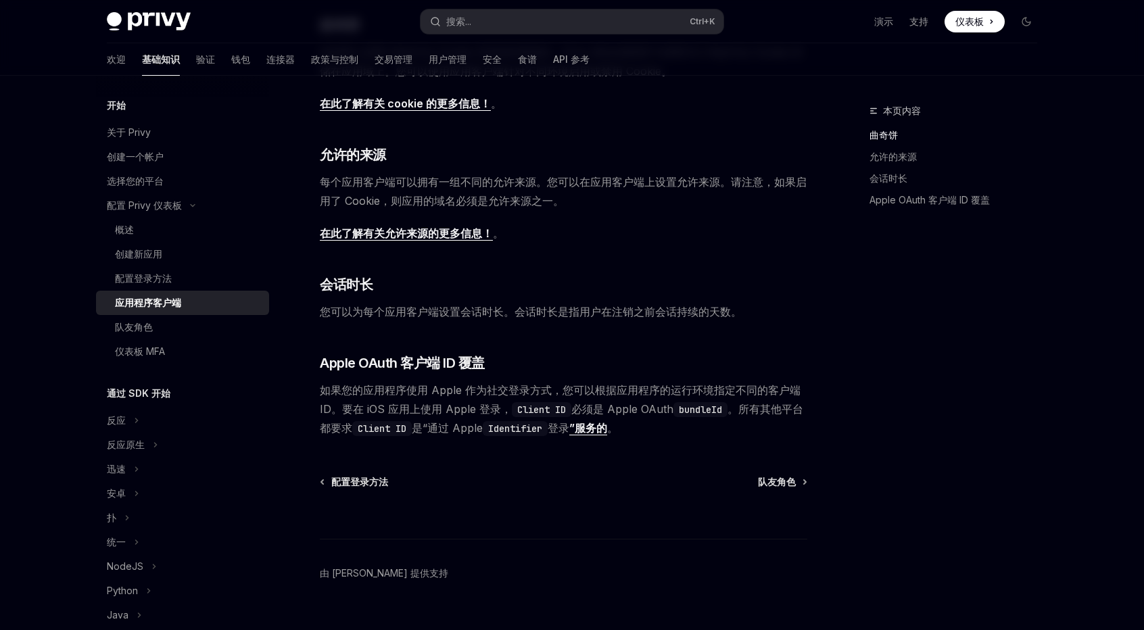
scroll to position [390, 0]
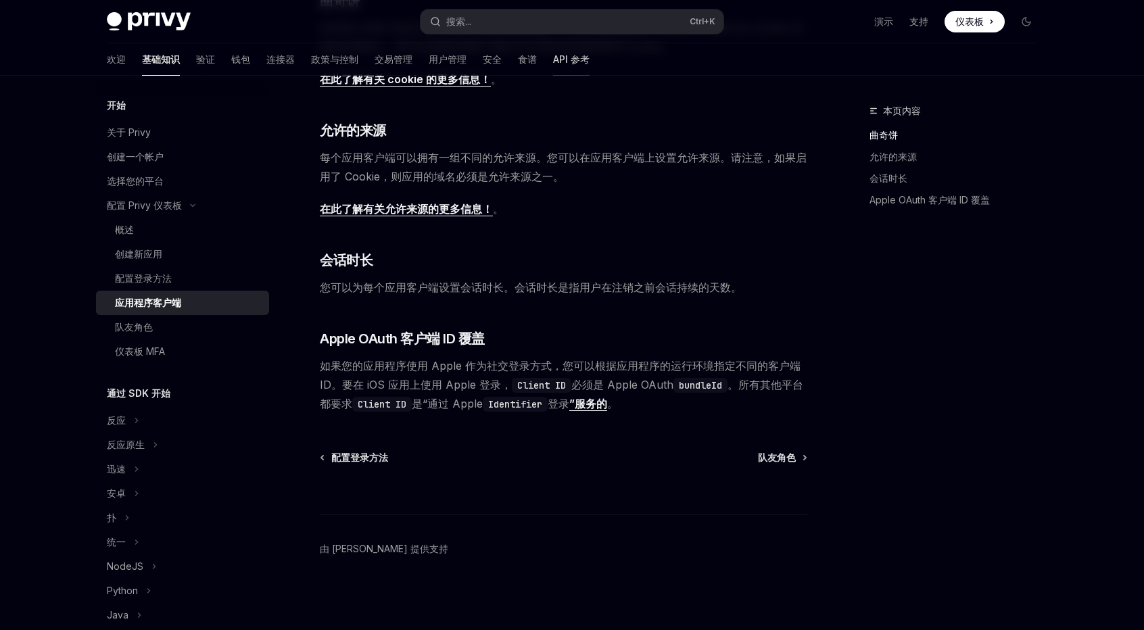
click at [553, 57] on font "API 参考" at bounding box center [571, 58] width 37 height 11
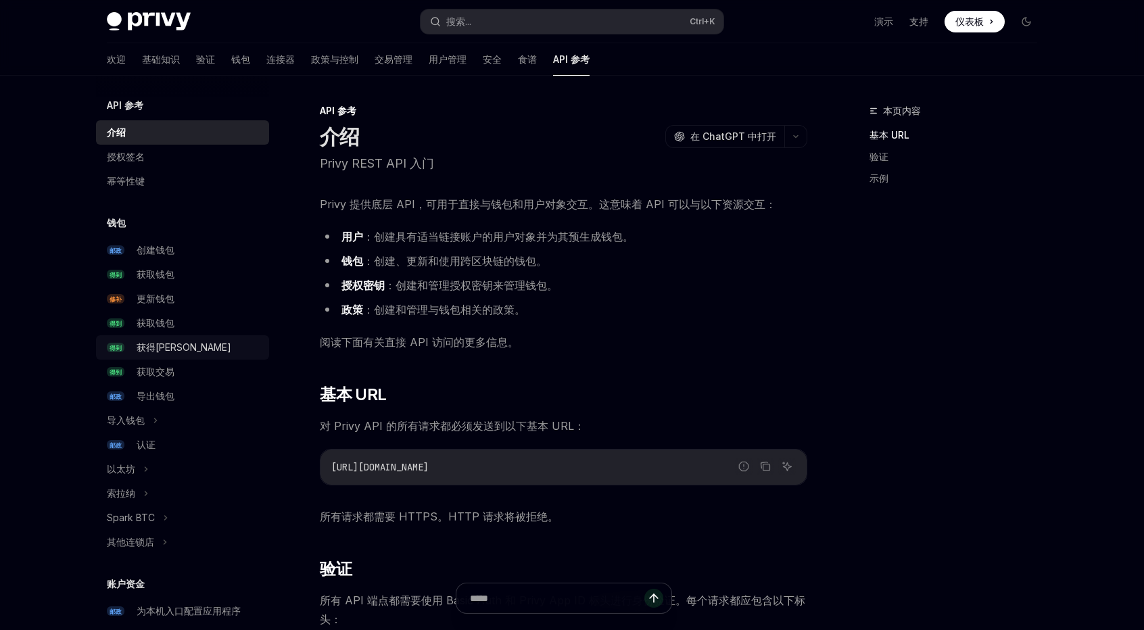
click at [173, 352] on font "获得平衡" at bounding box center [184, 346] width 95 height 11
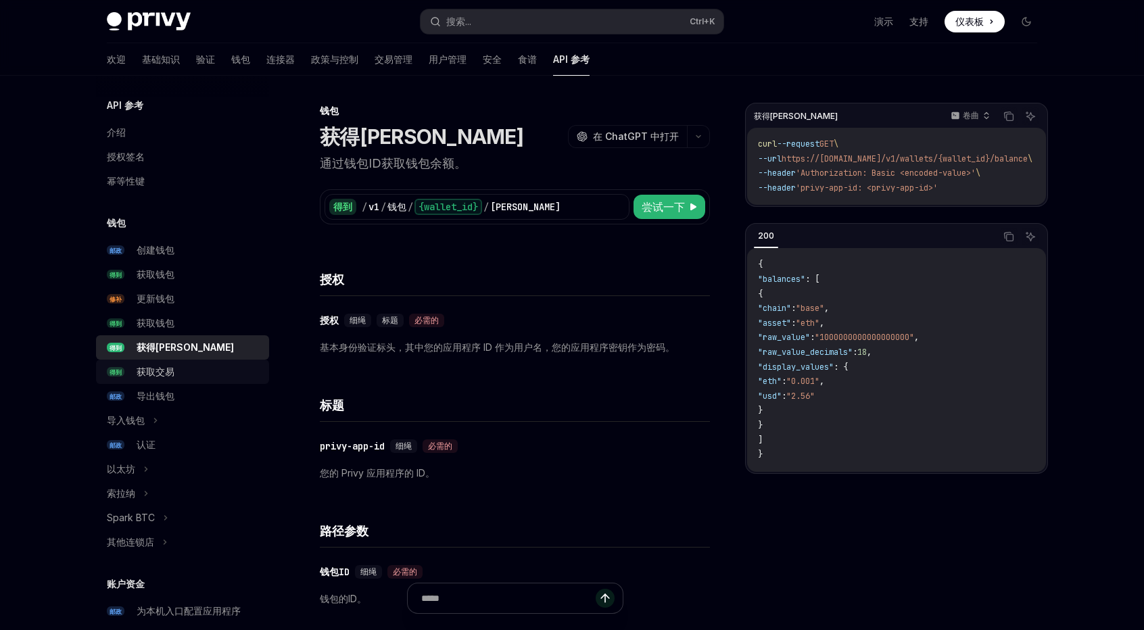
click at [163, 378] on div "获取交易" at bounding box center [156, 372] width 38 height 16
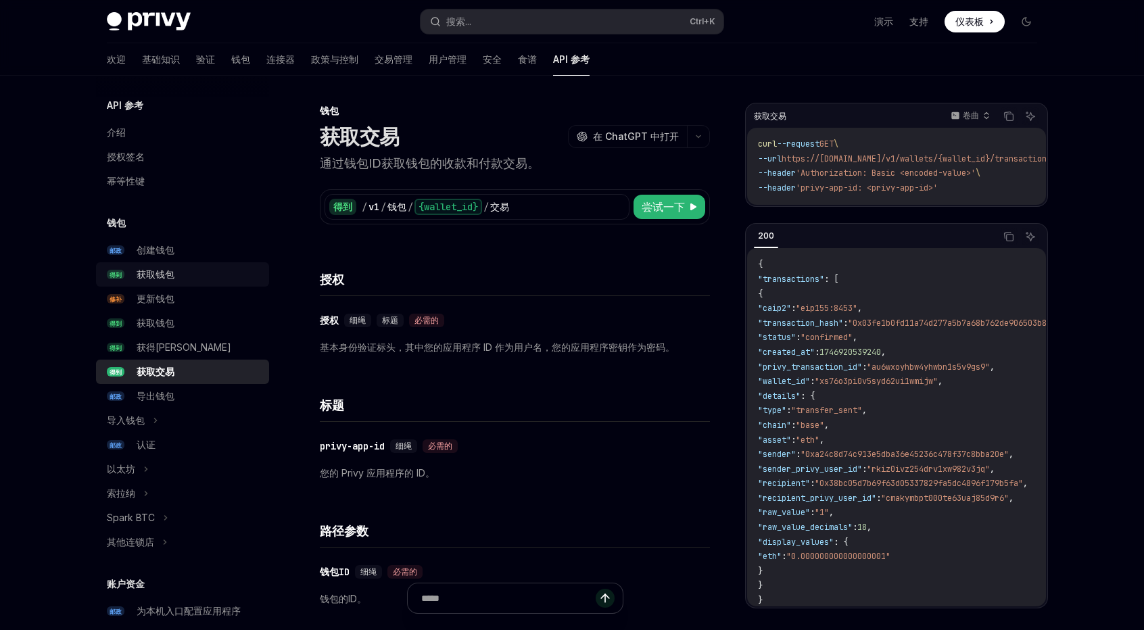
click at [169, 275] on font "获取钱包" at bounding box center [156, 273] width 38 height 11
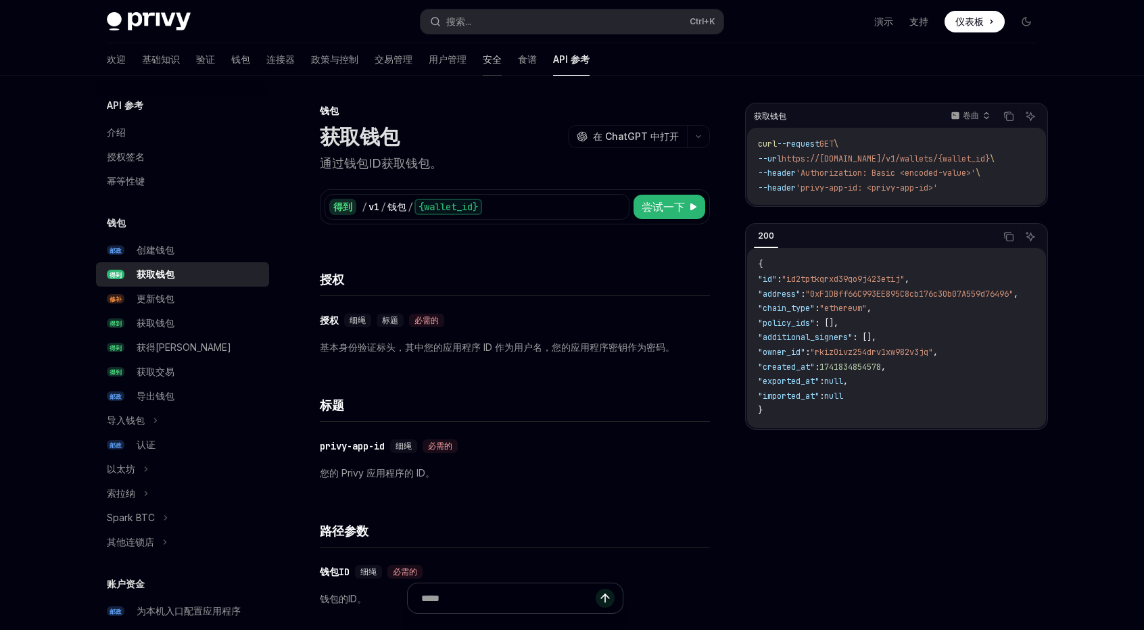
click at [483, 60] on font "安全" at bounding box center [492, 58] width 19 height 11
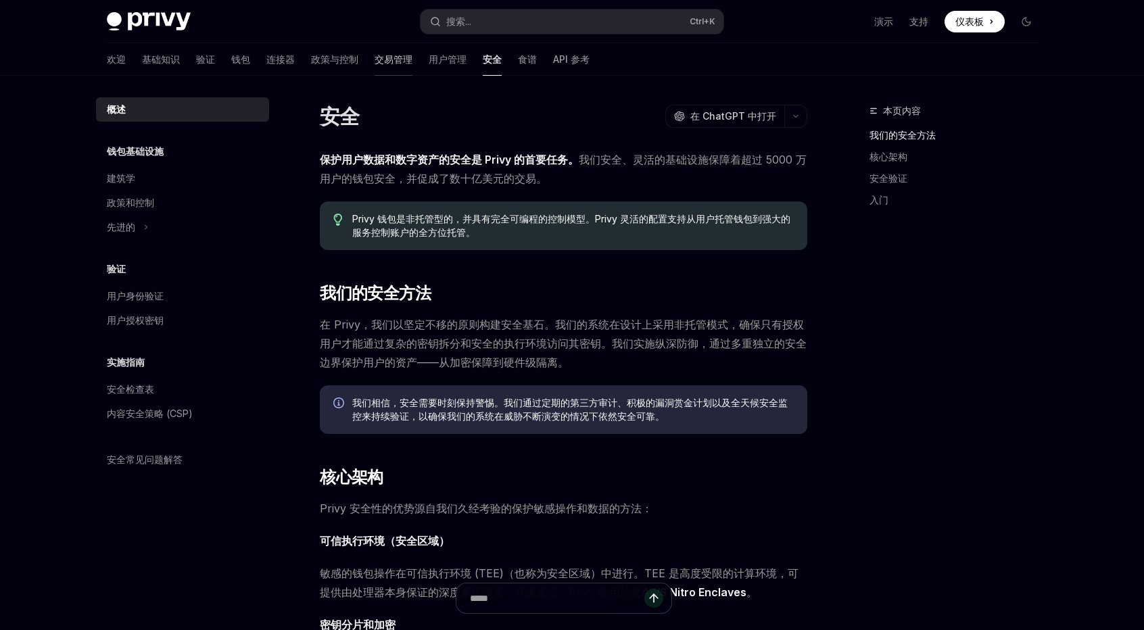
click at [375, 53] on font "交易管理" at bounding box center [394, 58] width 38 height 11
type textarea "*"
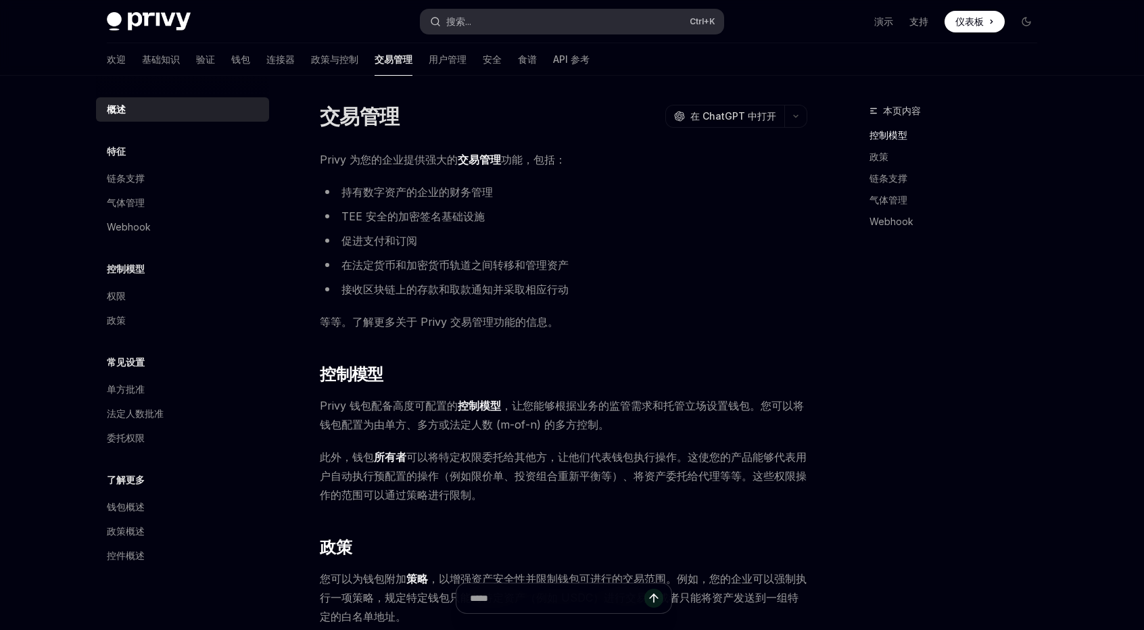
click at [468, 18] on font "搜索..." at bounding box center [458, 21] width 25 height 11
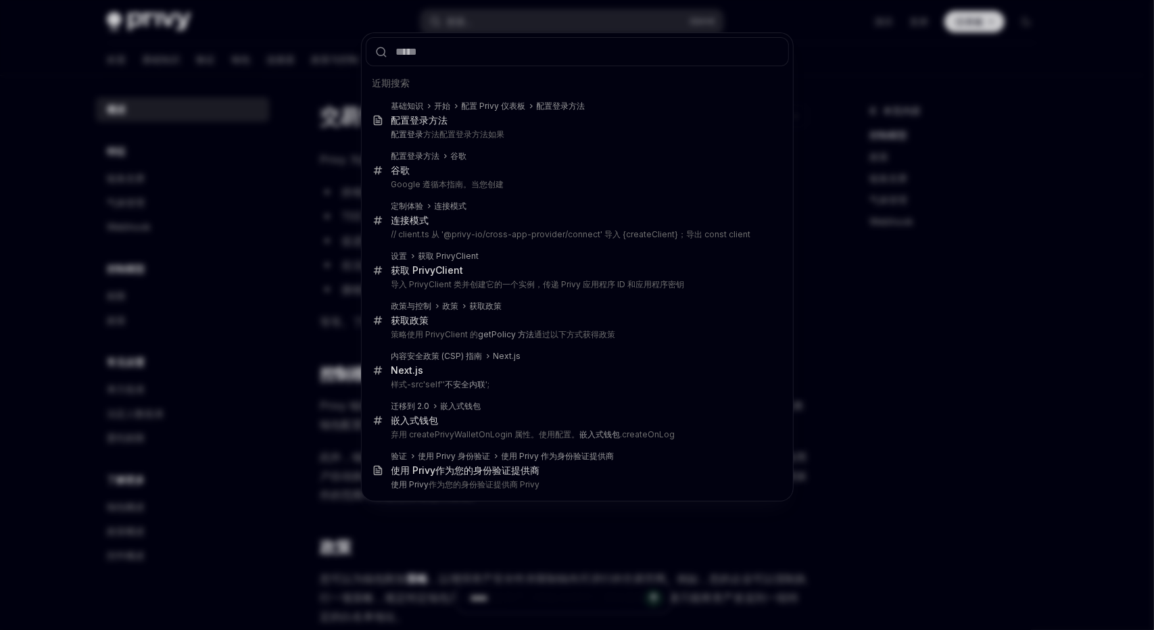
type input "**********"
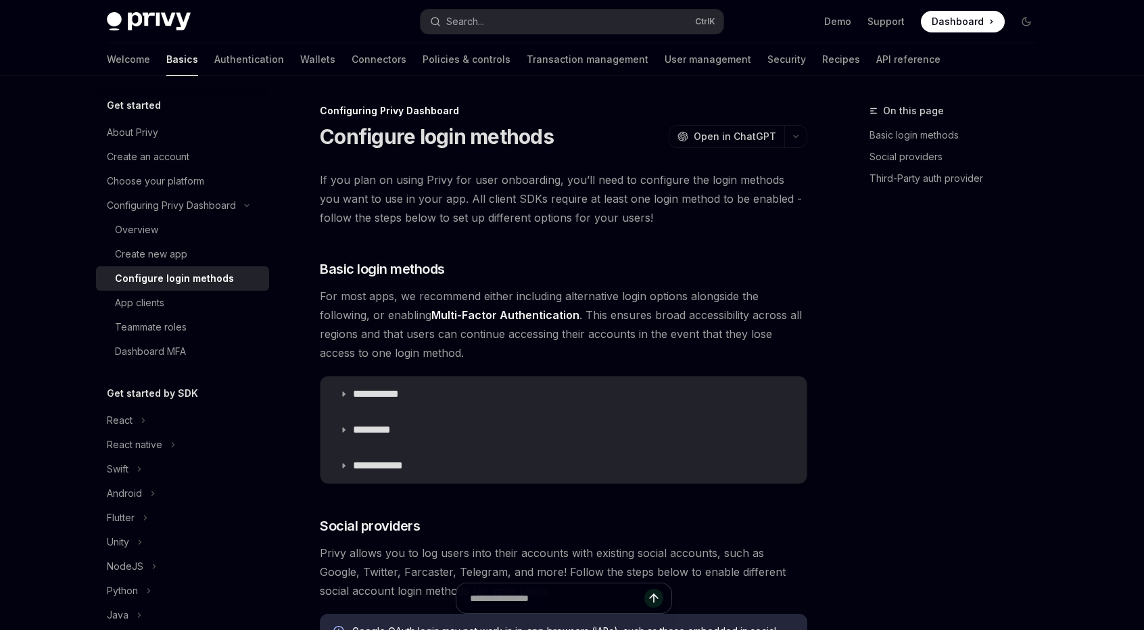
scroll to position [76, 0]
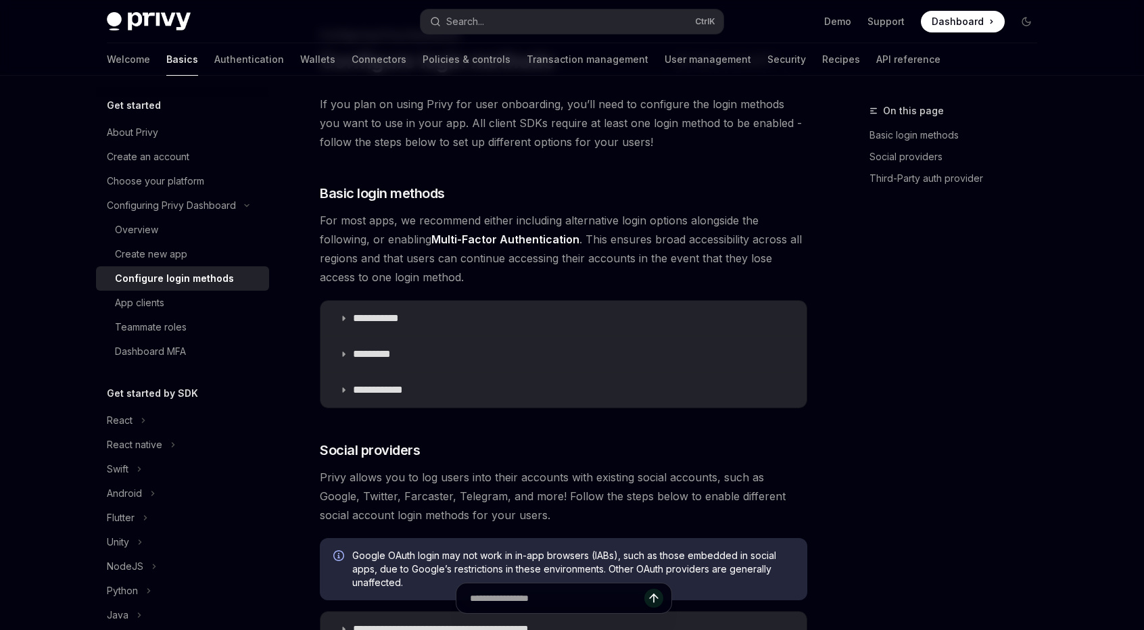
type textarea "*"
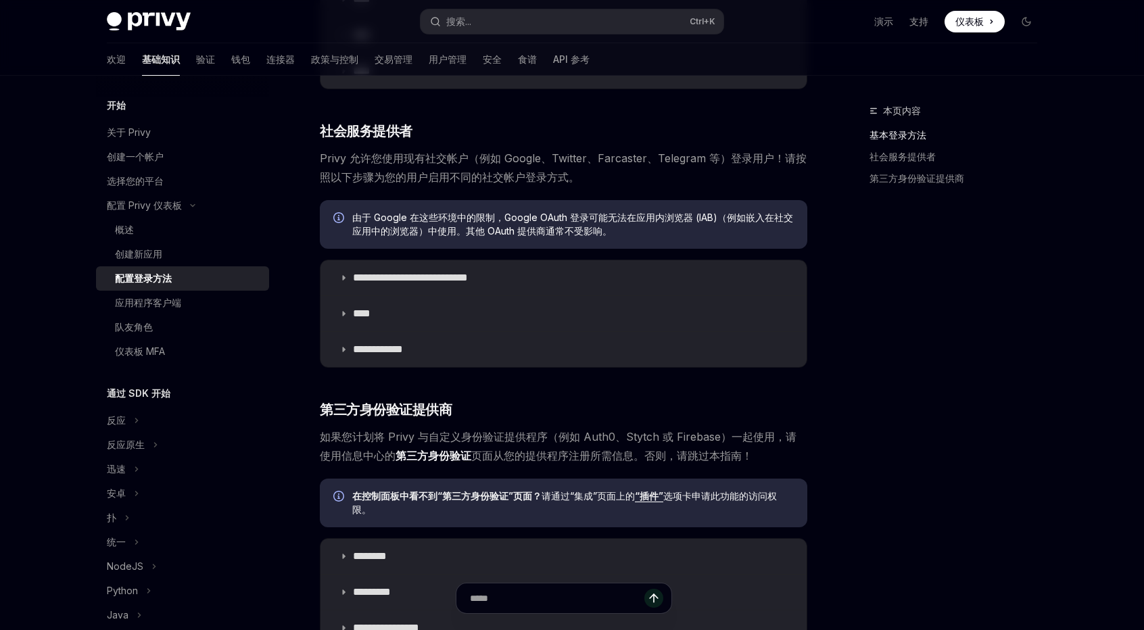
scroll to position [473, 0]
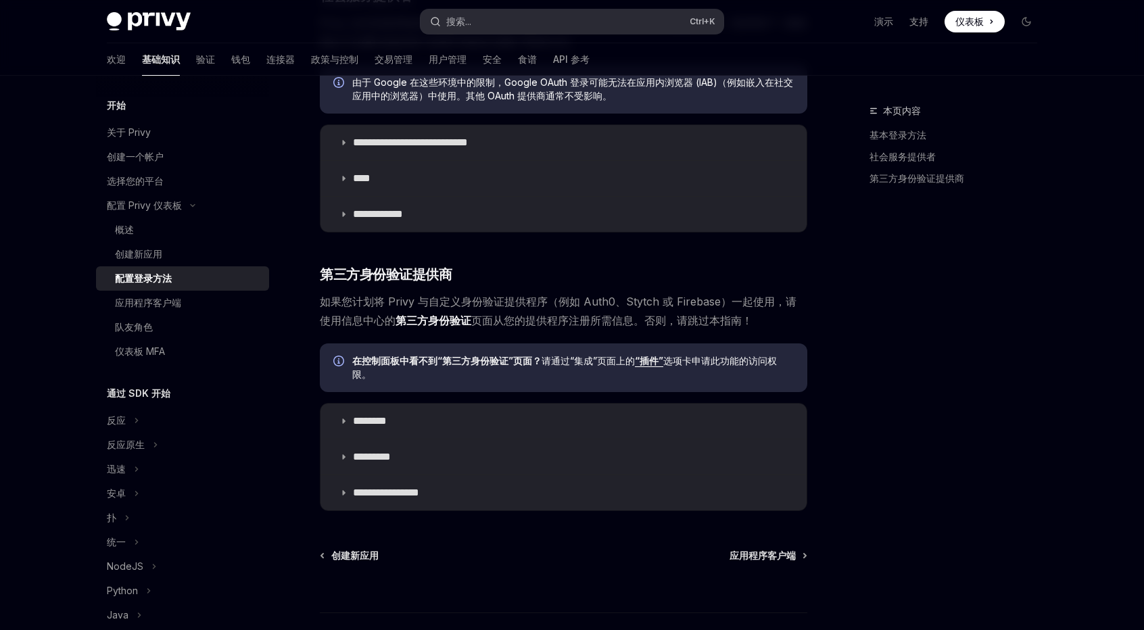
click at [522, 20] on button "搜索... Ctrl +K" at bounding box center [571, 21] width 303 height 24
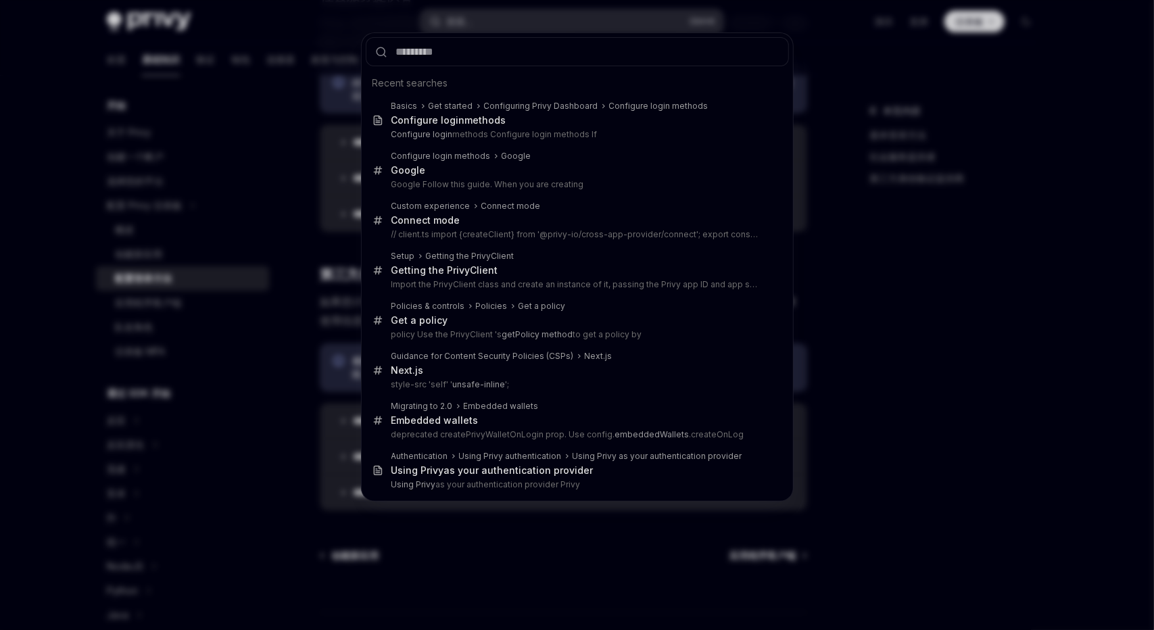
type input "**********"
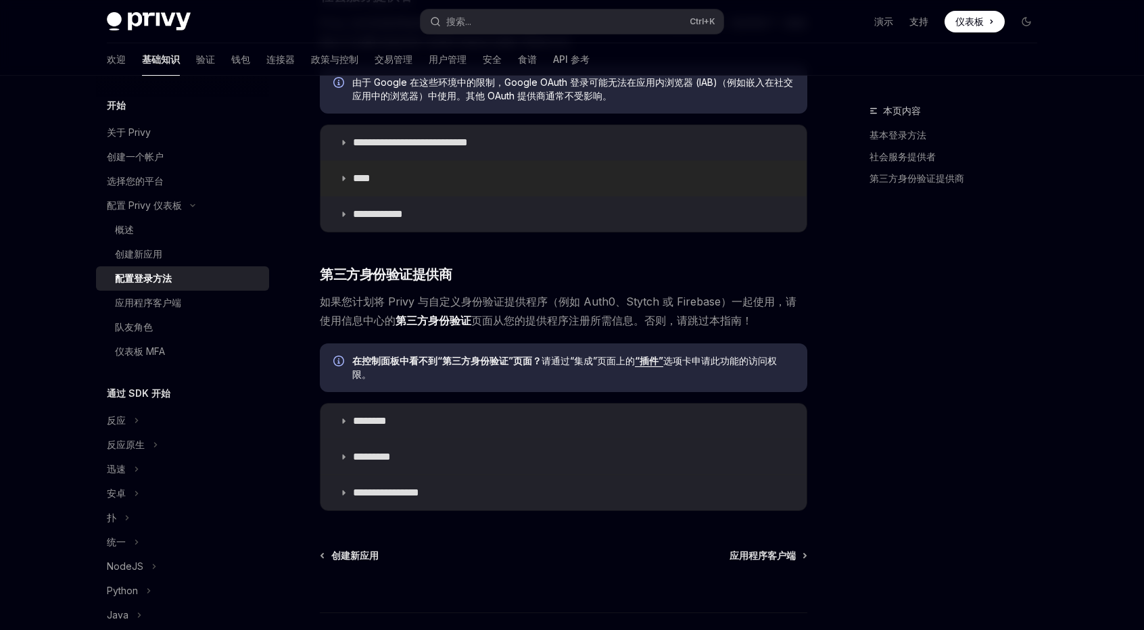
type textarea "*"
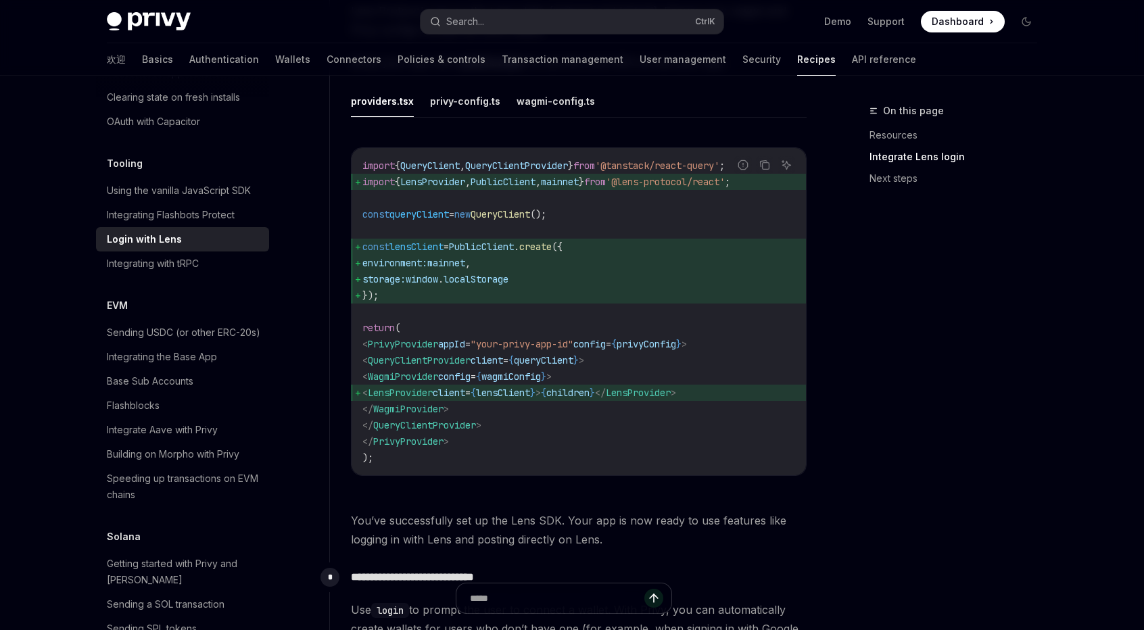
scroll to position [1448, 0]
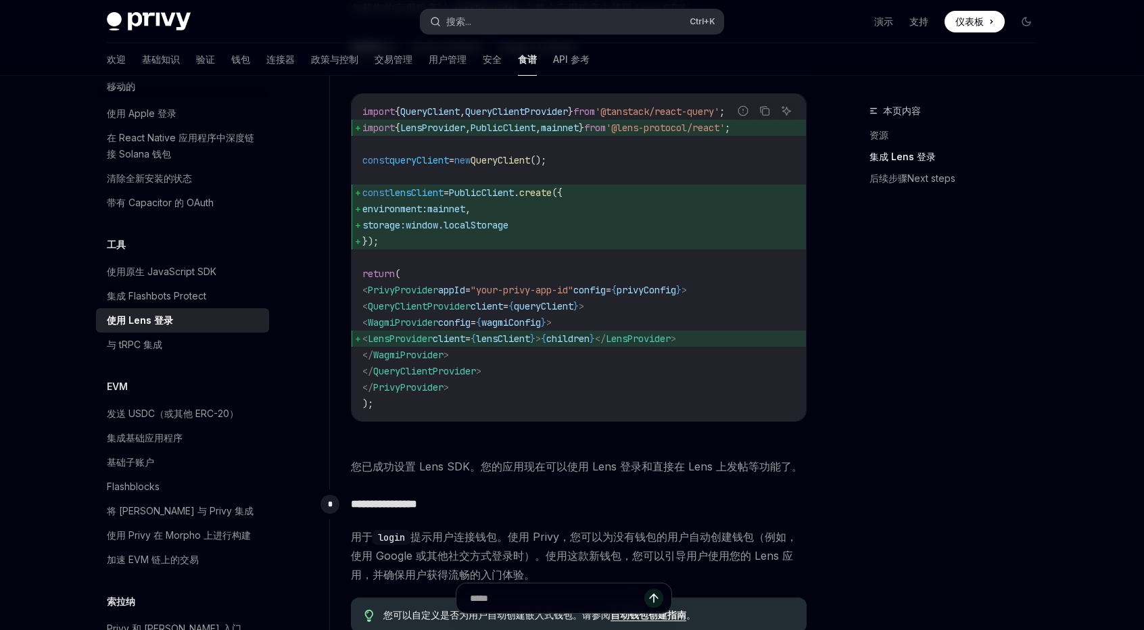
click at [516, 18] on button "搜索... Ctrl +K" at bounding box center [571, 21] width 303 height 24
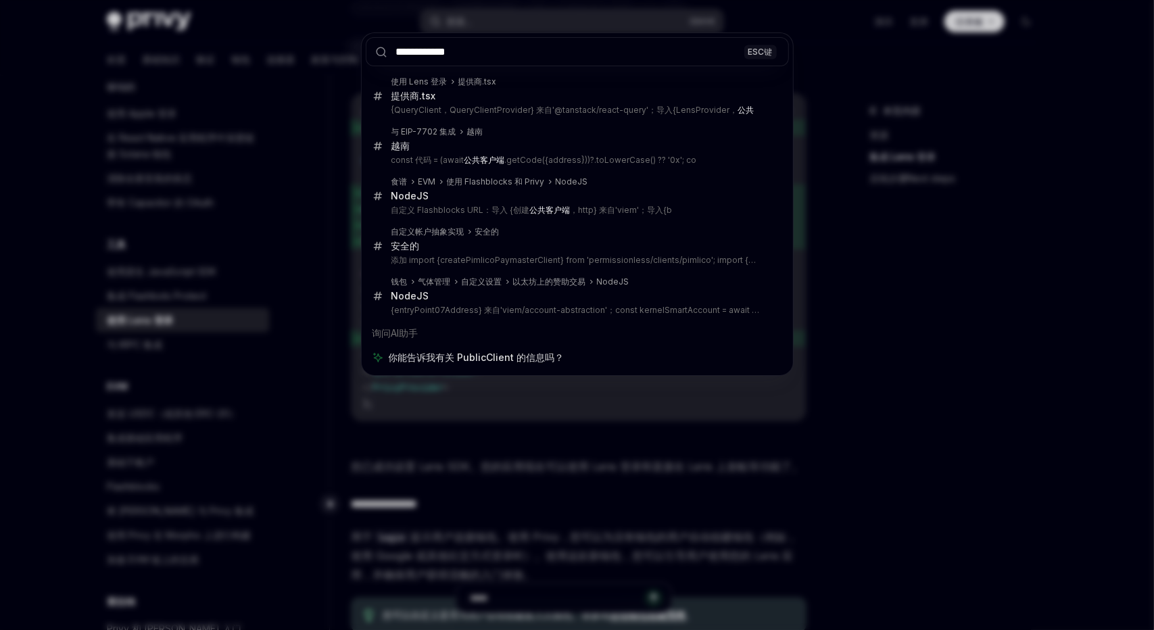
type input "**********"
click at [883, 287] on div "**********" at bounding box center [577, 315] width 1154 height 630
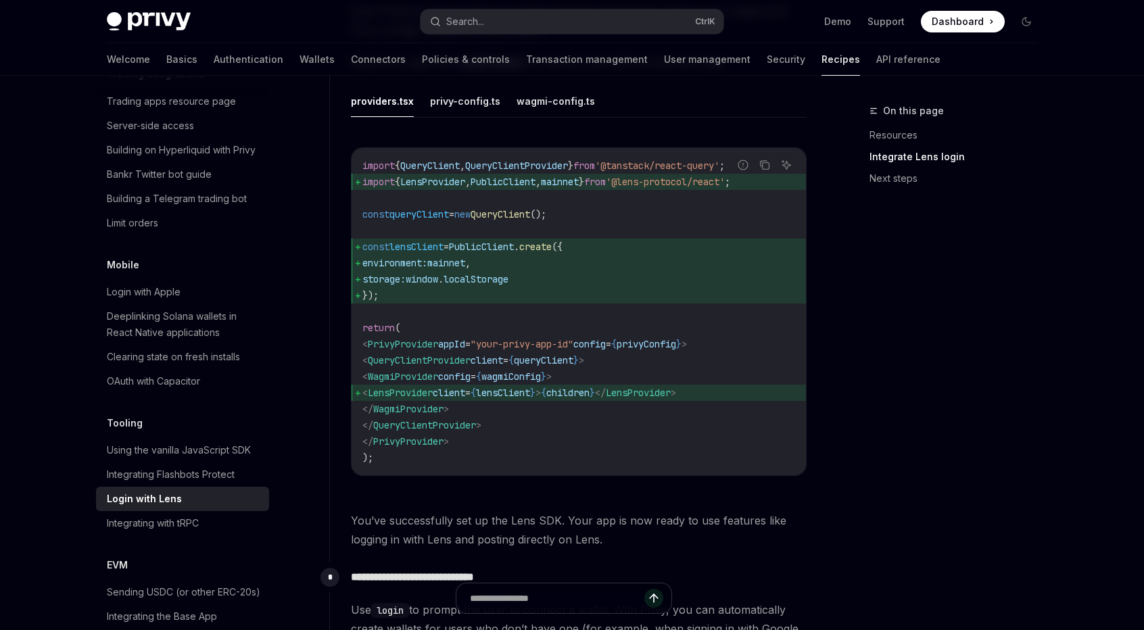
scroll to position [1708, 0]
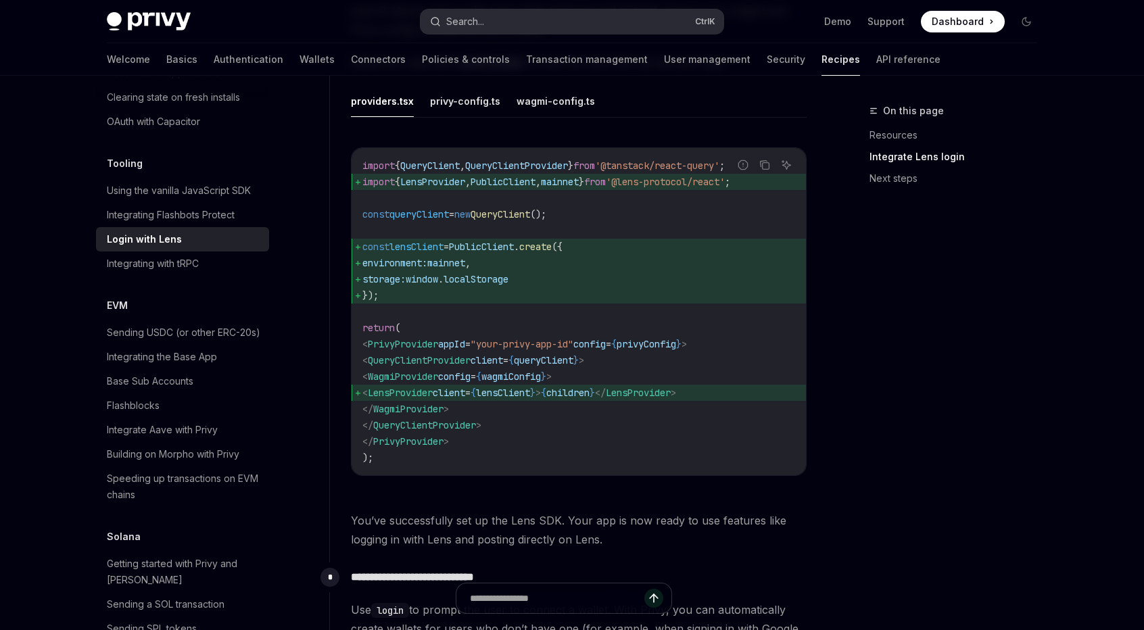
click at [554, 20] on button "Search... Ctrl K" at bounding box center [571, 21] width 303 height 24
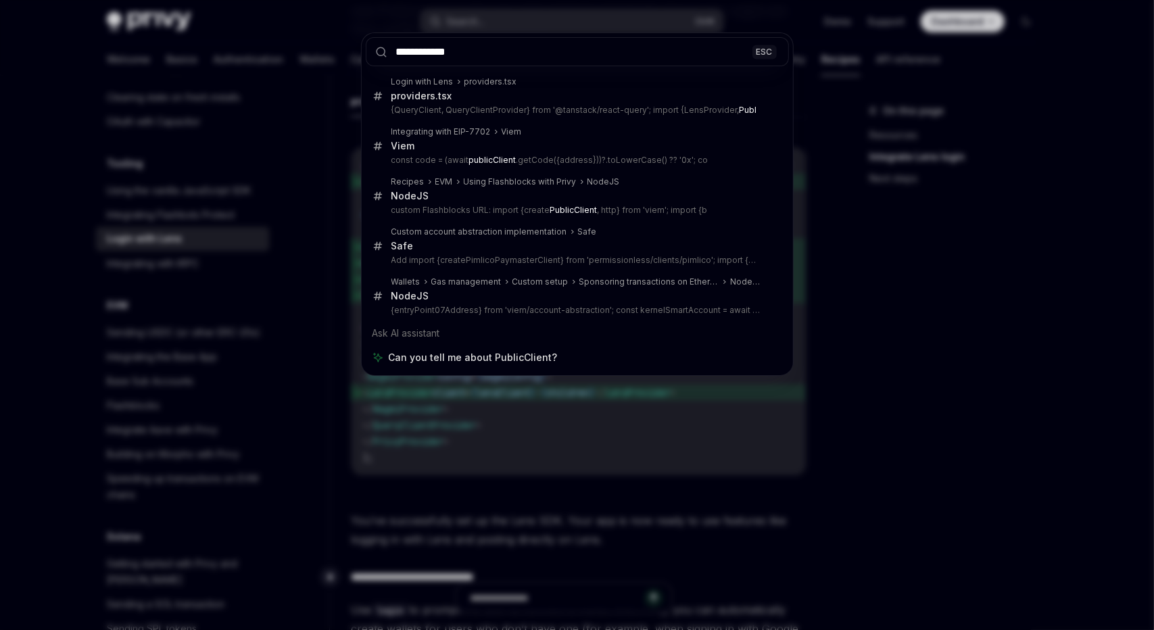
type input "**********"
click at [971, 309] on div "**********" at bounding box center [577, 315] width 1154 height 630
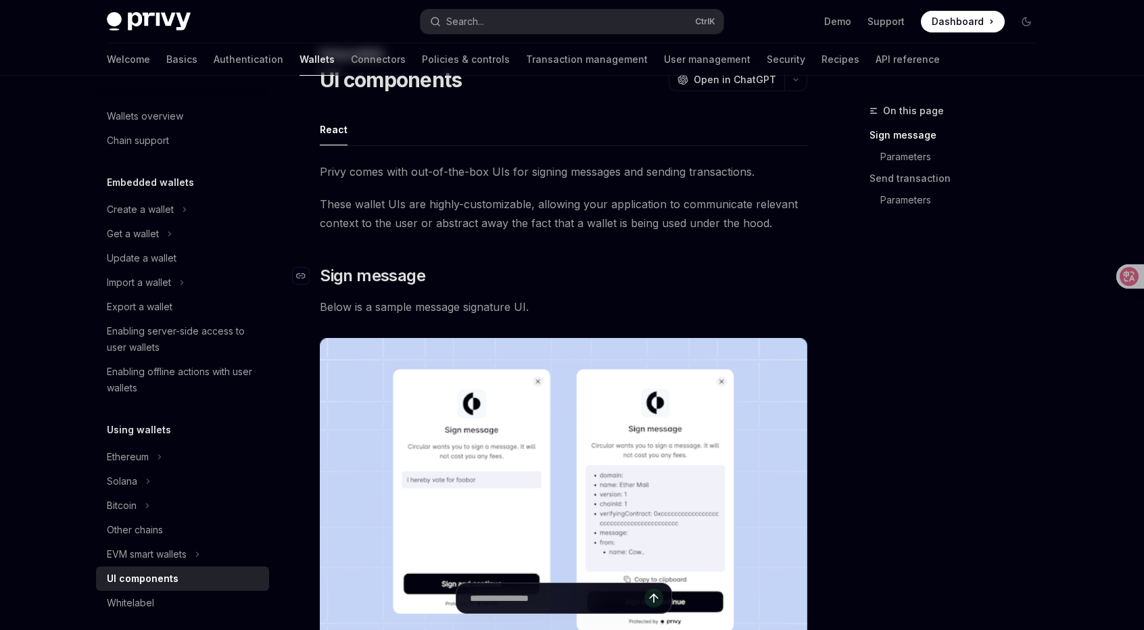
scroll to position [68, 0]
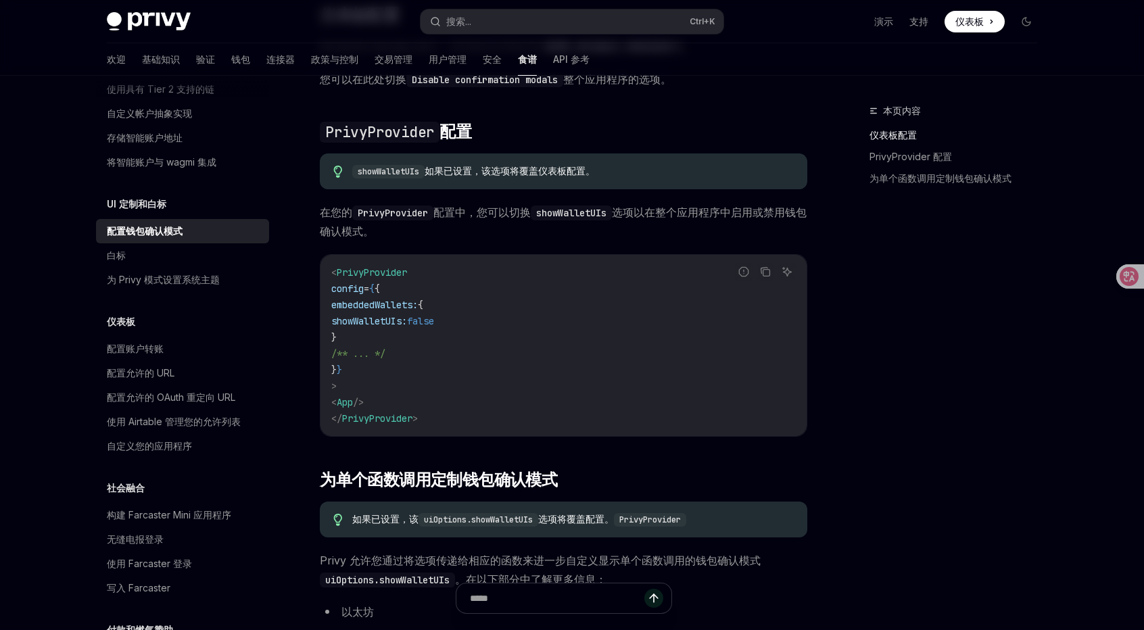
scroll to position [68, 0]
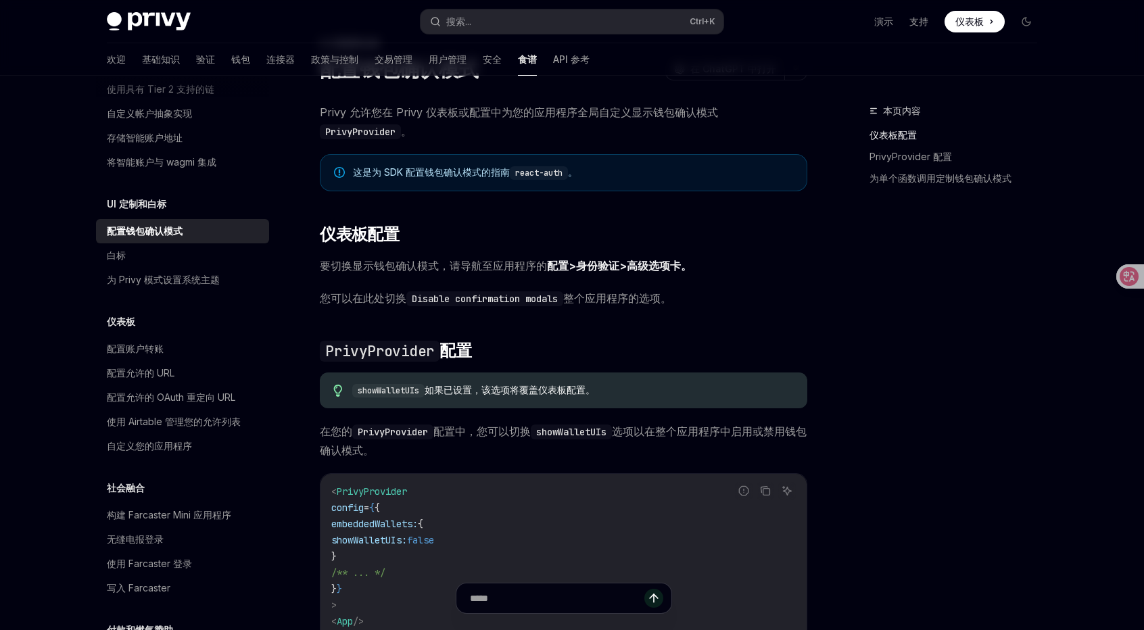
click at [657, 264] on font "配置>身份验证>高级选项卡。" at bounding box center [619, 266] width 145 height 14
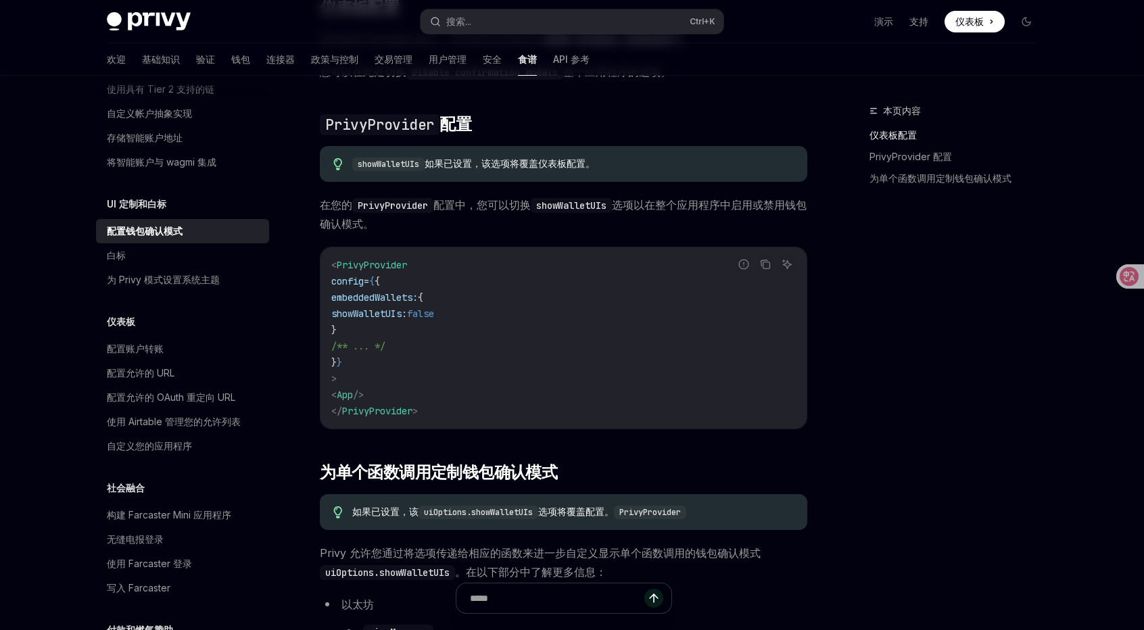
scroll to position [338, 0]
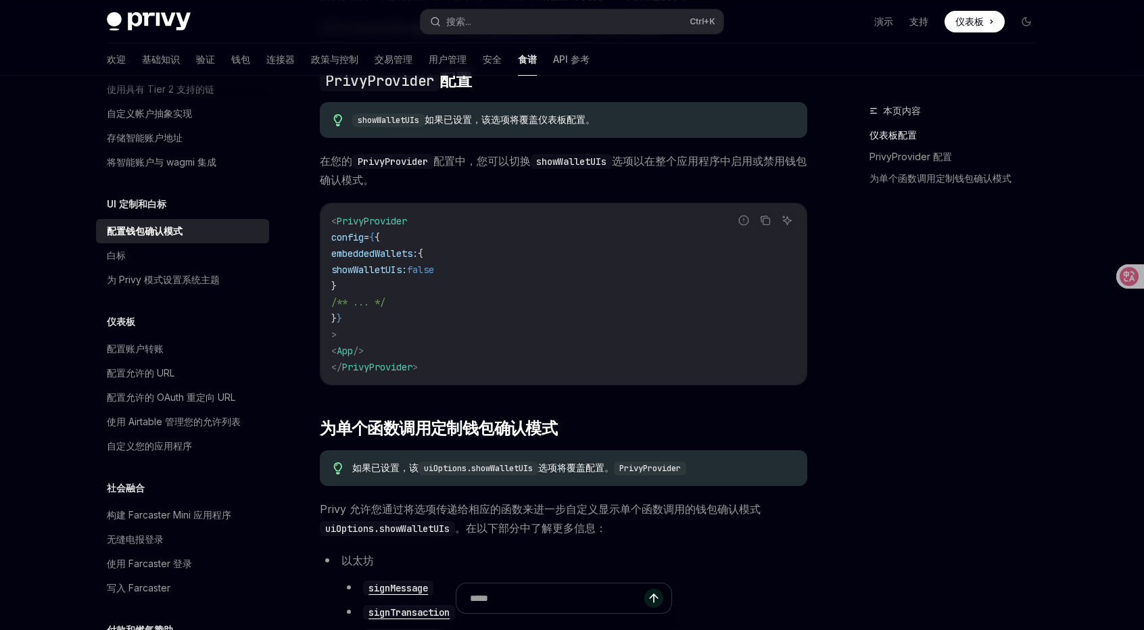
drag, startPoint x: 496, startPoint y: 269, endPoint x: 356, endPoint y: 266, distance: 140.6
click at [356, 266] on code "< PrivyProvider config = { { embeddedWallets: { showWalletUIs: false } /** ... …" at bounding box center [563, 294] width 464 height 162
copy span "showWalletUIs: false"
click at [407, 254] on span "embeddedWallets:" at bounding box center [374, 253] width 87 height 12
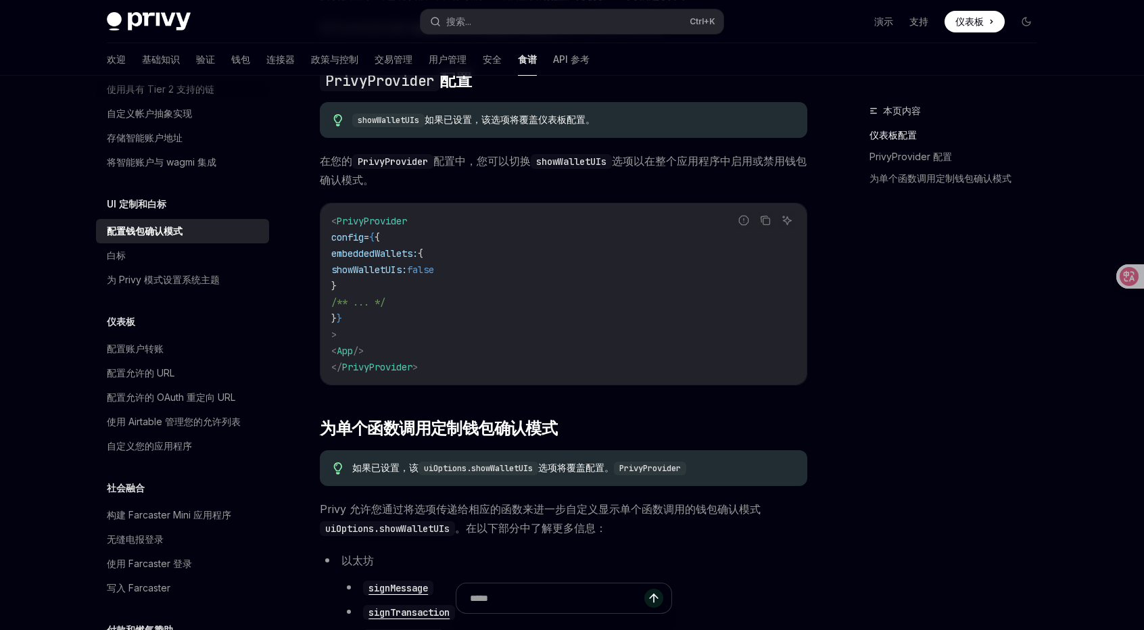
copy span "embeddedWallets"
drag, startPoint x: 484, startPoint y: 273, endPoint x: 364, endPoint y: 268, distance: 120.4
click at [364, 268] on code "< PrivyProvider config = { { embeddedWallets: { showWalletUIs: false } /** ... …" at bounding box center [563, 294] width 464 height 162
copy span "showWalletUIs: false"
click at [196, 62] on font "验证" at bounding box center [205, 58] width 19 height 11
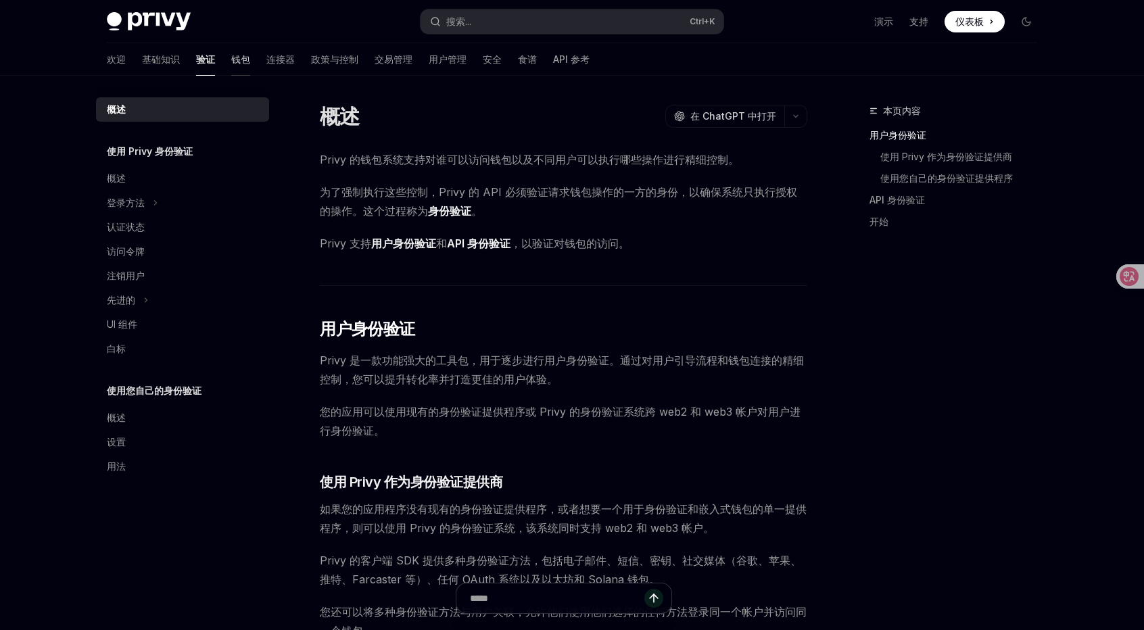
click at [231, 59] on font "钱包" at bounding box center [240, 58] width 19 height 11
type textarea "*"
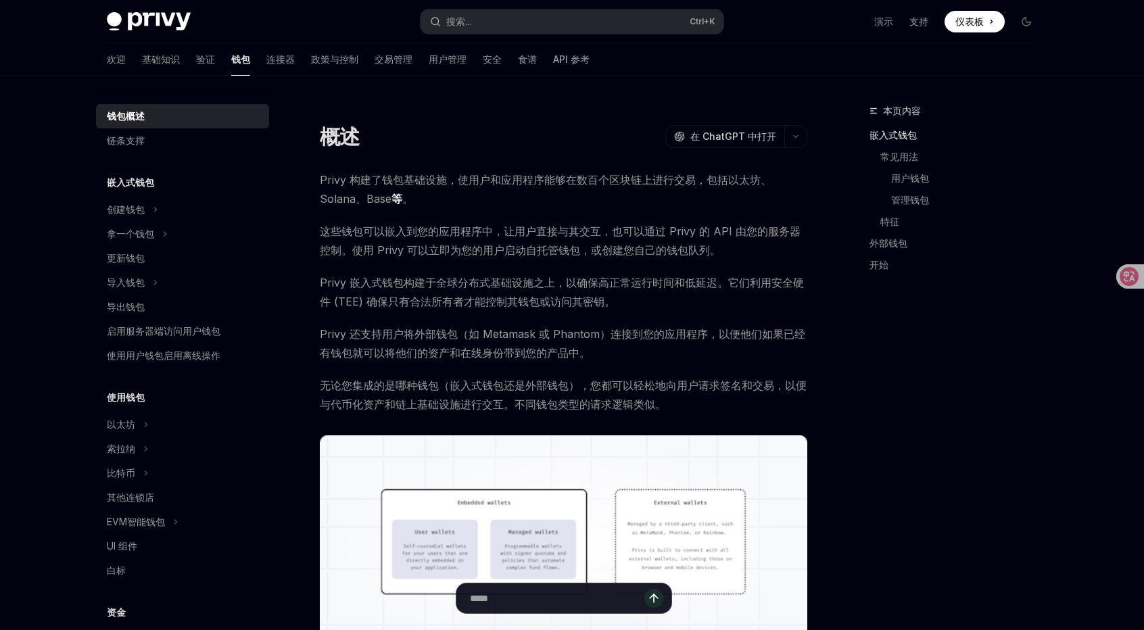
scroll to position [203, 0]
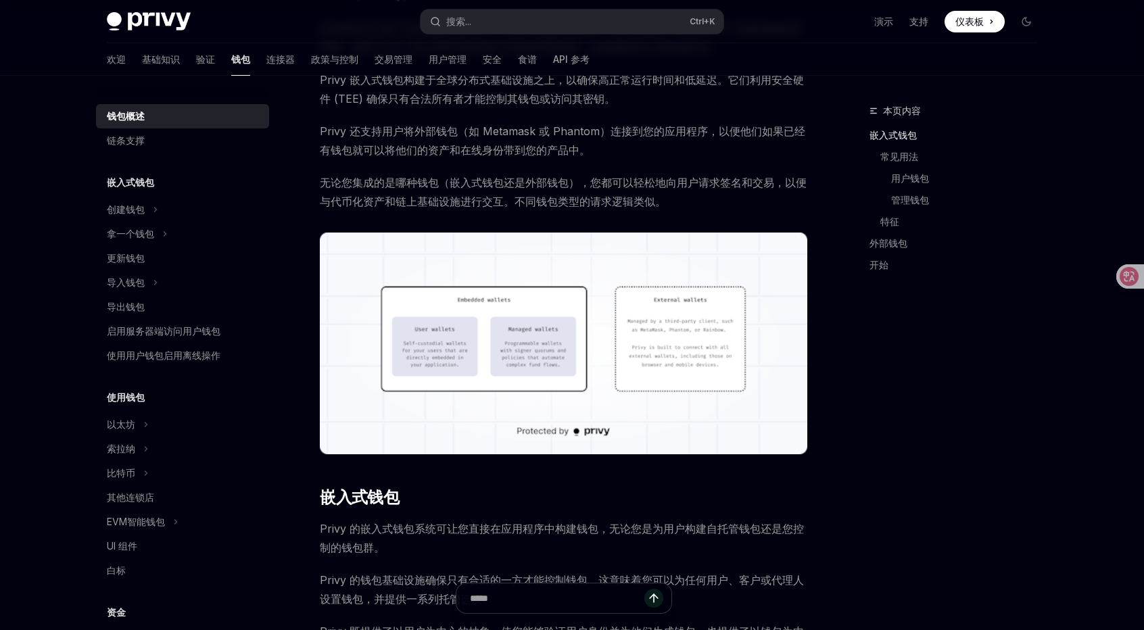
click at [988, 389] on div "本页内容 嵌入式钱包 常见用法 用户钱包 管理钱包 特征 外部钱包 开始" at bounding box center [945, 366] width 206 height 527
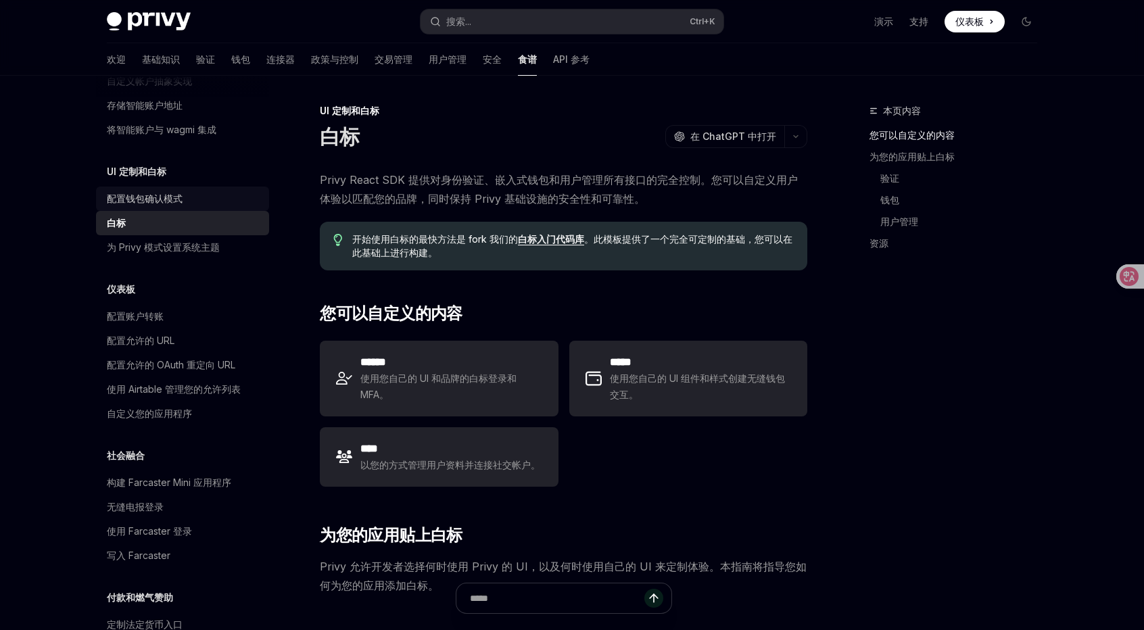
click at [189, 207] on div "配置钱包确认模式" at bounding box center [184, 199] width 154 height 16
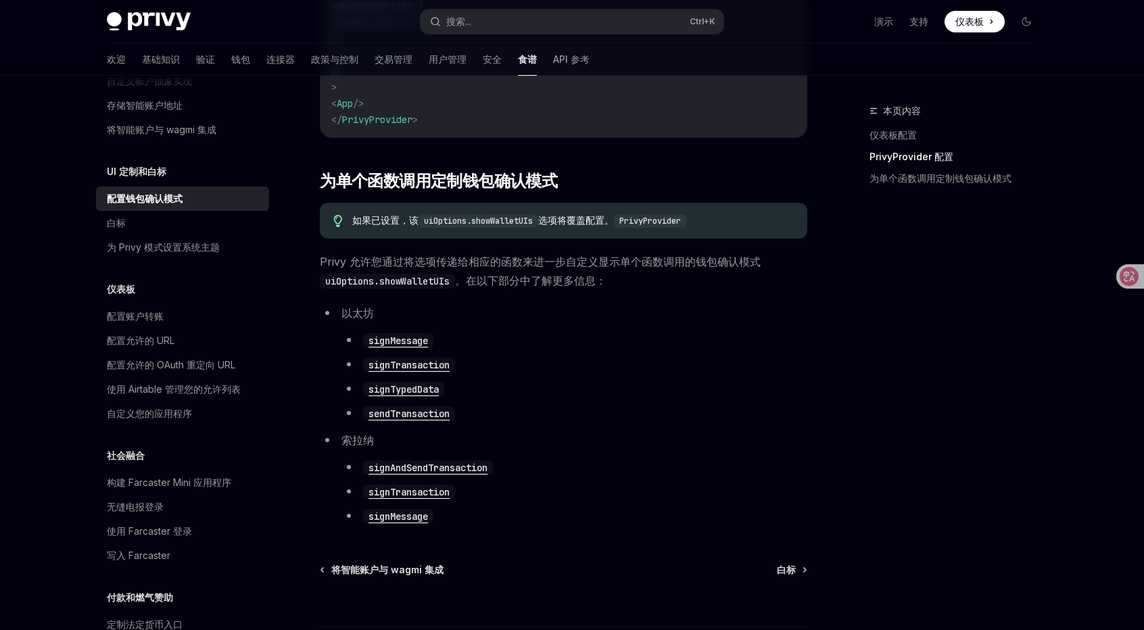
scroll to position [696, 0]
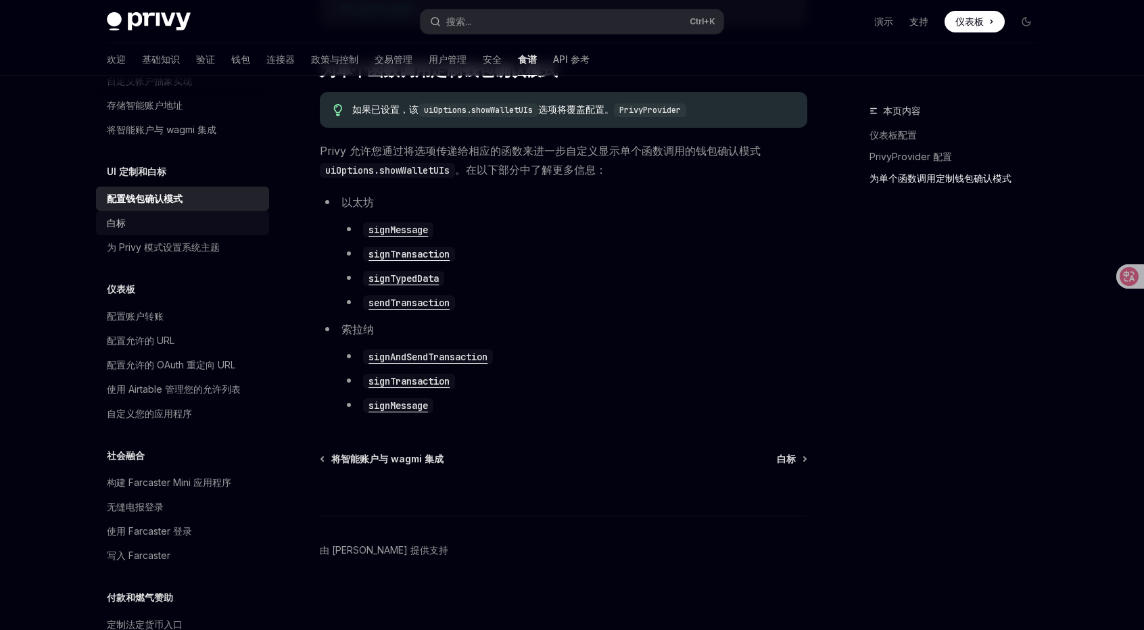
click at [147, 231] on div "白标" at bounding box center [184, 223] width 154 height 16
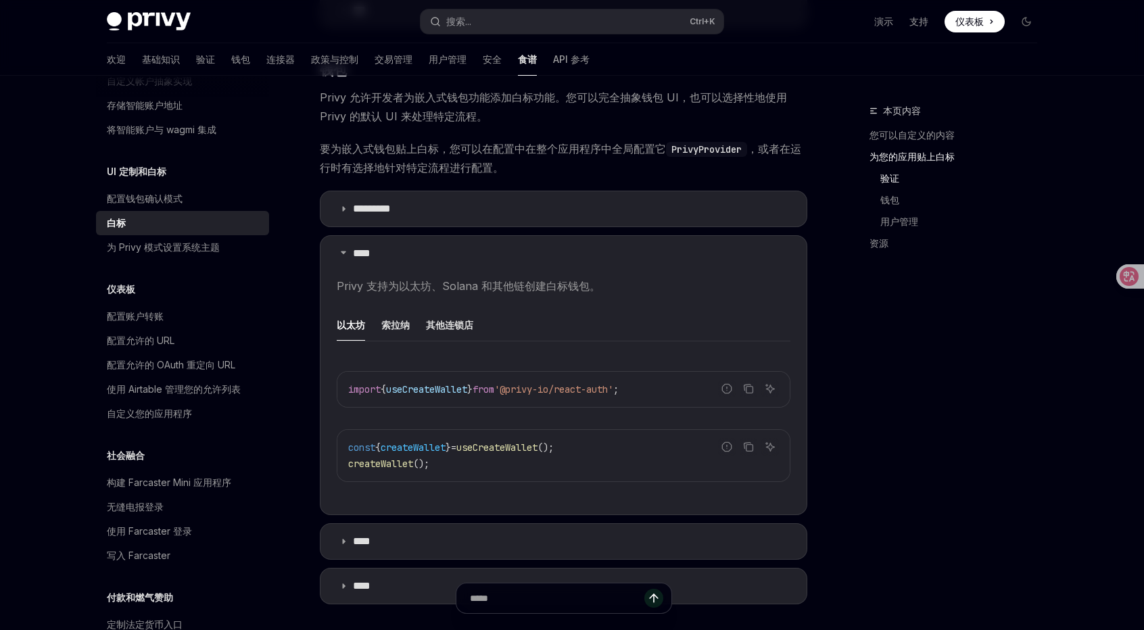
scroll to position [1149, 0]
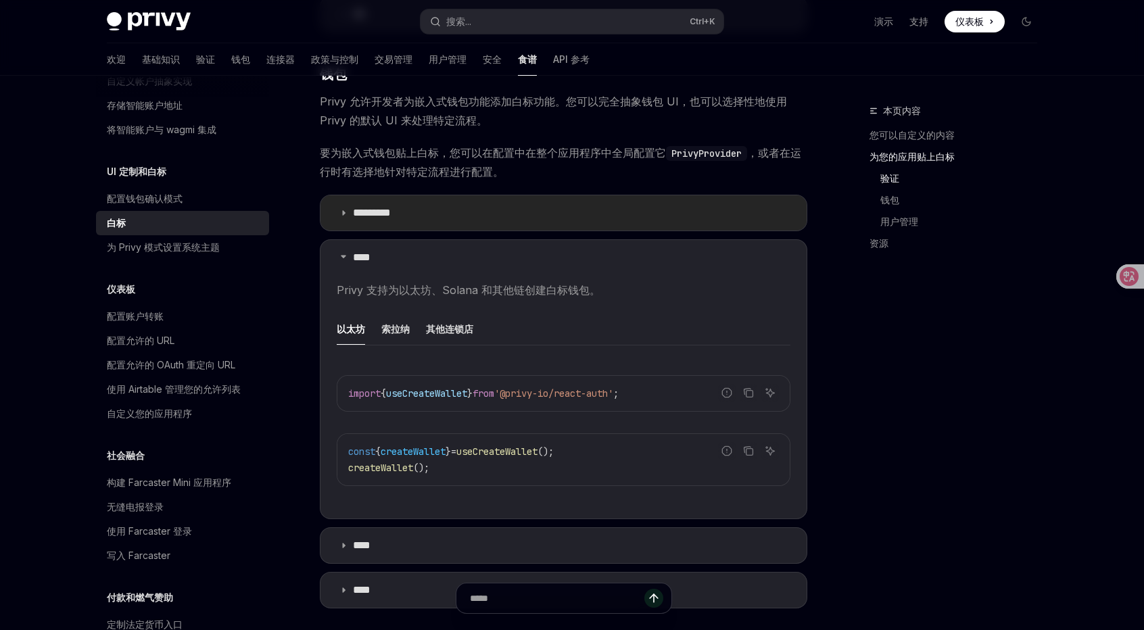
click at [391, 215] on font "*********" at bounding box center [372, 213] width 38 height 10
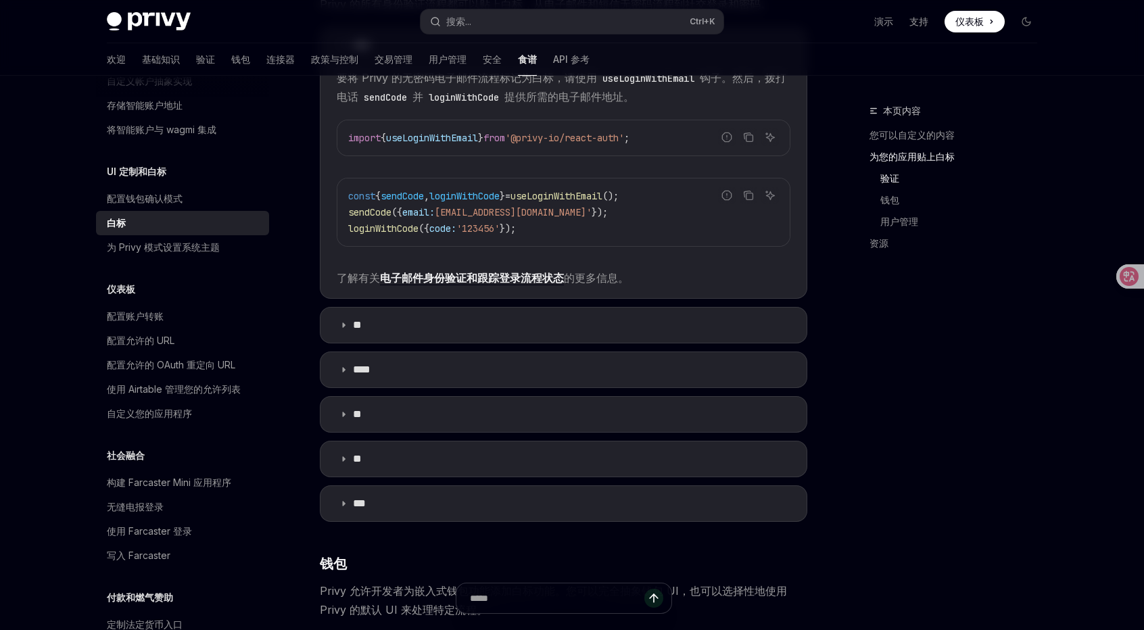
scroll to position [676, 0]
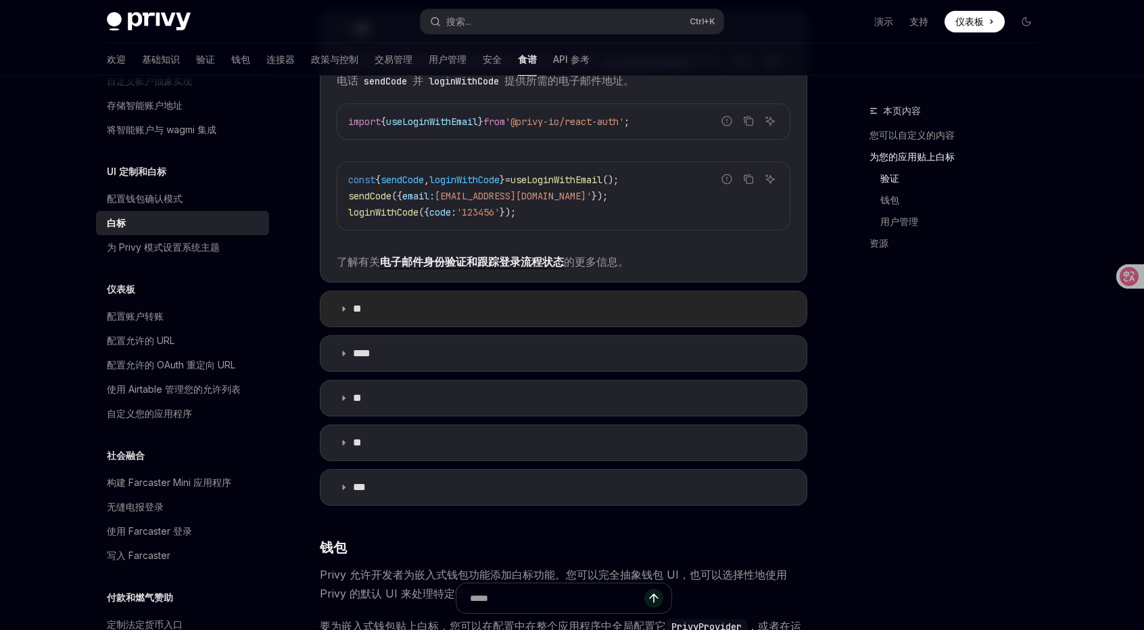
click at [523, 310] on summary "**" at bounding box center [563, 308] width 486 height 35
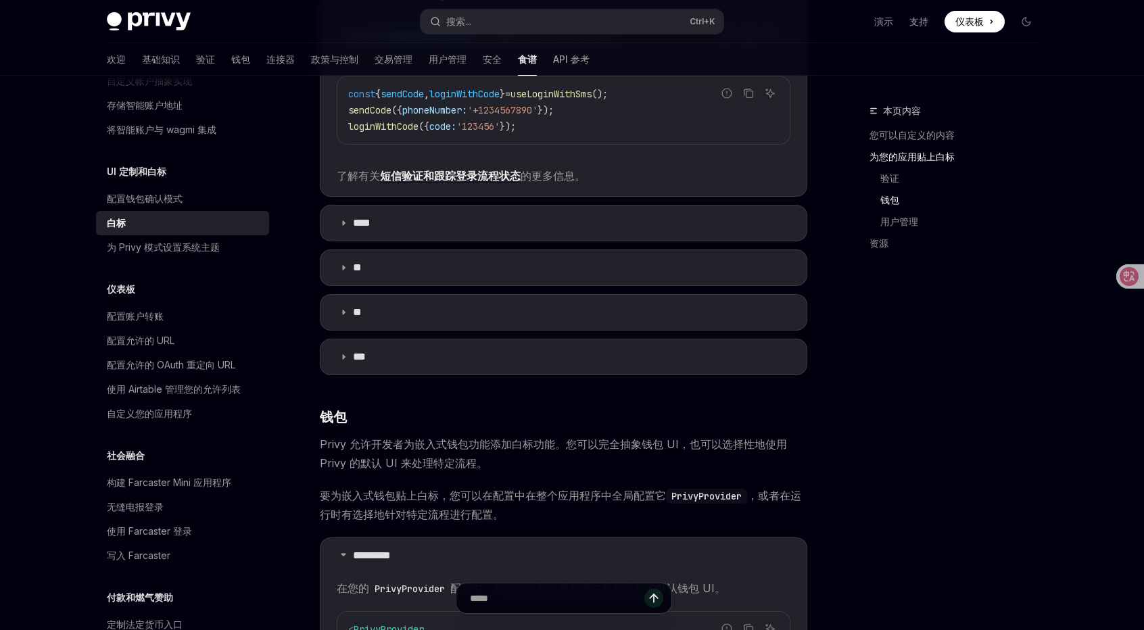
scroll to position [1014, 0]
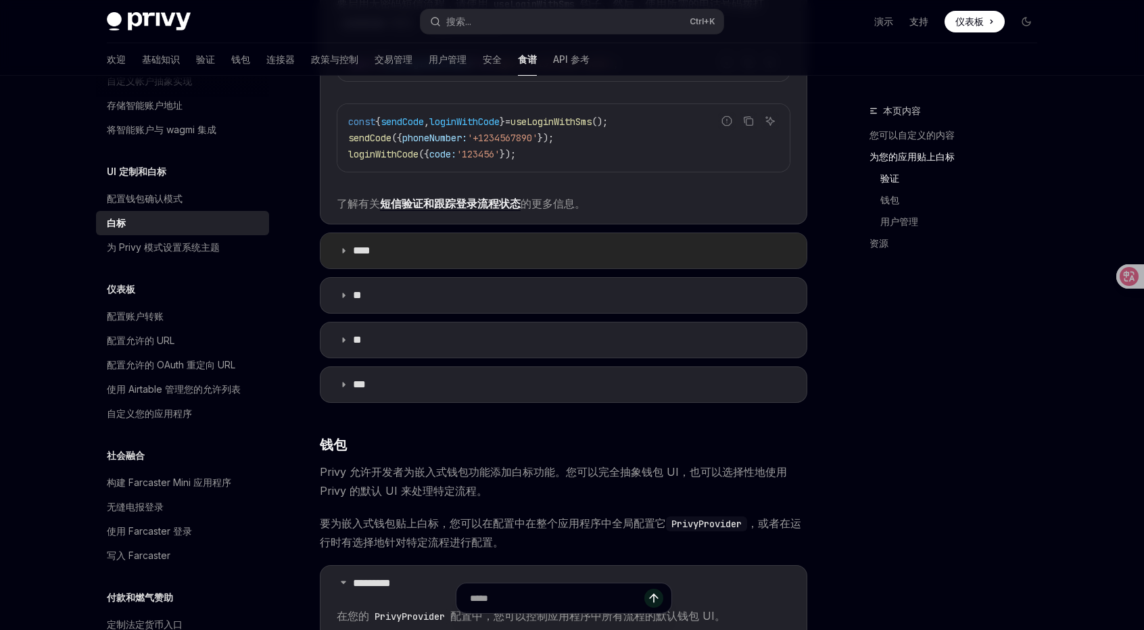
click at [487, 268] on summary "****" at bounding box center [563, 250] width 486 height 35
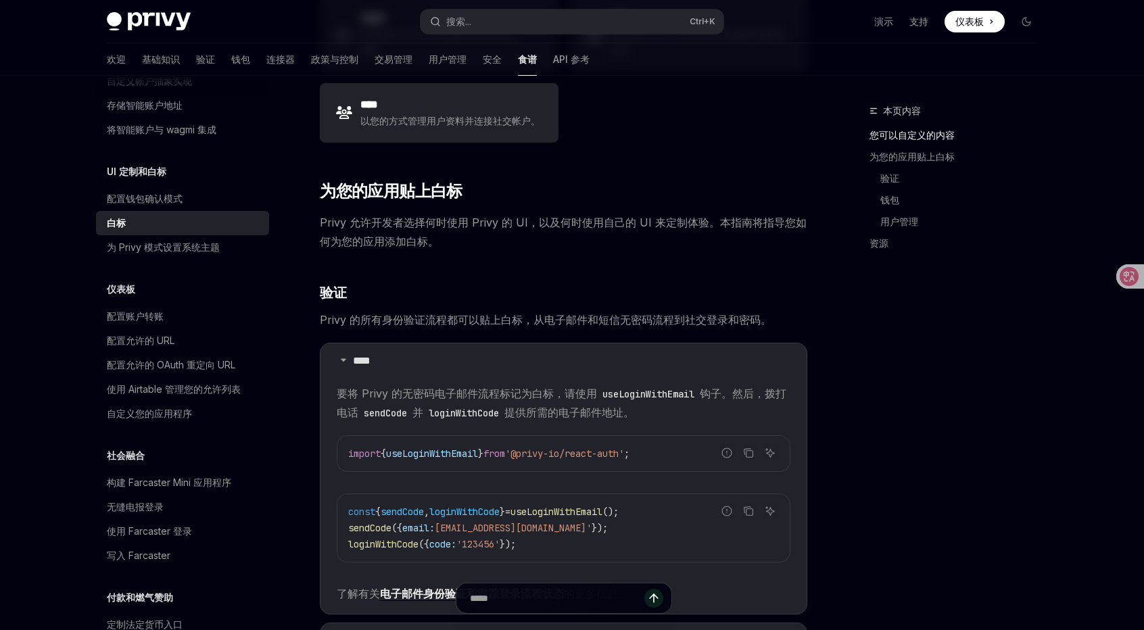
scroll to position [134, 0]
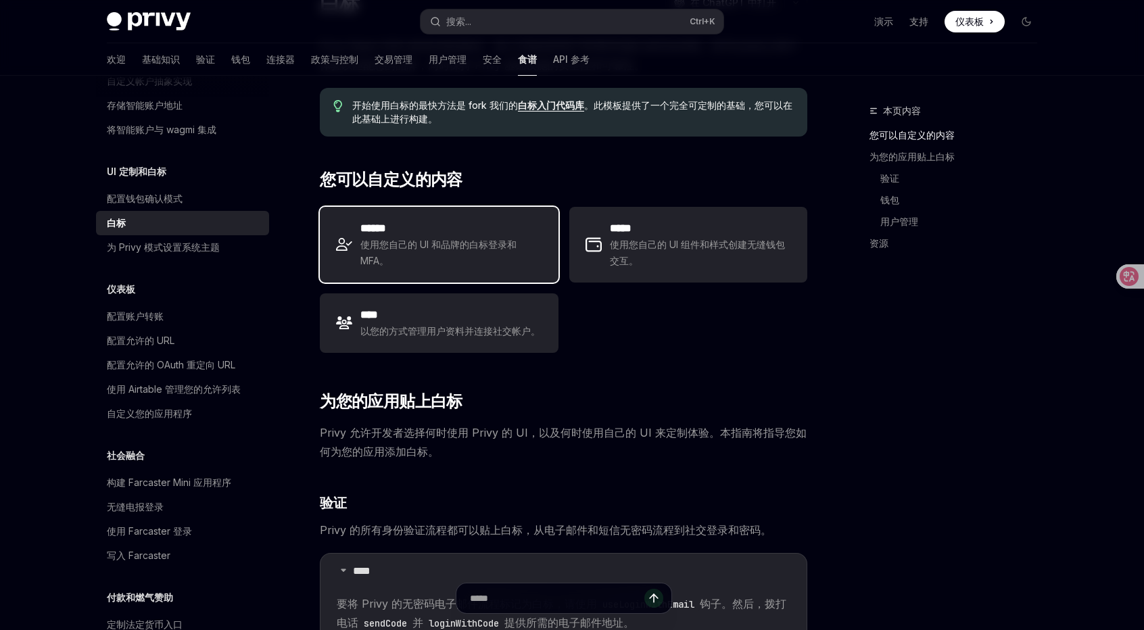
click at [443, 244] on font "使用您自己的 UI 和品牌的白标登录和 MFA。" at bounding box center [438, 253] width 156 height 28
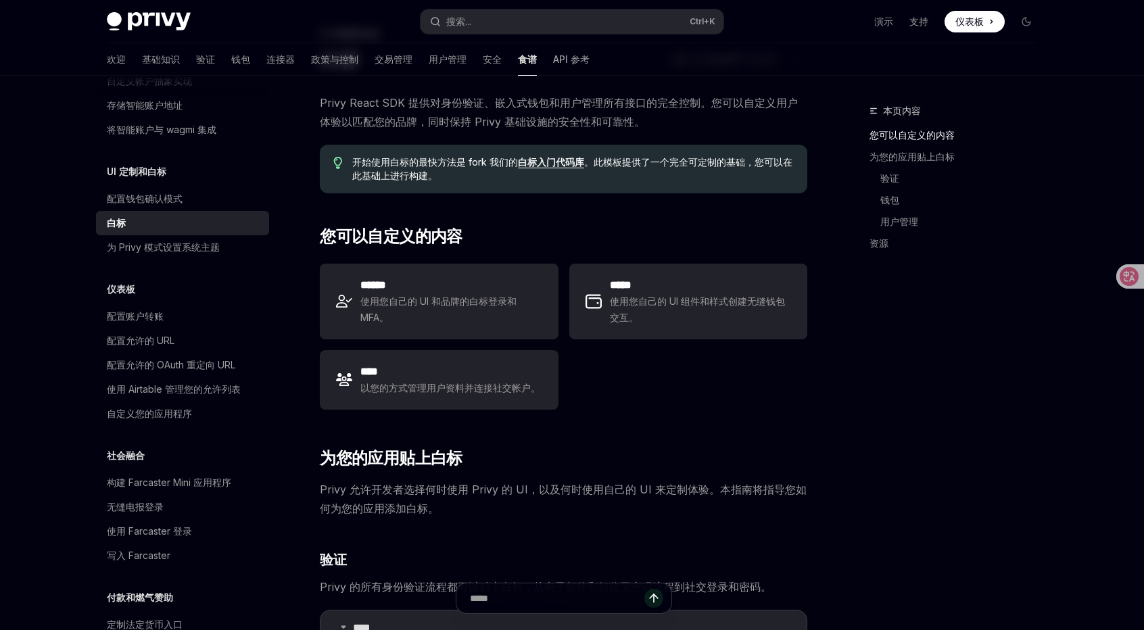
scroll to position [66, 0]
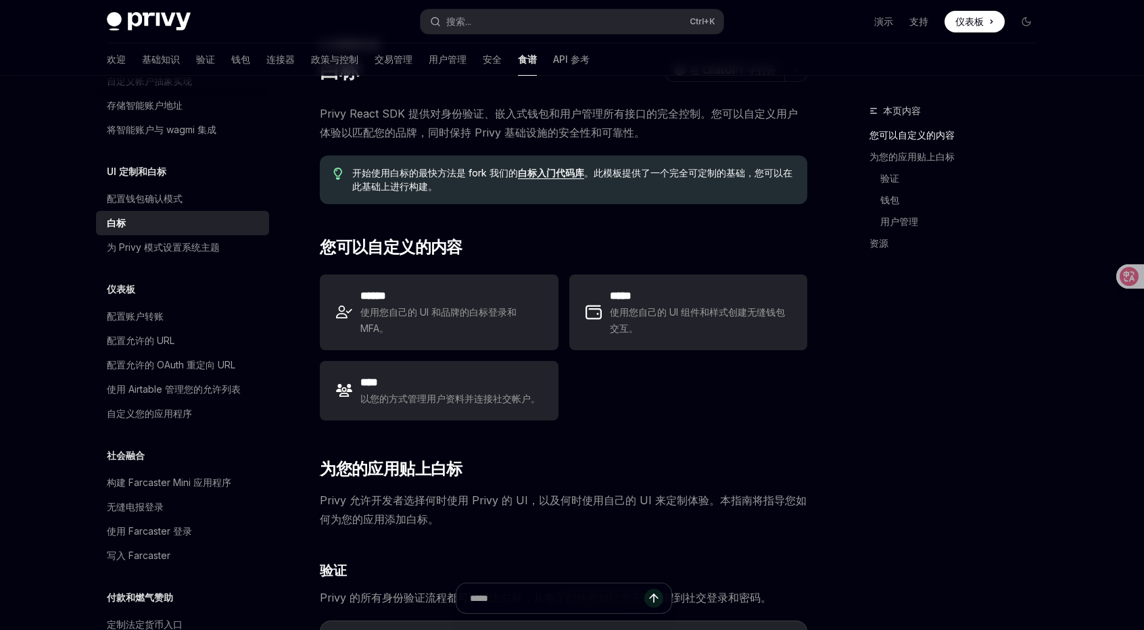
click at [558, 173] on font "白标入门代码库" at bounding box center [551, 172] width 66 height 11
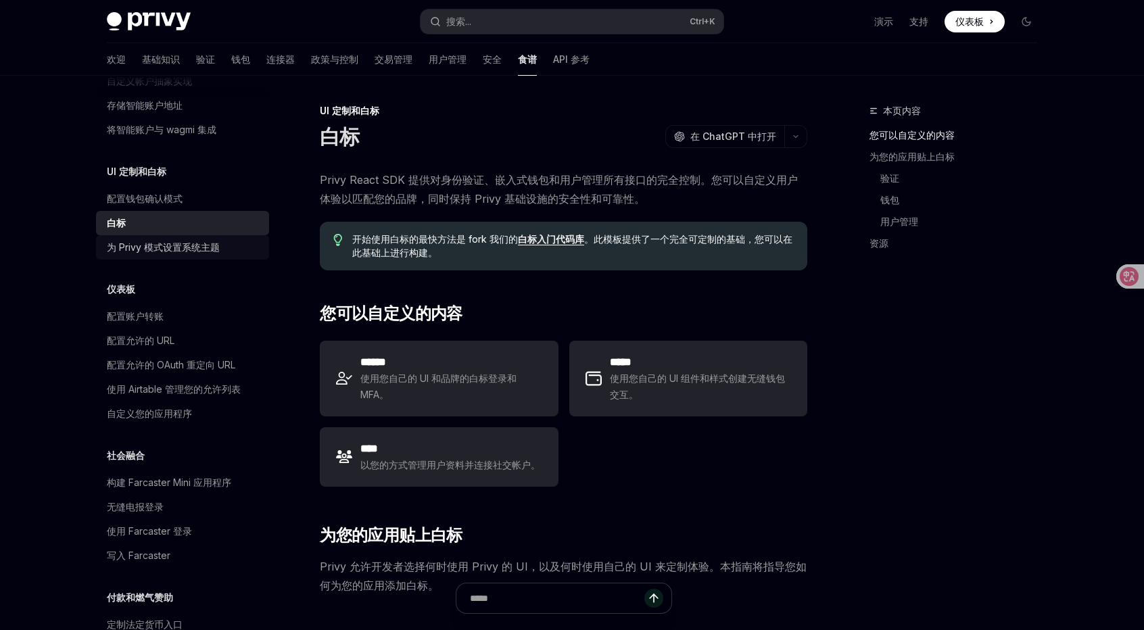
click at [192, 253] on font "为 Privy 模式设置系统主题" at bounding box center [163, 246] width 113 height 11
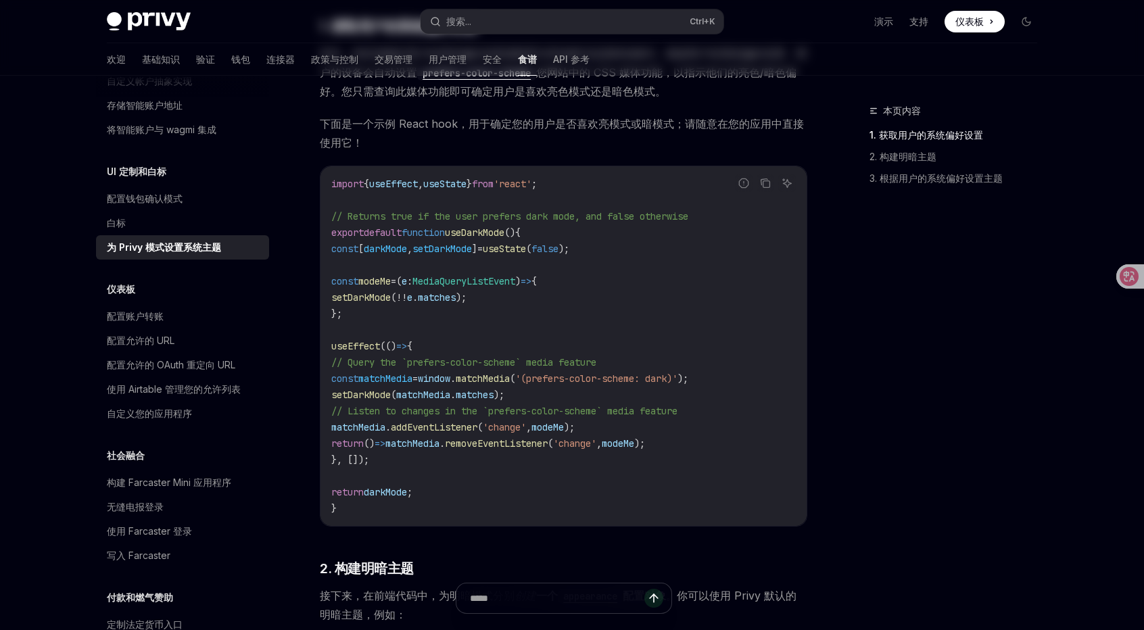
scroll to position [270, 0]
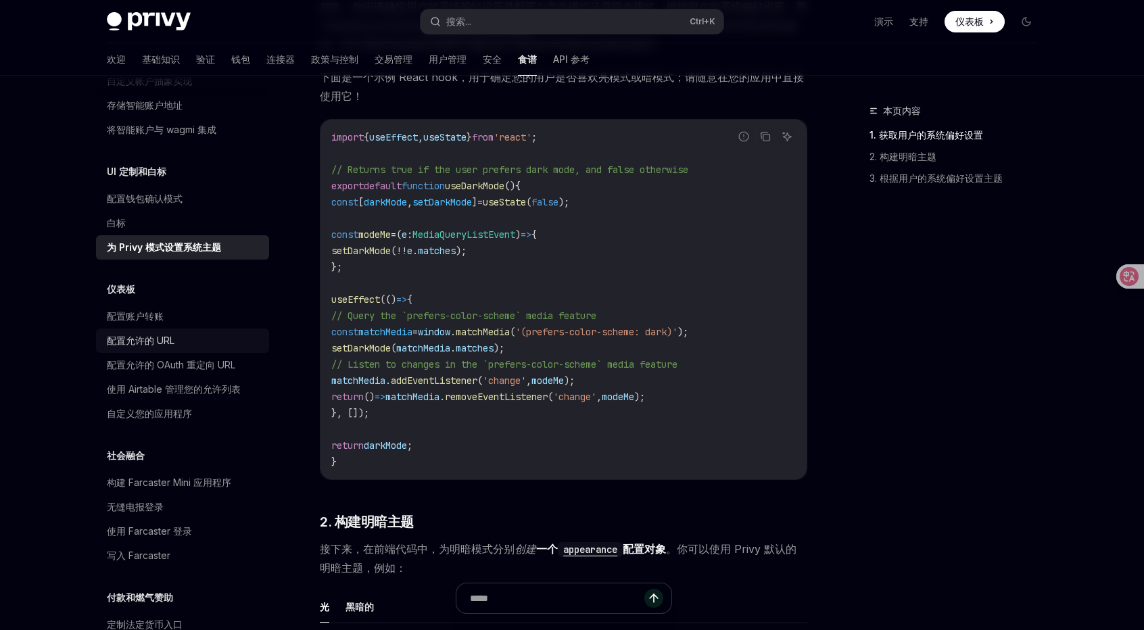
click at [168, 346] on font "配置允许的 URL" at bounding box center [141, 340] width 68 height 11
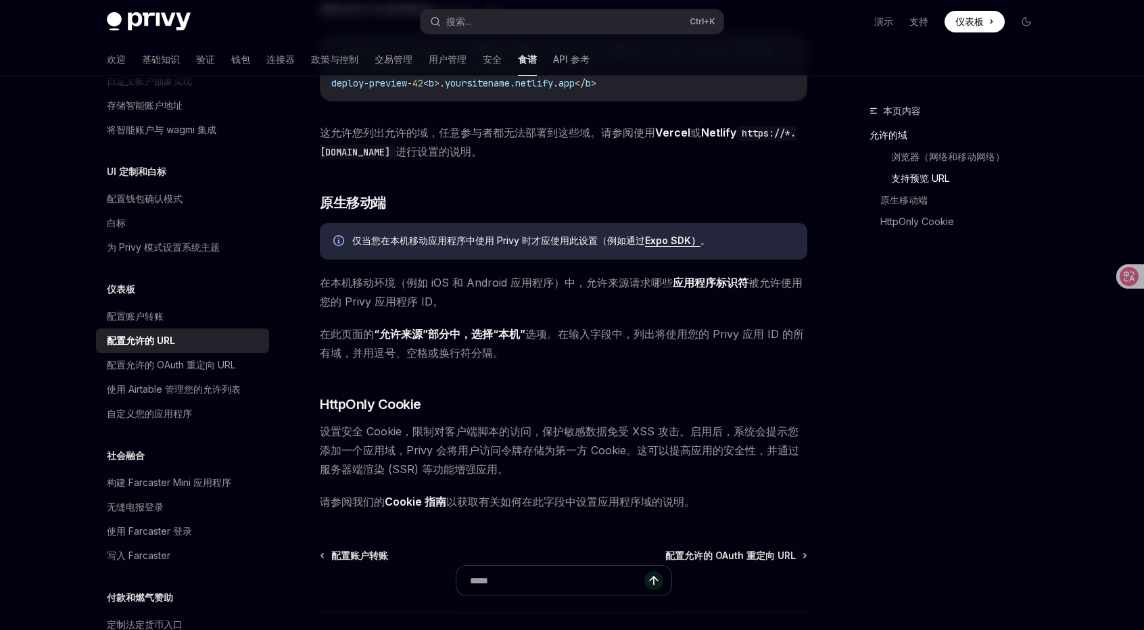
scroll to position [1082, 0]
click at [197, 370] on font "配置允许的 OAuth 重定向 URL" at bounding box center [171, 364] width 128 height 11
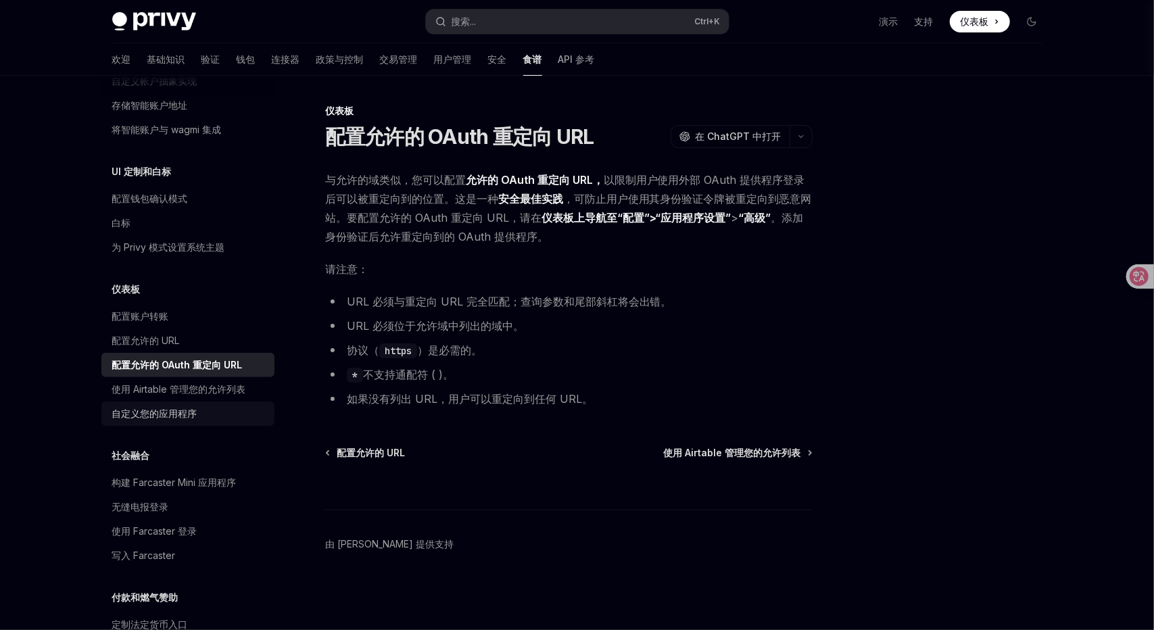
click at [157, 419] on font "自定义您的应用程序" at bounding box center [154, 413] width 85 height 11
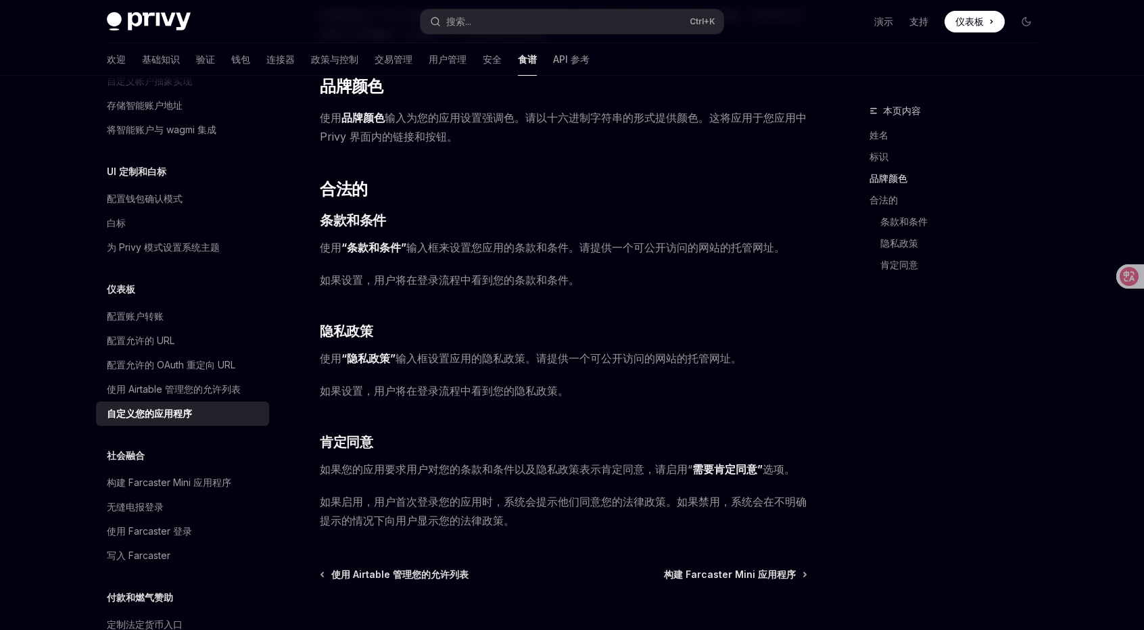
scroll to position [629, 0]
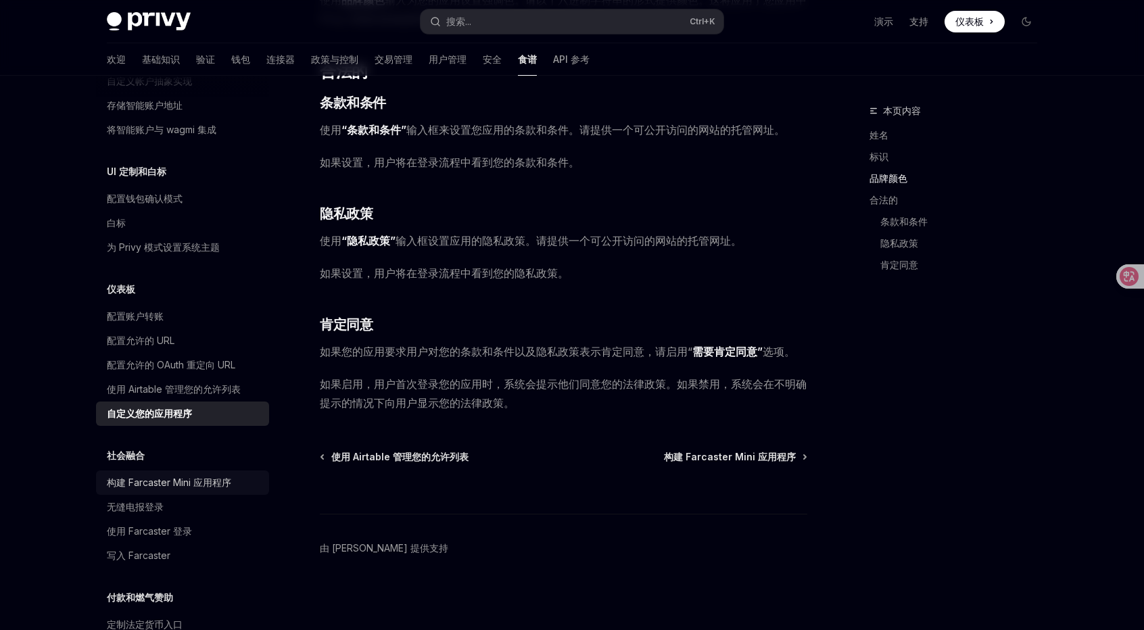
click at [168, 490] on div "构建 Farcaster Mini 应用程序" at bounding box center [169, 483] width 124 height 16
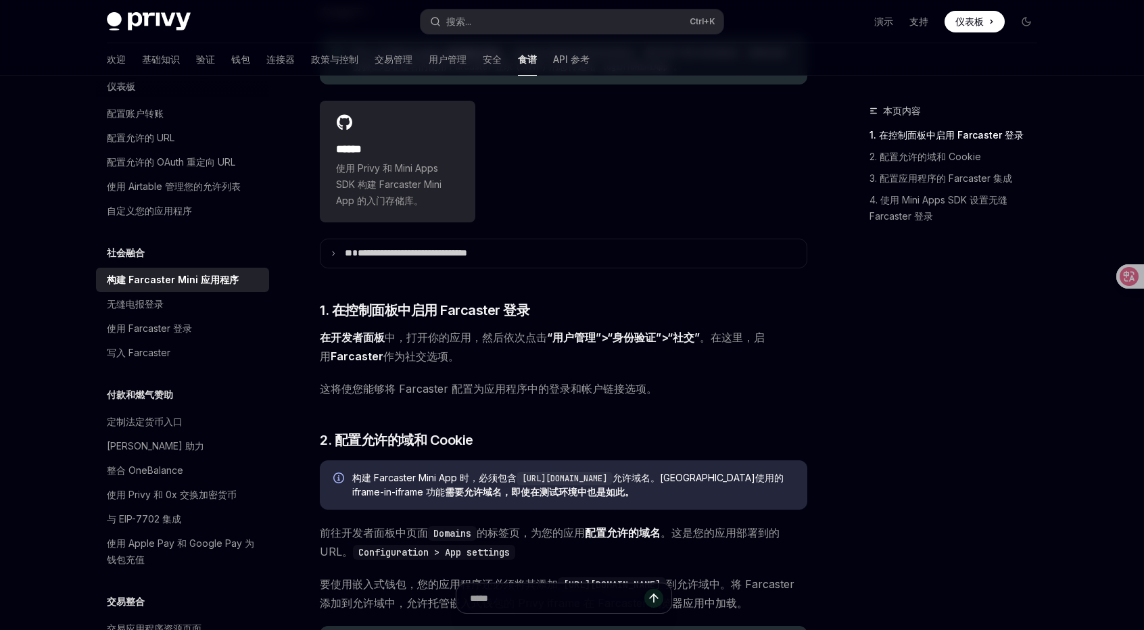
scroll to position [794, 0]
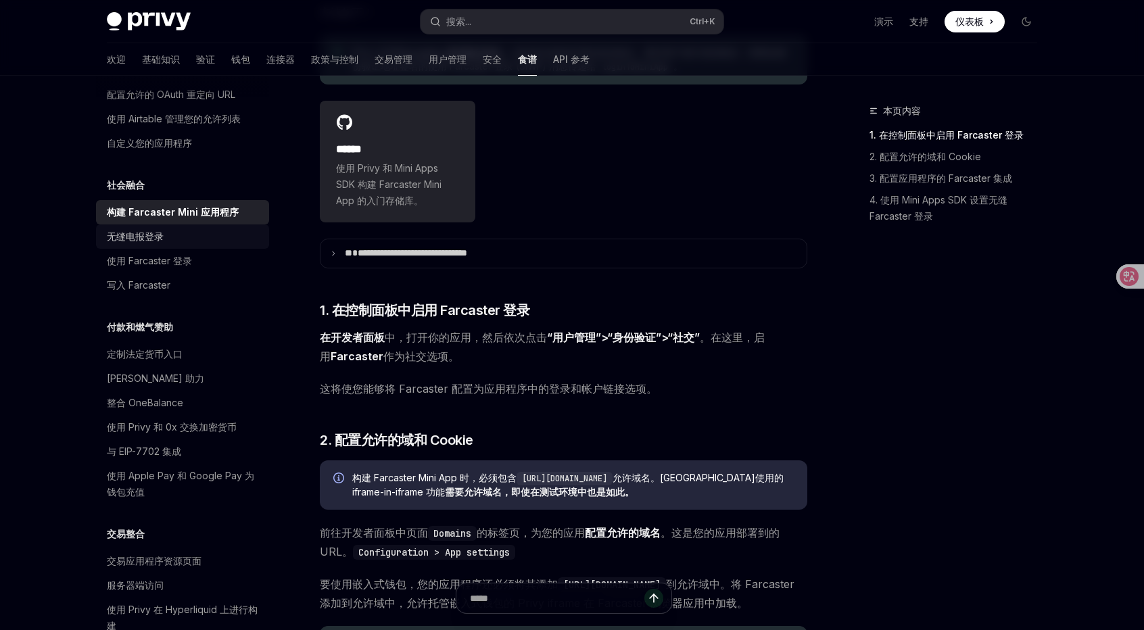
click at [183, 245] on div "无缝电报登录" at bounding box center [184, 236] width 154 height 16
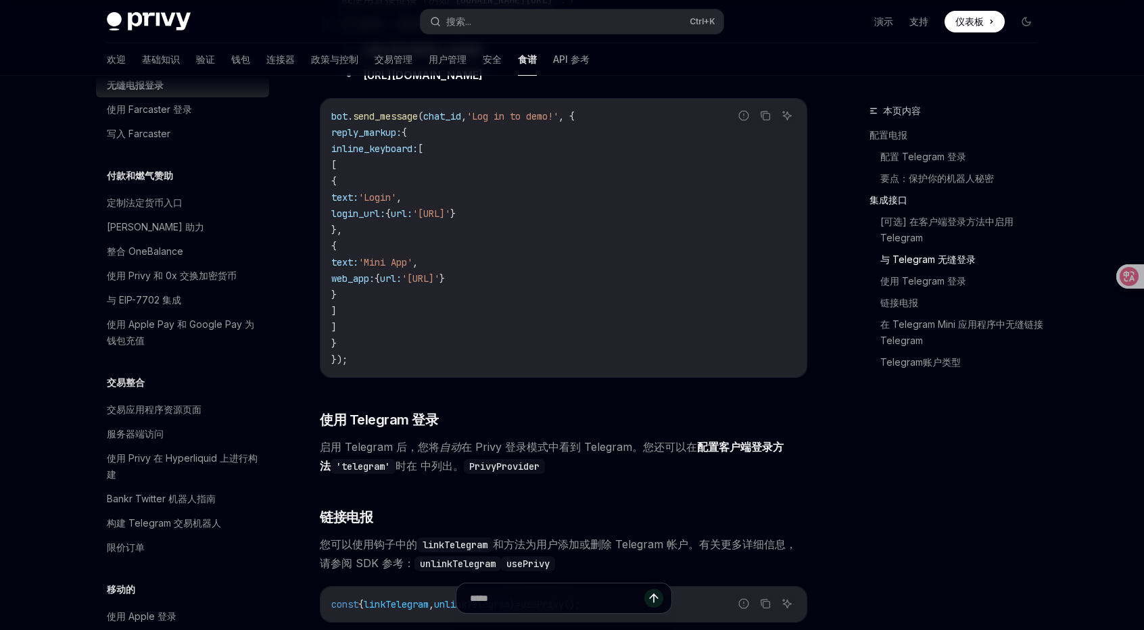
scroll to position [629, 0]
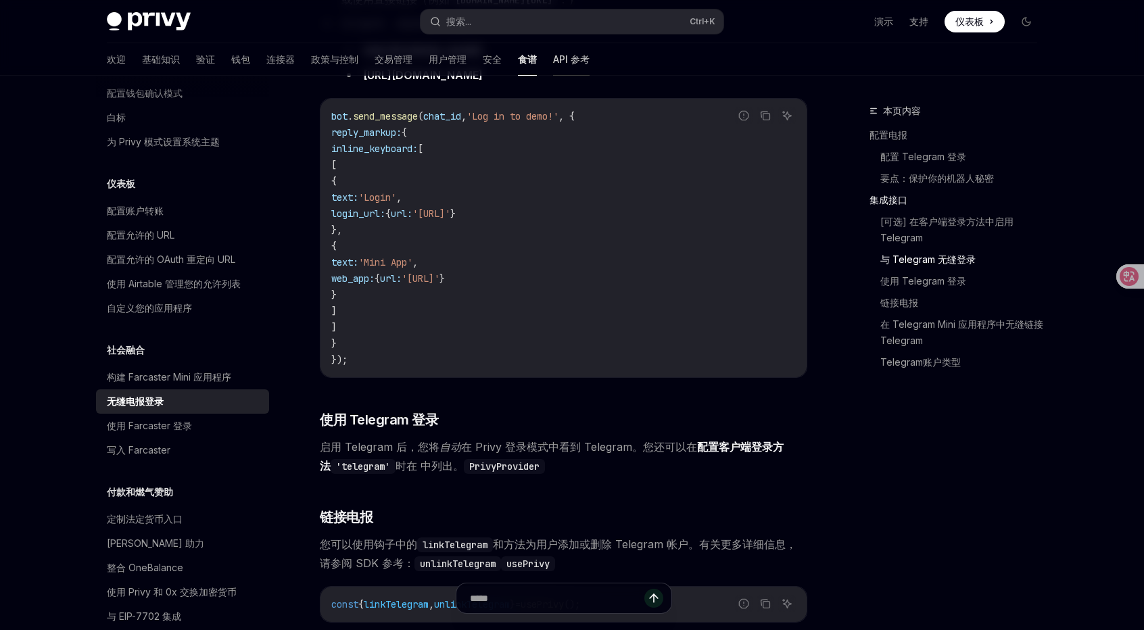
click at [553, 63] on font "API 参考" at bounding box center [571, 58] width 37 height 11
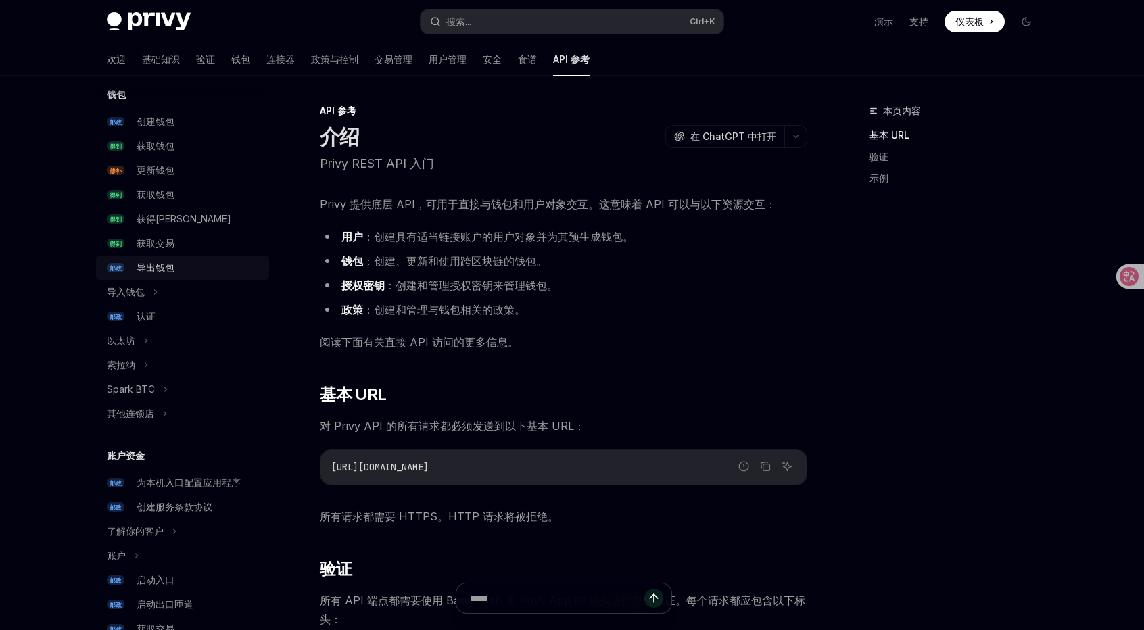
scroll to position [135, 0]
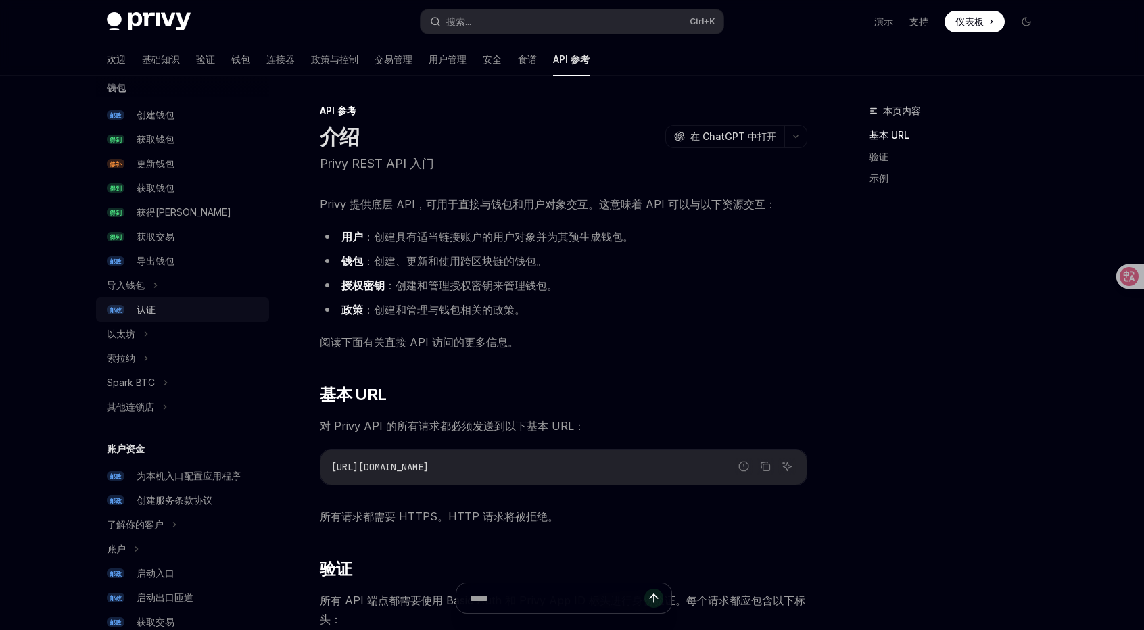
click at [166, 305] on div "认证" at bounding box center [199, 310] width 124 height 16
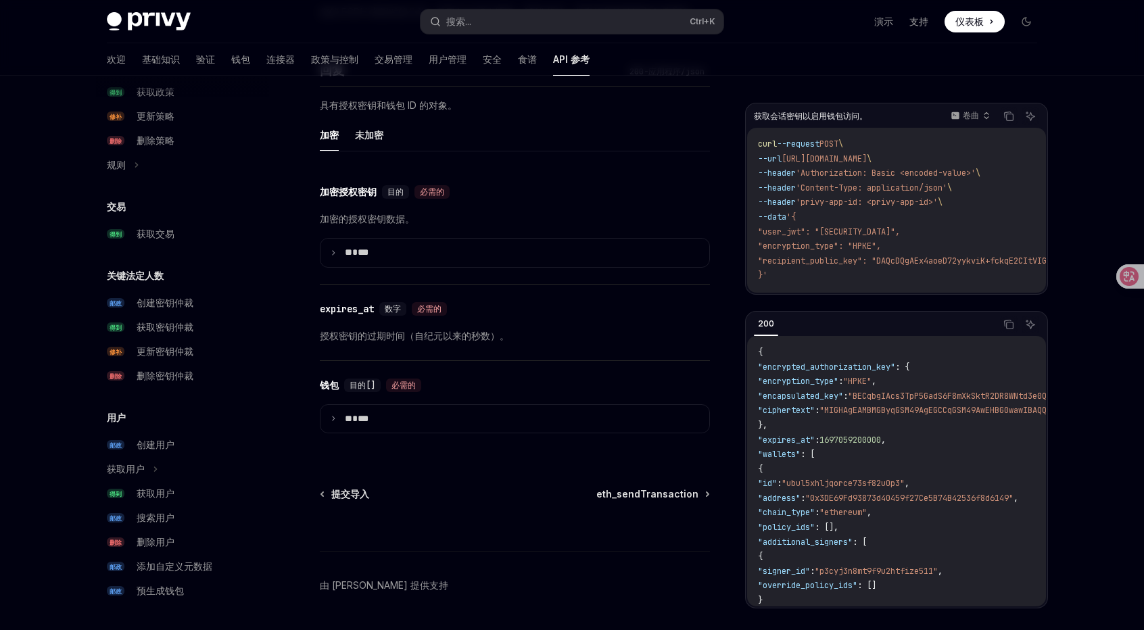
scroll to position [1070, 0]
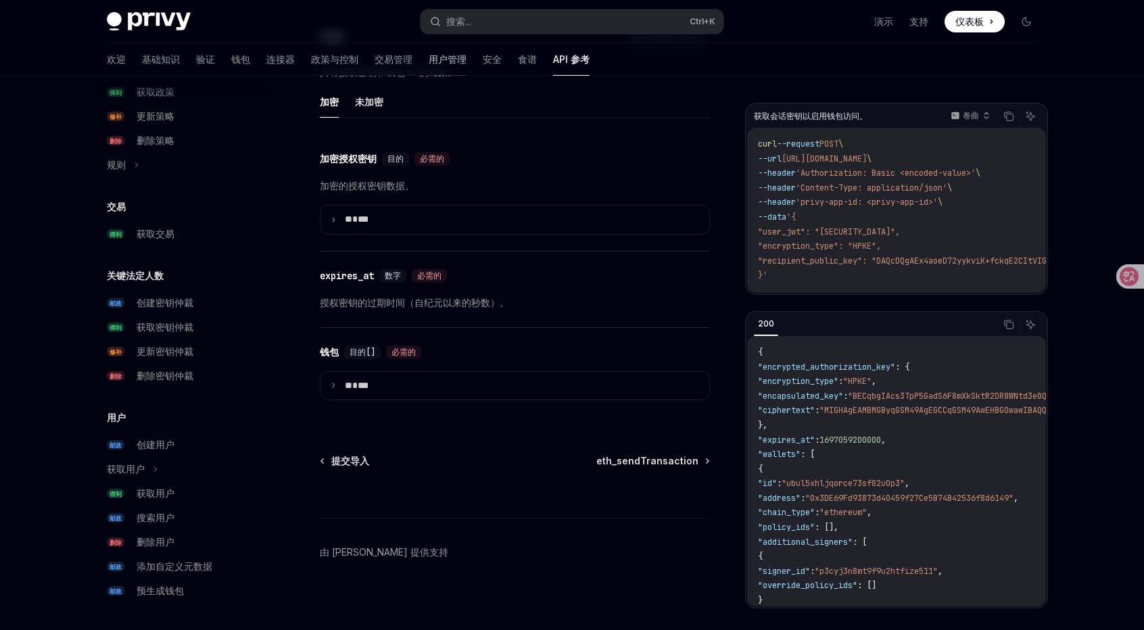
click at [429, 63] on font "用户管理" at bounding box center [448, 58] width 38 height 11
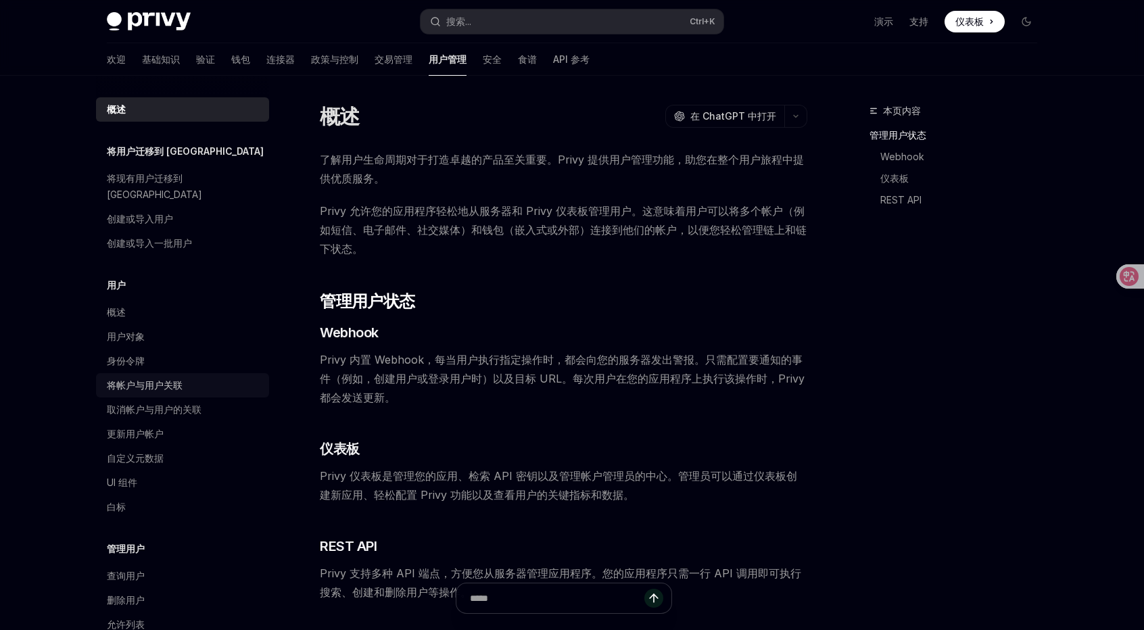
click at [164, 379] on font "将帐户与用户关联" at bounding box center [145, 384] width 76 height 11
type textarea "*"
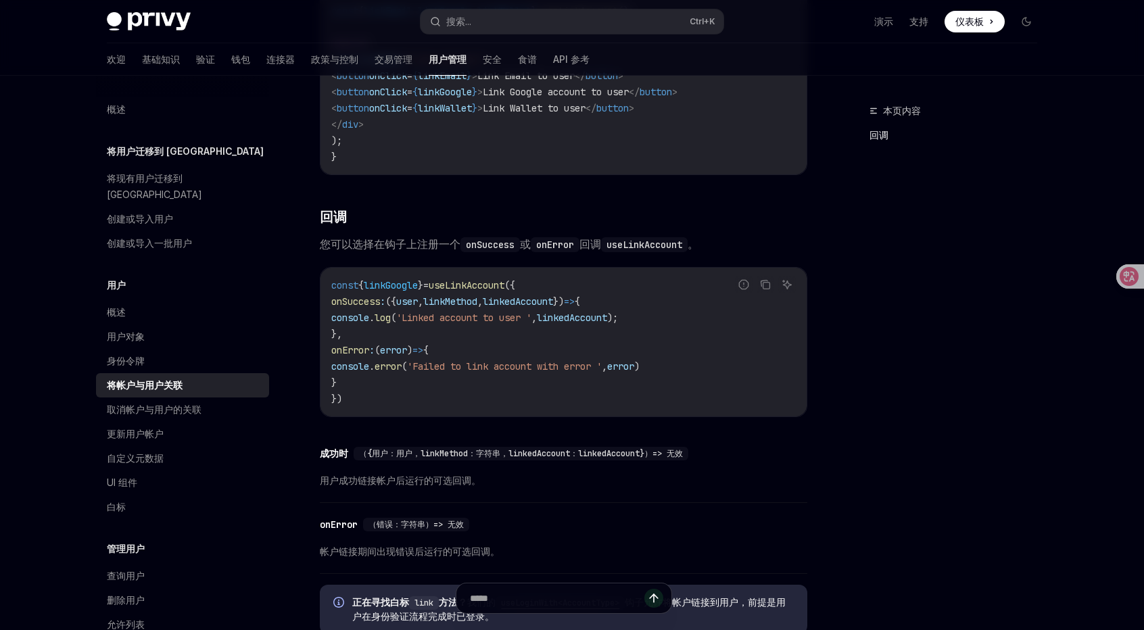
scroll to position [1518, 0]
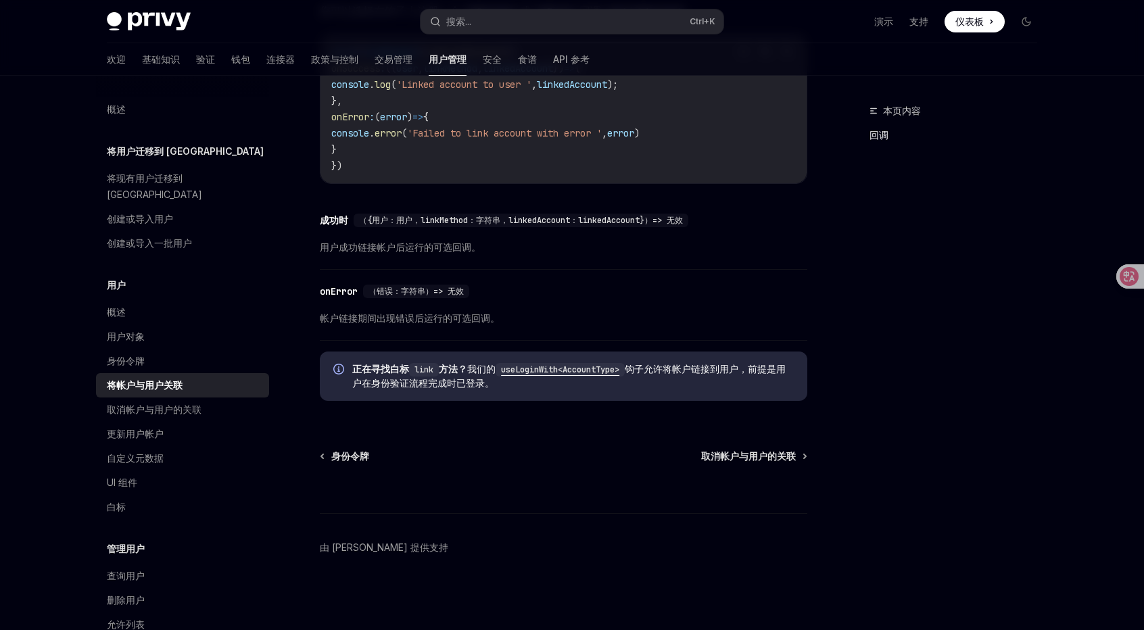
click at [569, 366] on code "useLoginWith<AccountType>" at bounding box center [560, 370] width 129 height 14
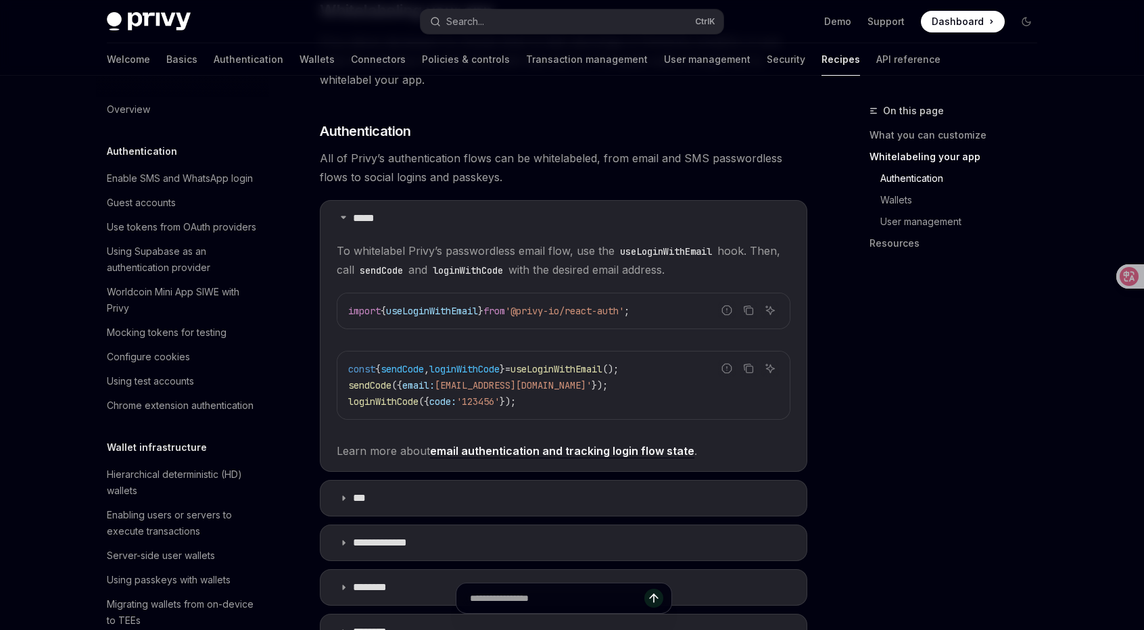
scroll to position [604, 0]
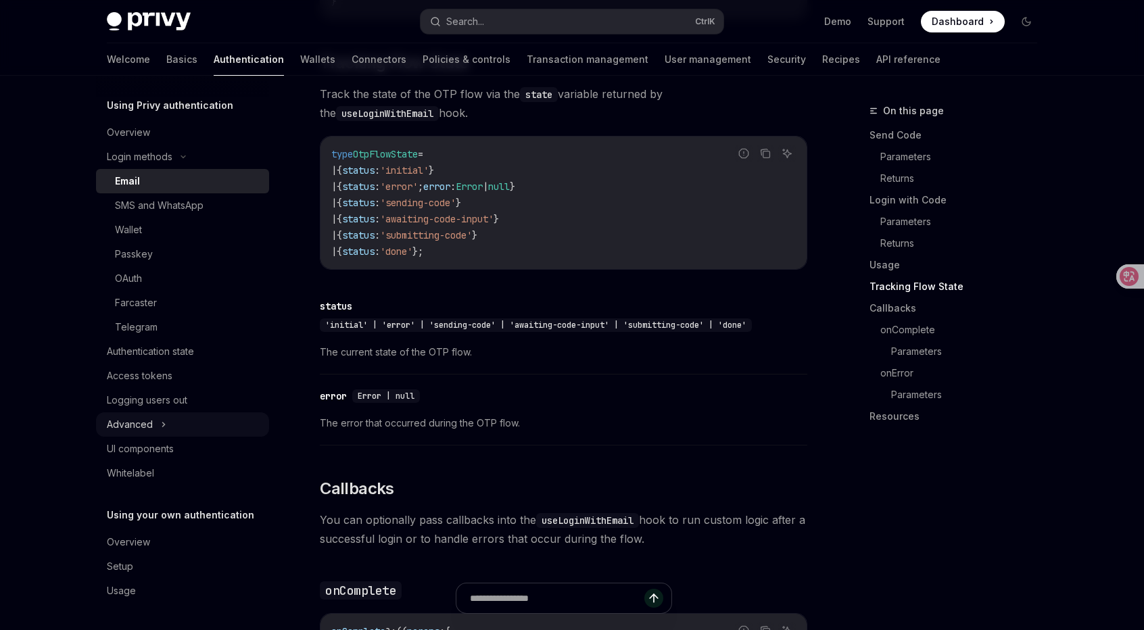
scroll to position [1555, 0]
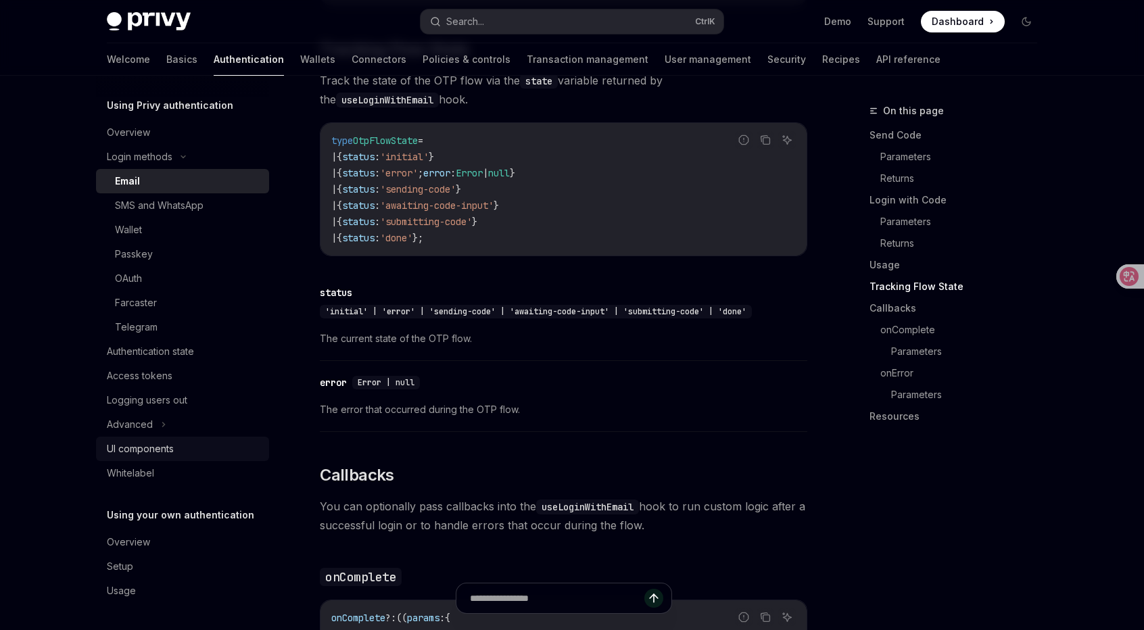
click at [173, 441] on div "UI components" at bounding box center [140, 449] width 67 height 16
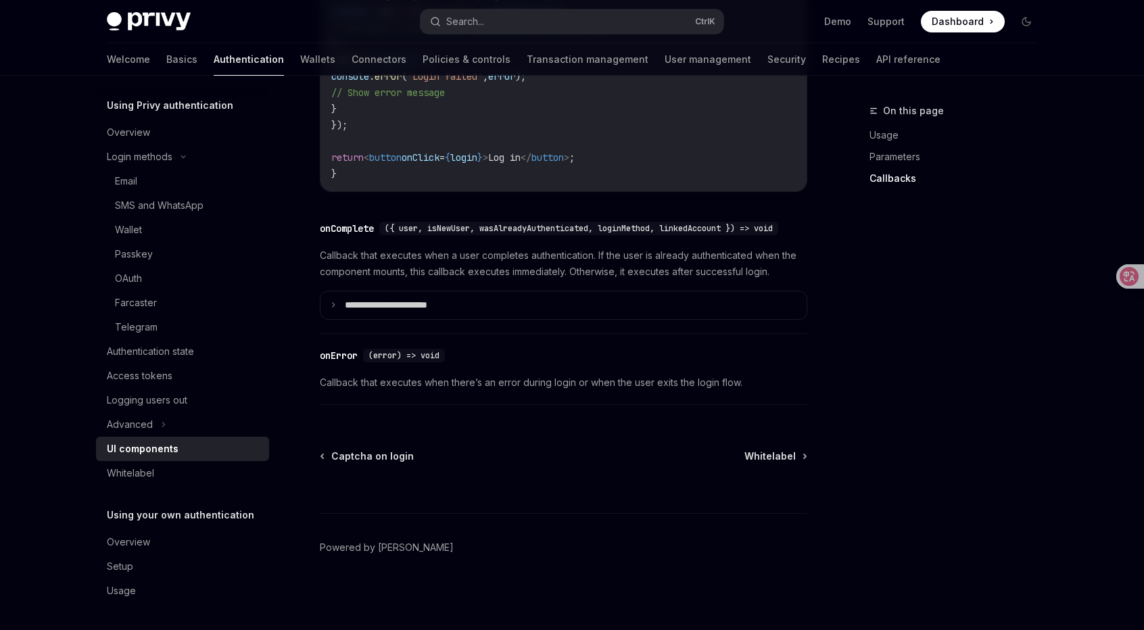
scroll to position [1959, 0]
click at [300, 63] on link "Wallets" at bounding box center [317, 59] width 35 height 32
type textarea "*"
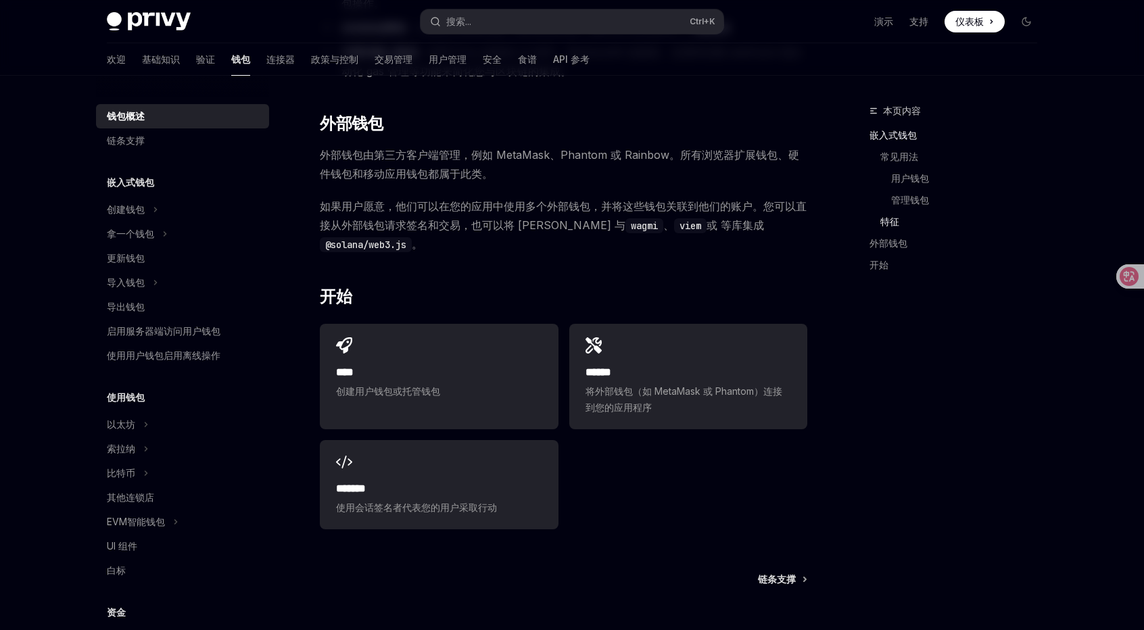
scroll to position [1740, 0]
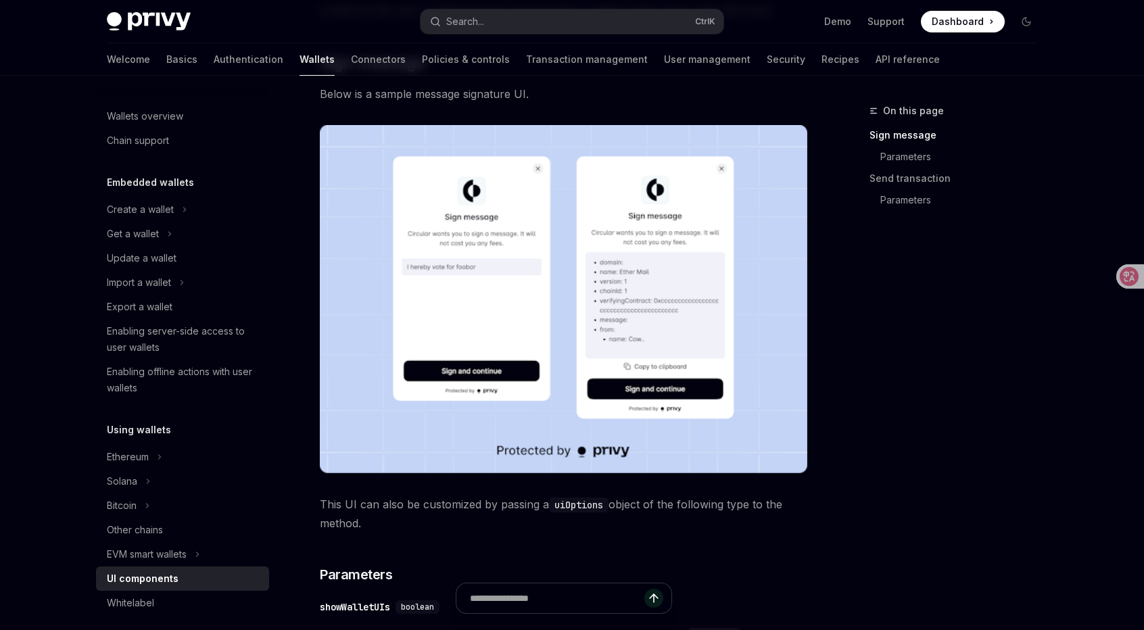
scroll to position [262, 0]
